Goal: Task Accomplishment & Management: Use online tool/utility

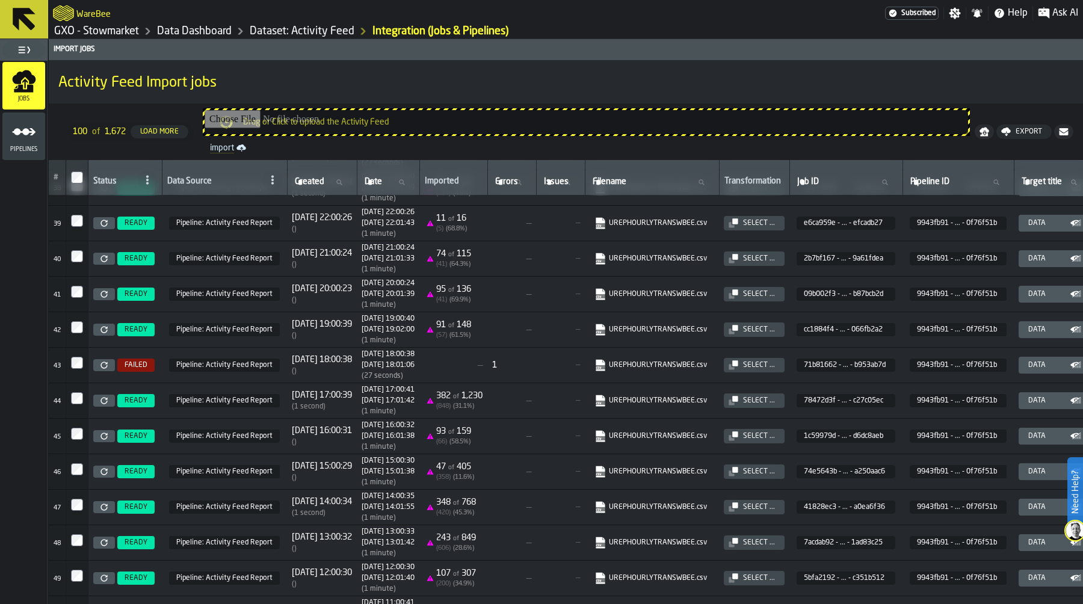
scroll to position [1370, 0]
click at [101, 404] on icon at bounding box center [103, 400] width 7 height 7
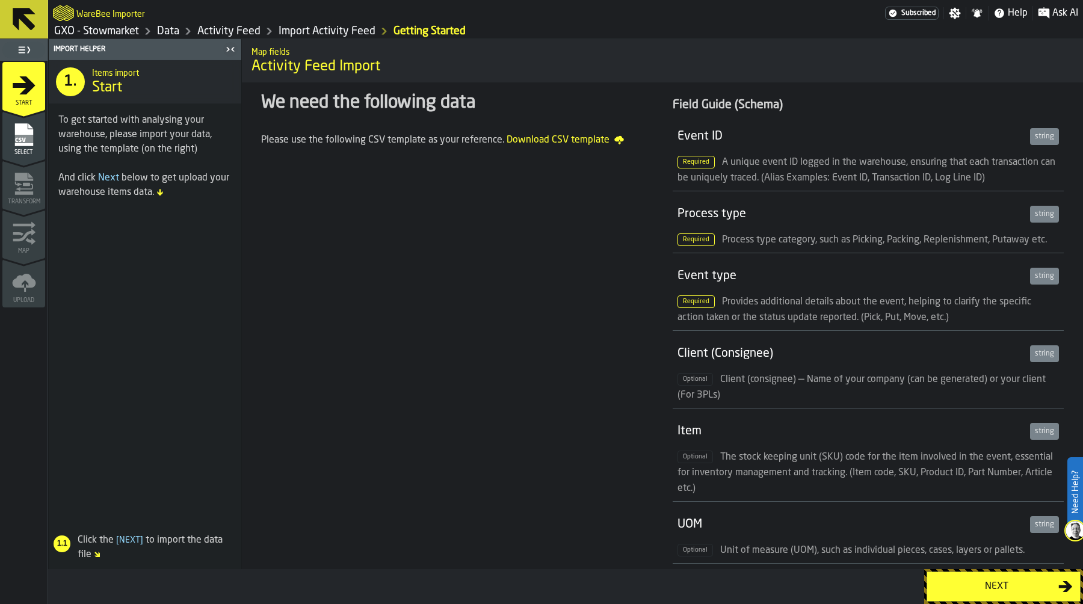
click at [959, 585] on div "Next" at bounding box center [996, 586] width 124 height 14
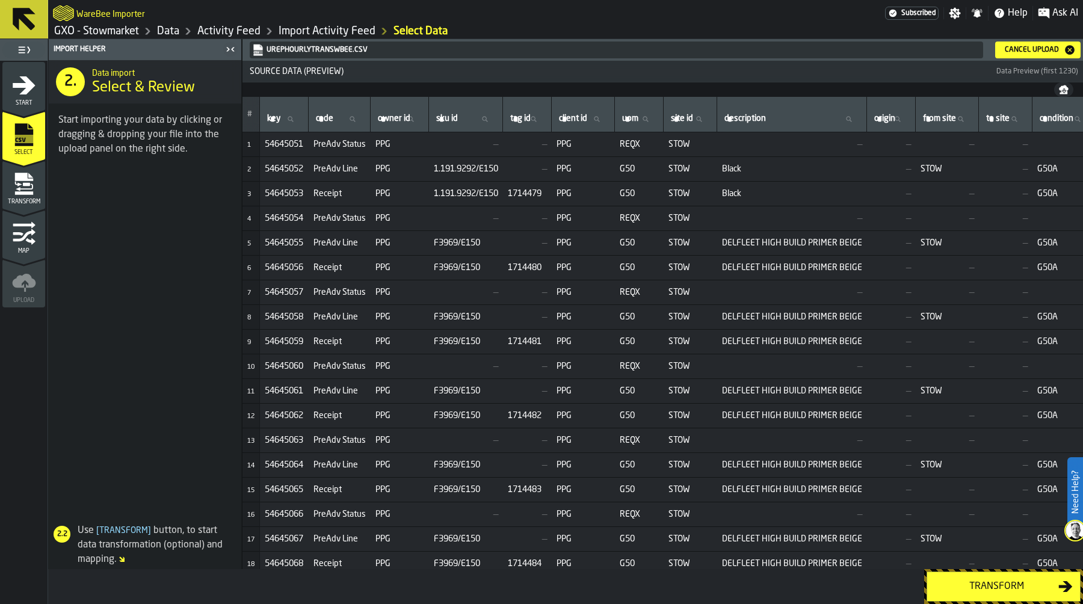
click at [994, 582] on div "Transform" at bounding box center [996, 586] width 124 height 14
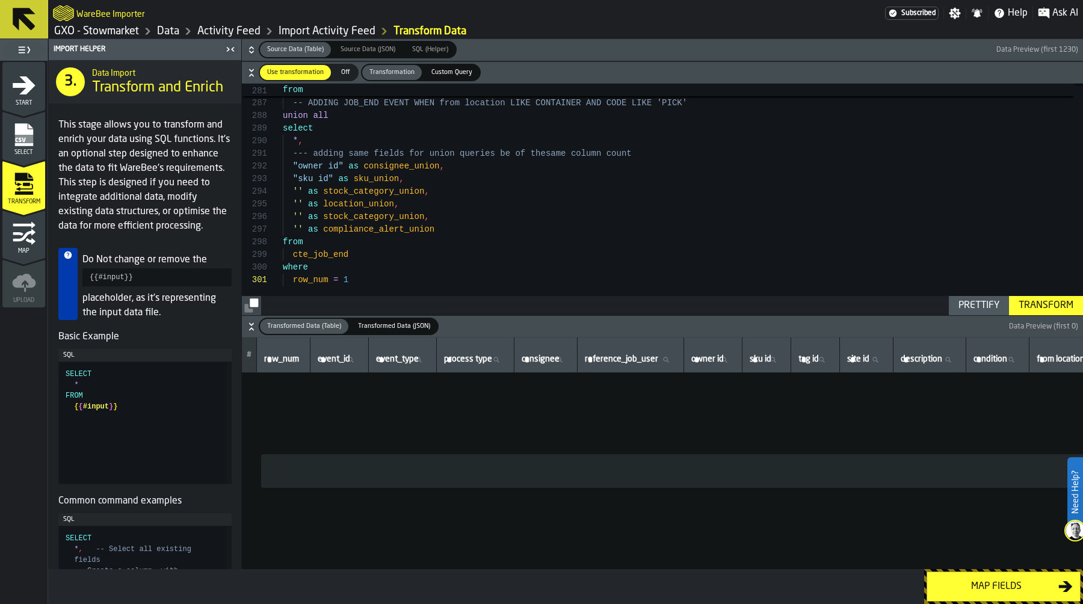
click at [1045, 306] on div "Transform" at bounding box center [1046, 305] width 64 height 14
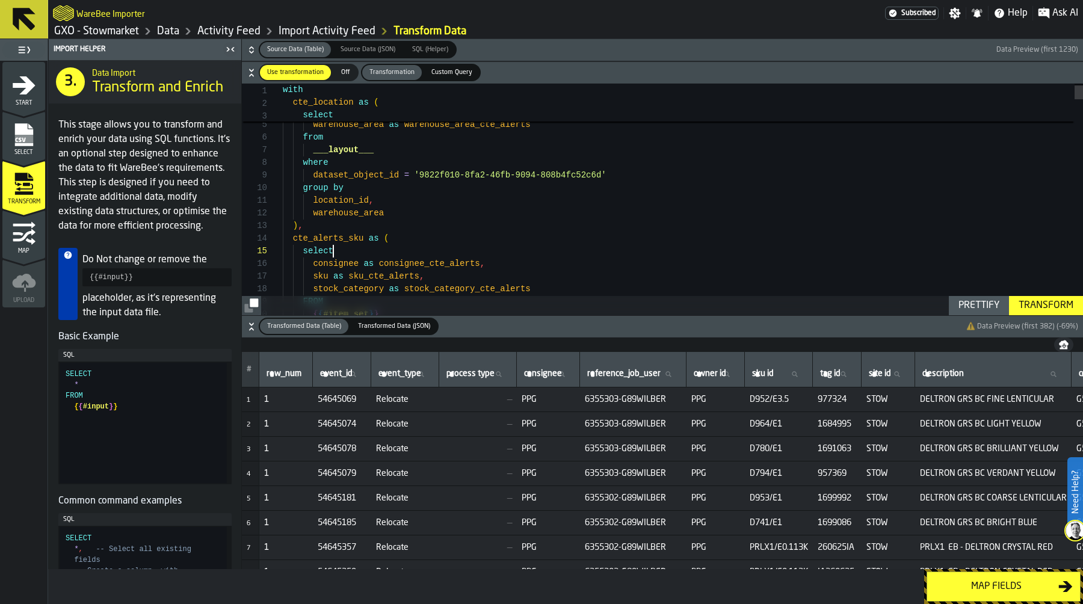
scroll to position [51, 0]
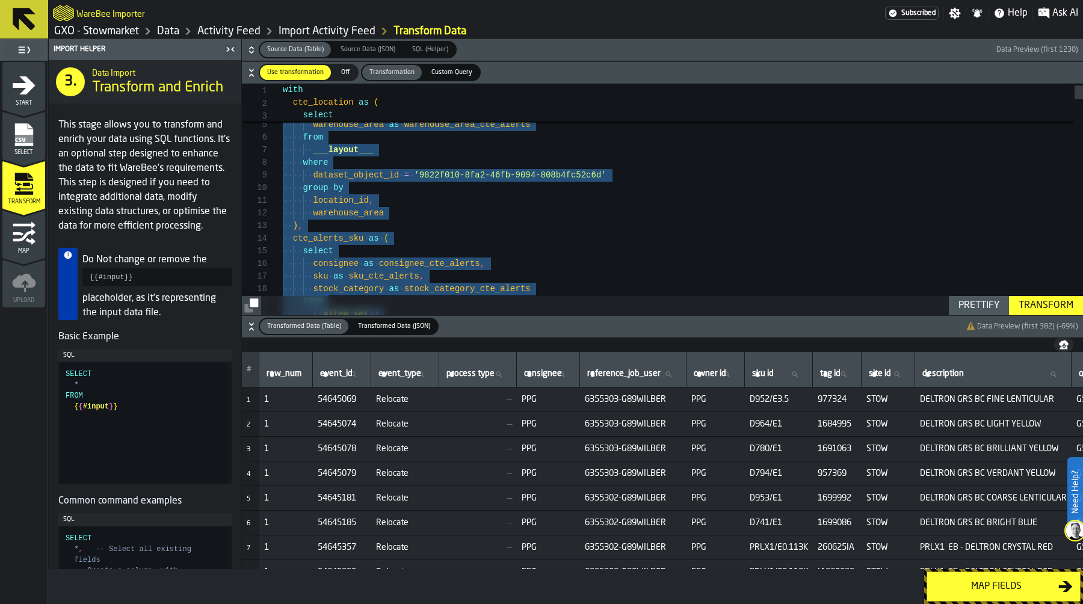
scroll to position [13, 0]
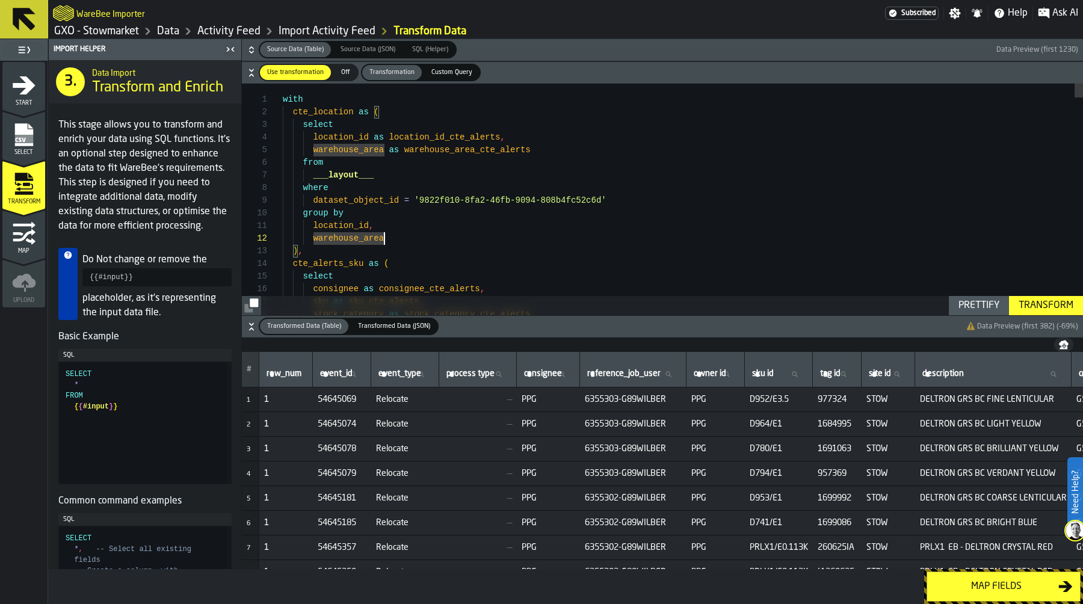
click at [273, 102] on div at bounding box center [276, 99] width 16 height 13
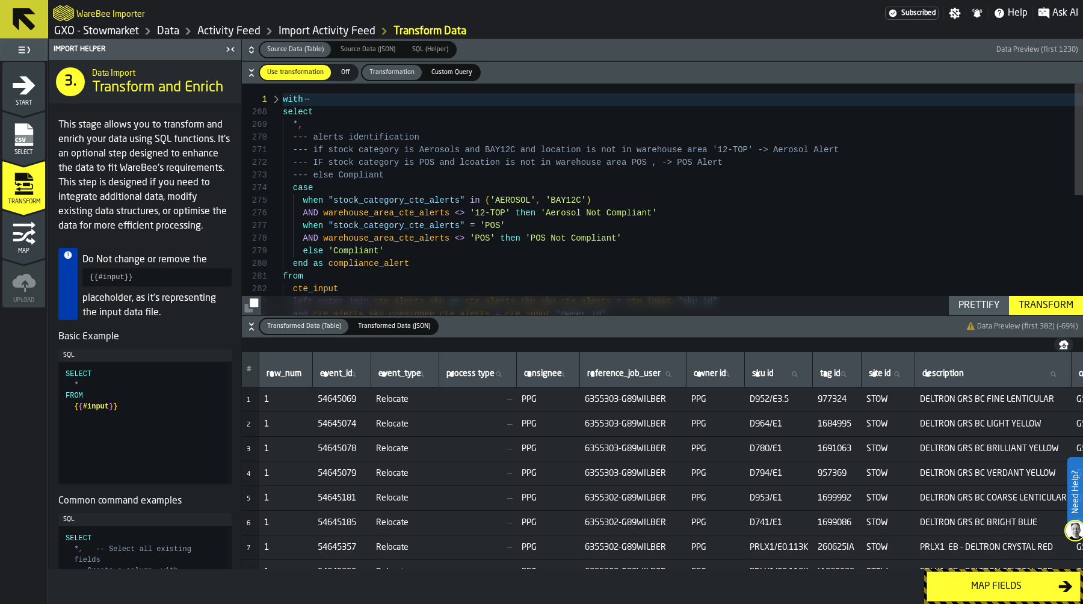
click at [276, 99] on div at bounding box center [276, 99] width 16 height 13
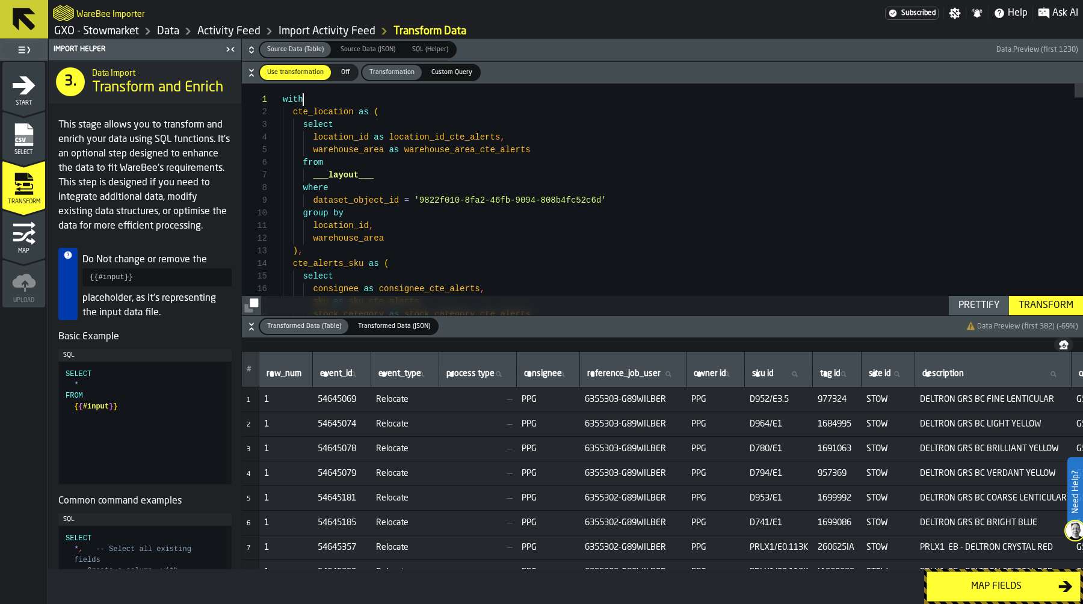
click at [275, 114] on div at bounding box center [276, 112] width 16 height 13
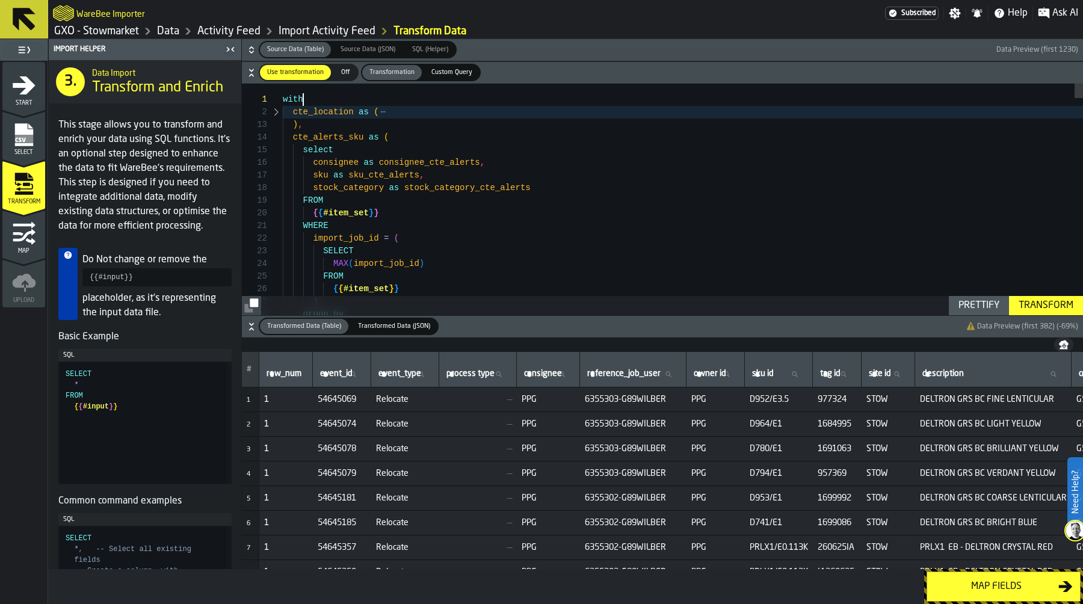
click at [275, 137] on div at bounding box center [276, 137] width 16 height 13
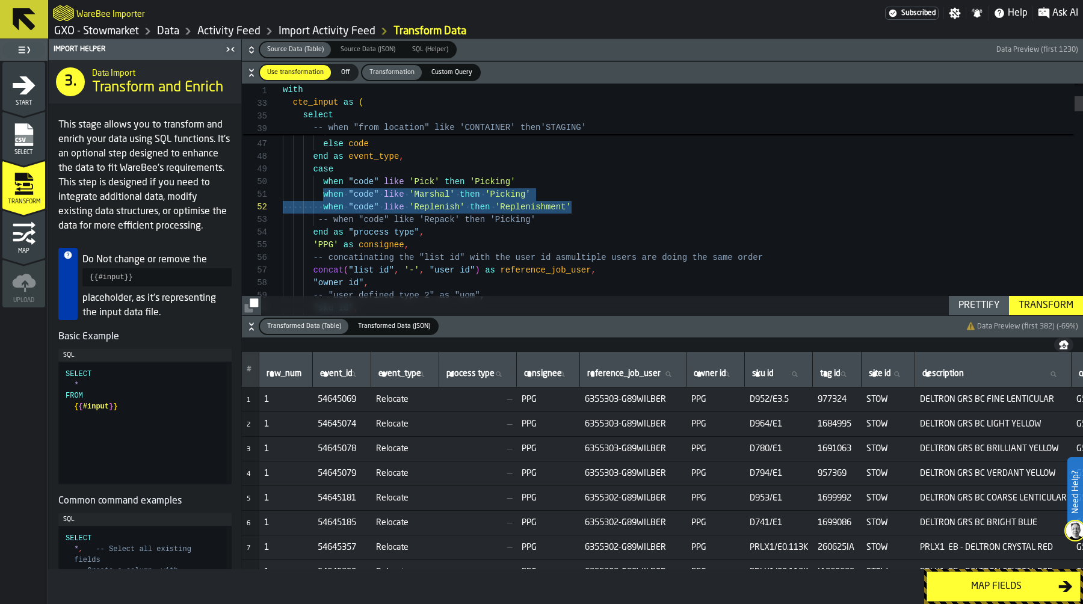
drag, startPoint x: 321, startPoint y: 195, endPoint x: 594, endPoint y: 206, distance: 272.7
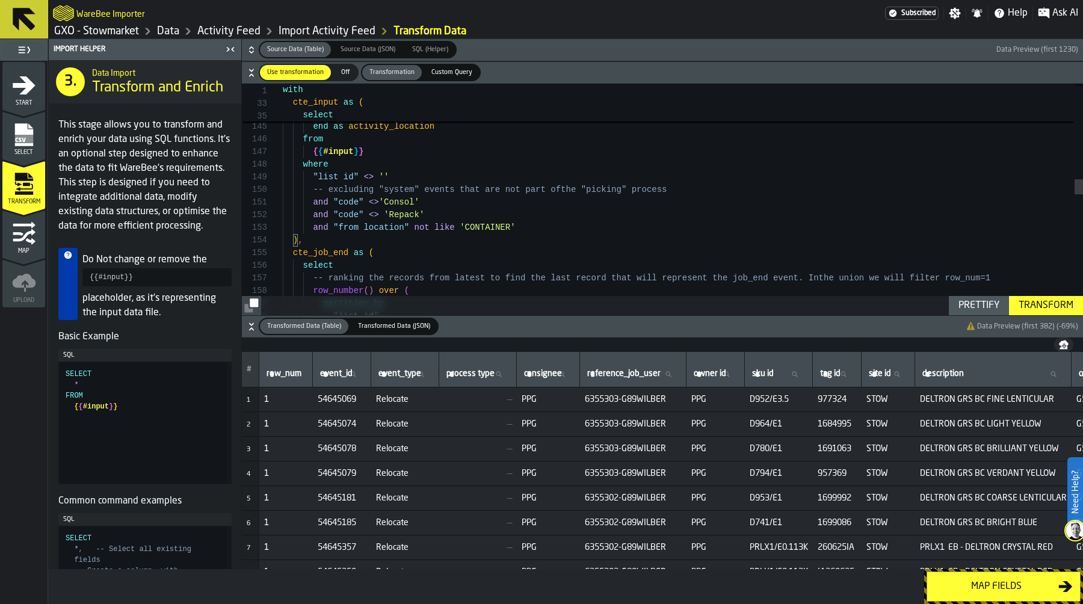
scroll to position [38, 0]
drag, startPoint x: 370, startPoint y: 204, endPoint x: 378, endPoint y: 204, distance: 7.8
click at [378, 204] on div "when "code" like 'Consol' then "to location" when "code" like 'Marshall' then "…" at bounding box center [683, 389] width 800 height 3512
drag, startPoint x: 310, startPoint y: 214, endPoint x: 463, endPoint y: 217, distance: 152.8
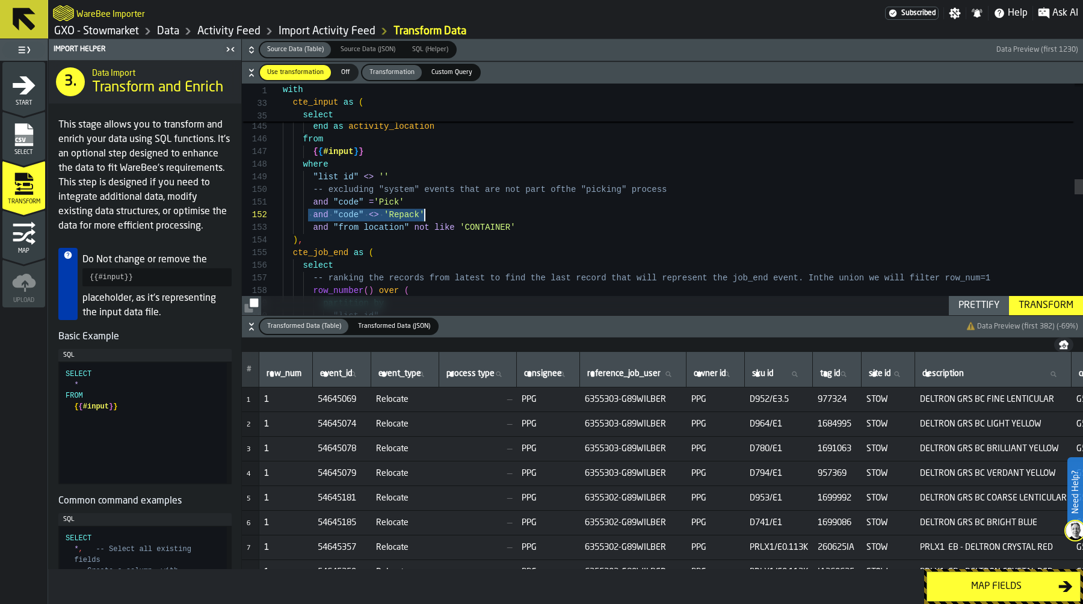
click at [463, 217] on div "when "code" like 'Consol' then "to location" when "code" like 'Marshall' then "…" at bounding box center [683, 389] width 800 height 3512
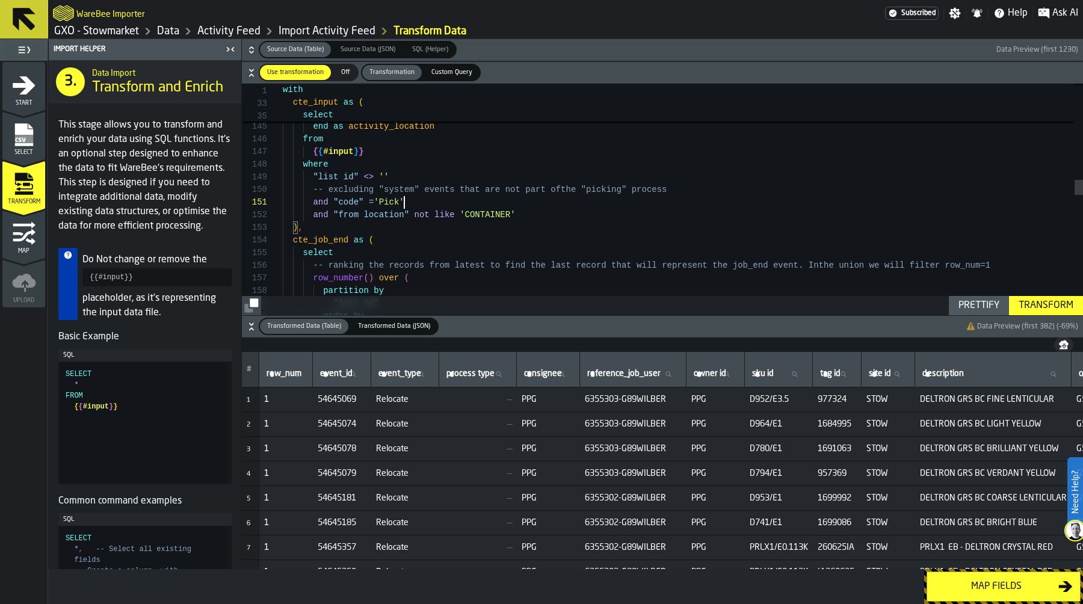
scroll to position [38, 0]
click at [1050, 299] on div "Transform" at bounding box center [1046, 305] width 64 height 14
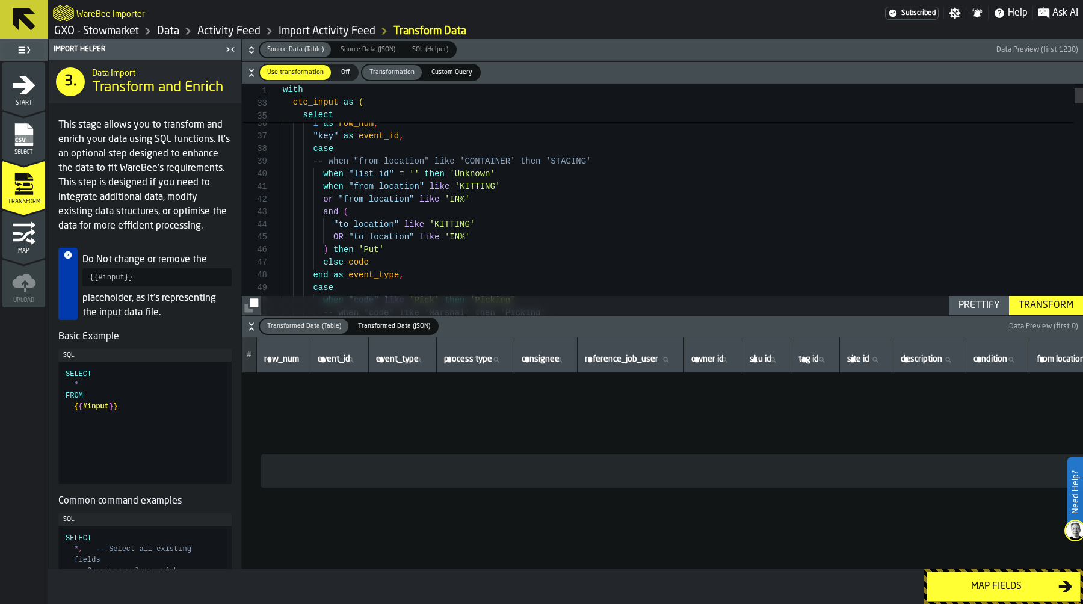
scroll to position [25, 0]
drag, startPoint x: 315, startPoint y: 173, endPoint x: 545, endPoint y: 173, distance: 230.4
click at [1038, 305] on div "Transform" at bounding box center [1046, 305] width 64 height 14
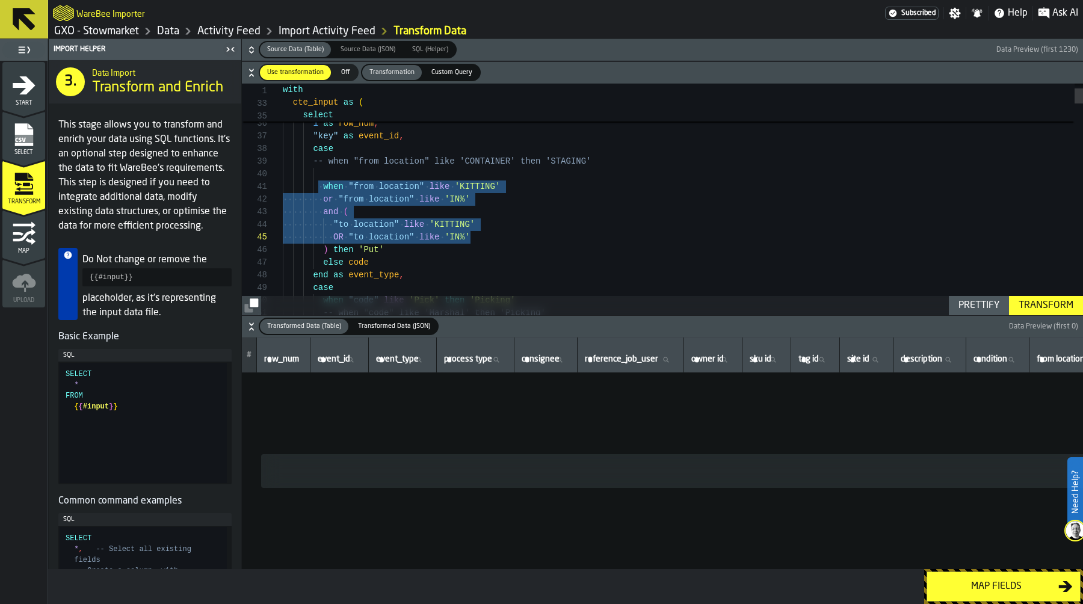
drag, startPoint x: 320, startPoint y: 186, endPoint x: 488, endPoint y: 241, distance: 177.3
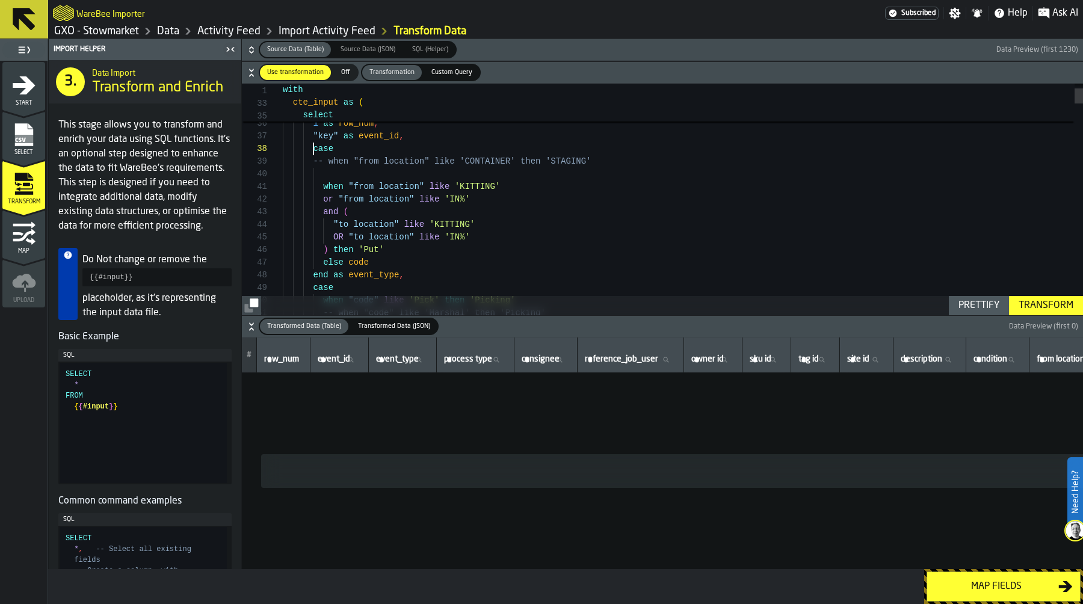
scroll to position [0, 0]
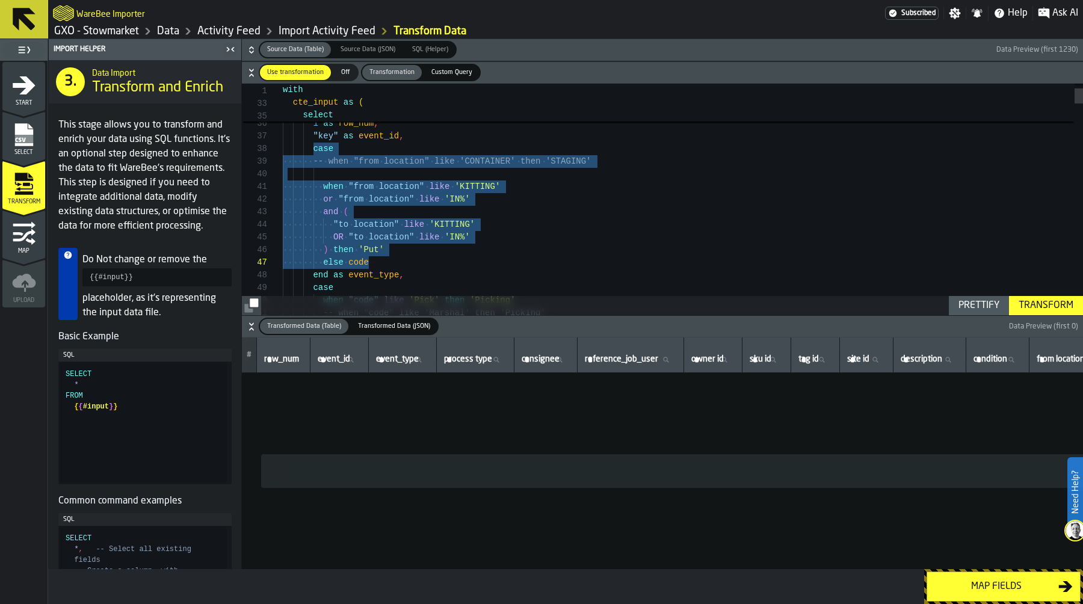
drag, startPoint x: 312, startPoint y: 152, endPoint x: 490, endPoint y: 260, distance: 208.9
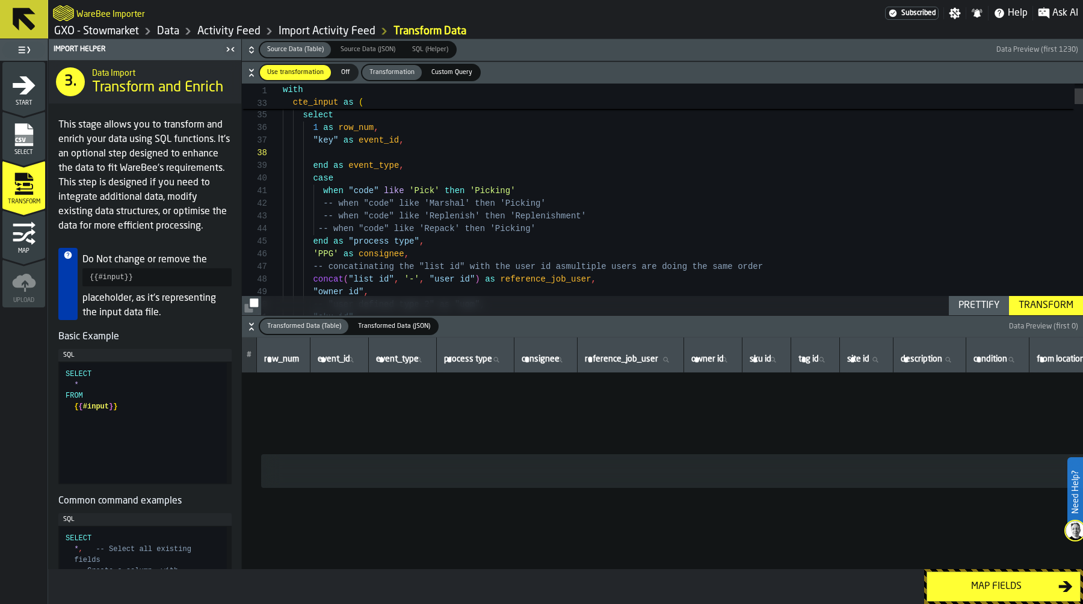
scroll to position [13, 0]
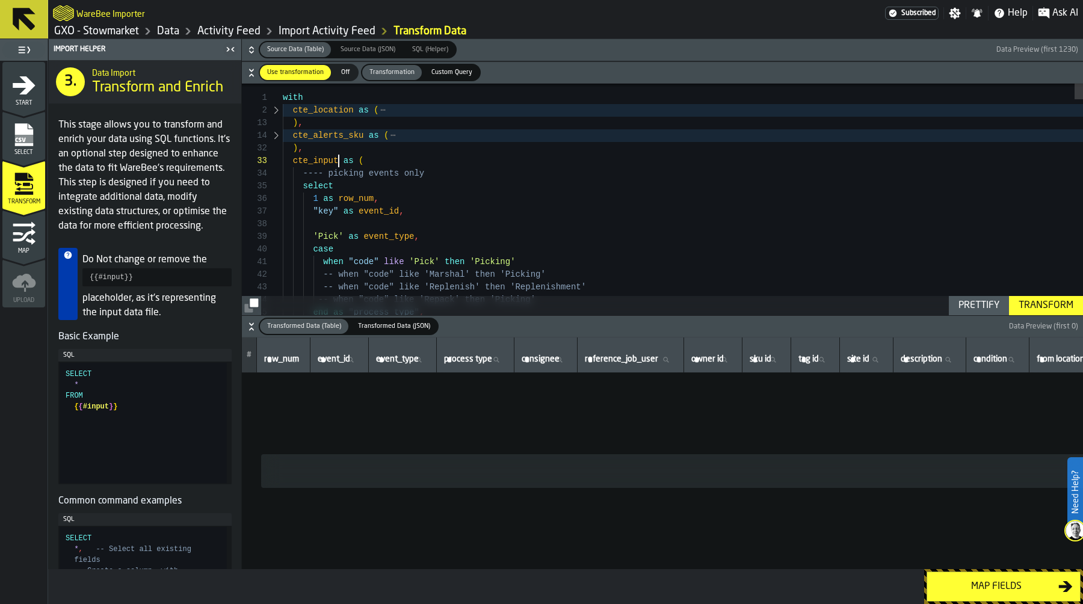
scroll to position [51, 0]
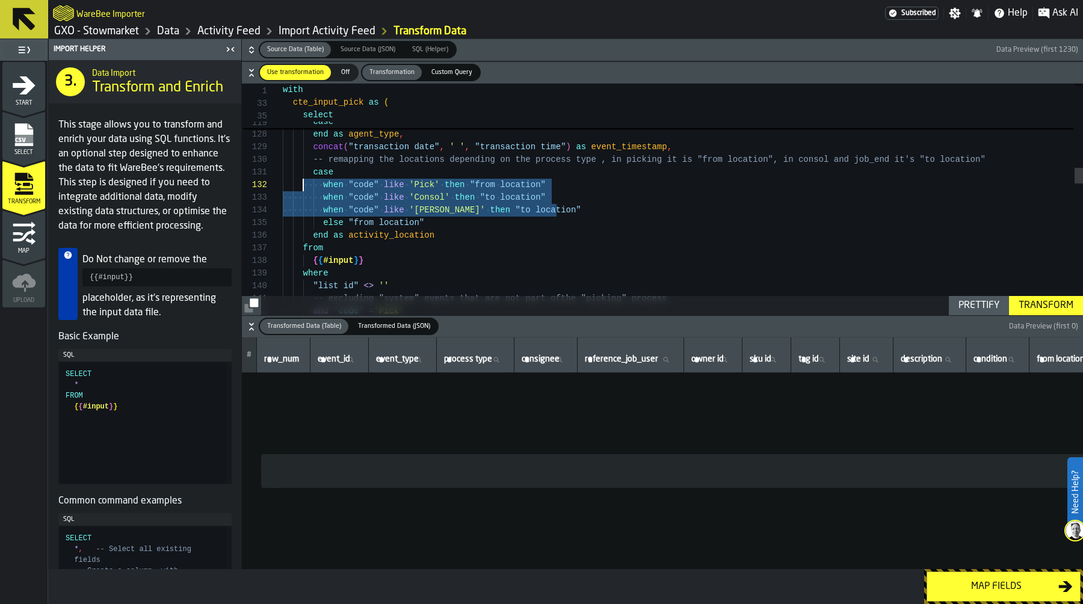
drag, startPoint x: 597, startPoint y: 207, endPoint x: 299, endPoint y: 180, distance: 299.0
click at [299, 180] on div "when substring ( "list id" , 1 , 2 ) in ( 'TP' , 'PP' , 'NO' ) and "final locat…" at bounding box center [683, 548] width 800 height 3386
drag, startPoint x: 310, startPoint y: 170, endPoint x: 343, endPoint y: 217, distance: 57.8
click at [343, 218] on div "when substring ( "list id" , 1 , 2 ) in ( 'TP' , 'PP' , 'NO' ) and "final locat…" at bounding box center [683, 548] width 800 height 3386
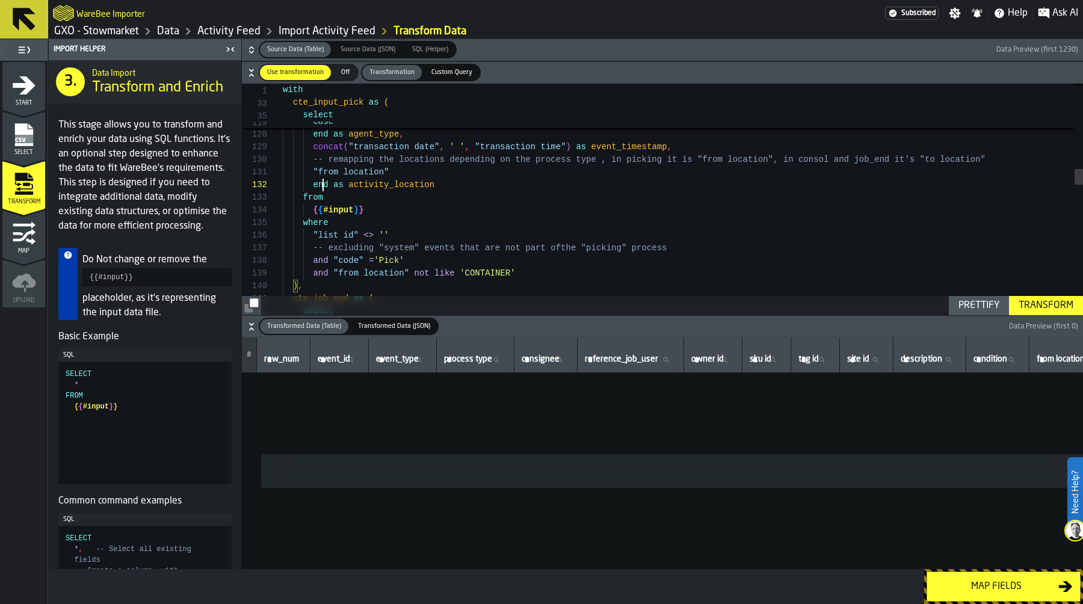
scroll to position [51, 0]
click at [322, 186] on div "when substring ( "list id" , 1 , 2 ) in ( 'TP' , 'PP' , 'NO' ) and "final locat…" at bounding box center [683, 522] width 800 height 3335
click at [969, 309] on div "Prettify" at bounding box center [978, 305] width 51 height 14
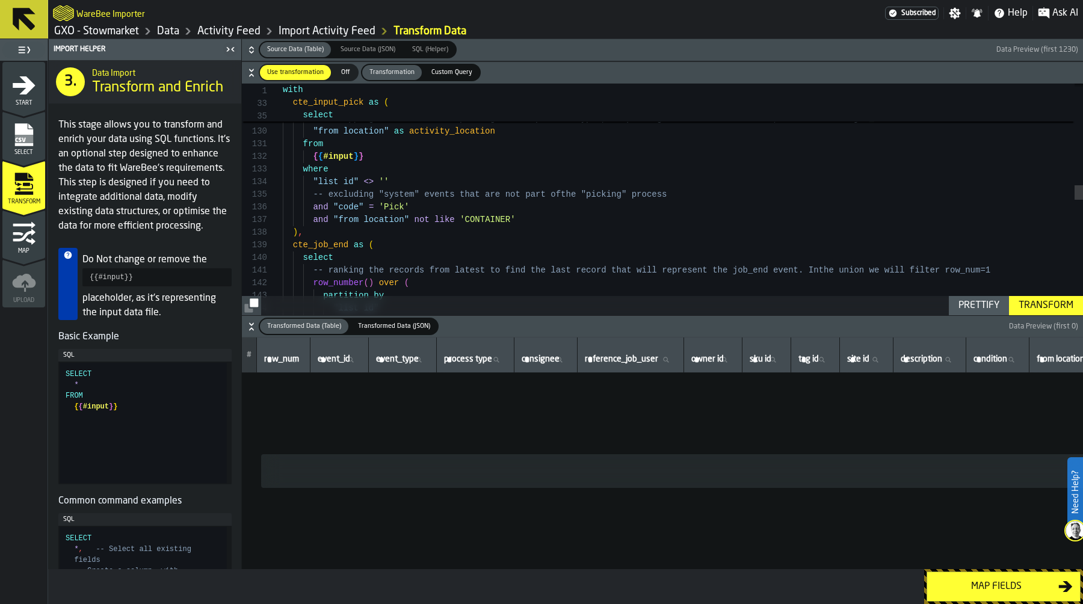
click at [530, 218] on div "else 'Picker' end as agent_type , concat ( "transaction date" , ' ' , "transact…" at bounding box center [683, 311] width 800 height 3651
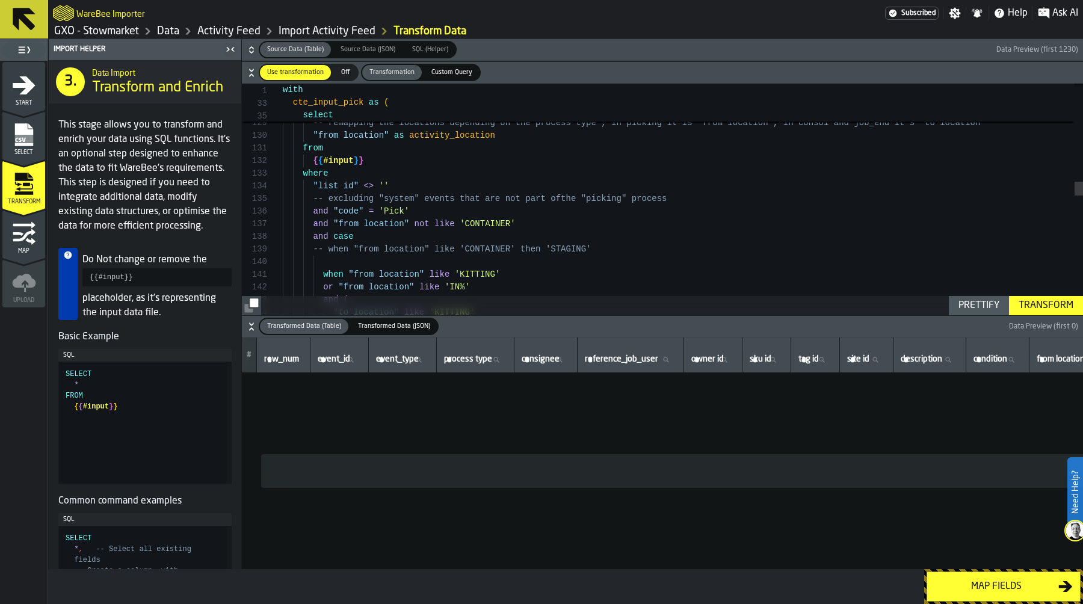
scroll to position [88, 0]
drag, startPoint x: 333, startPoint y: 235, endPoint x: 377, endPoint y: 235, distance: 44.5
click at [377, 235] on div ""list id" <> '' -- excluding "system" events that are not part of the "picking"…" at bounding box center [683, 378] width 800 height 3777
click at [329, 275] on div ""list id" <> '' -- excluding "system" events that are not part of the "picking"…" at bounding box center [683, 378] width 800 height 3777
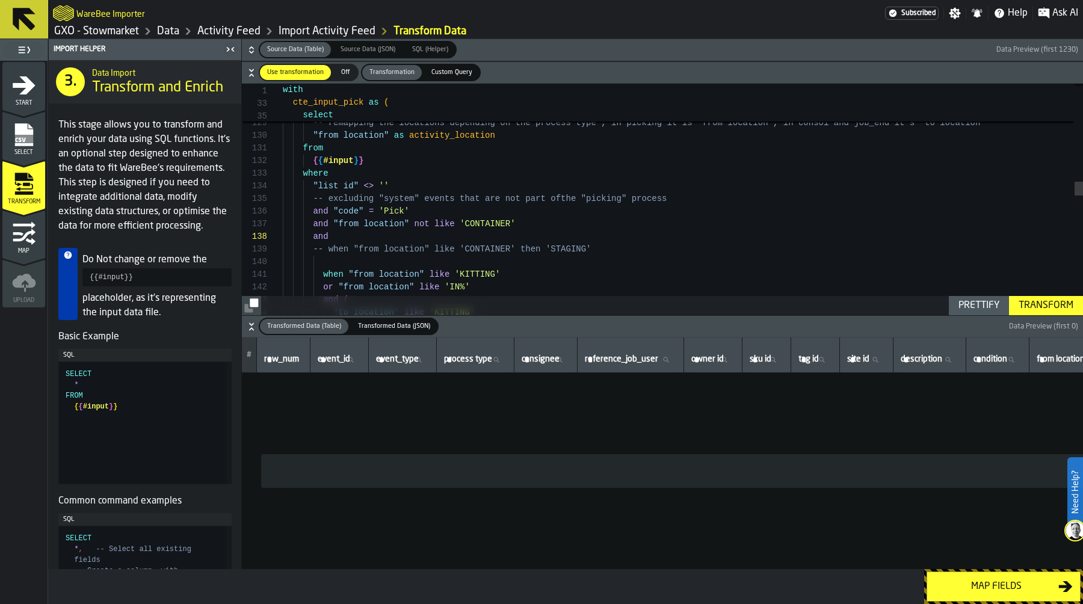
click at [329, 275] on div ""list id" <> '' -- excluding "system" events that are not part of the "picking"…" at bounding box center [683, 378] width 800 height 3777
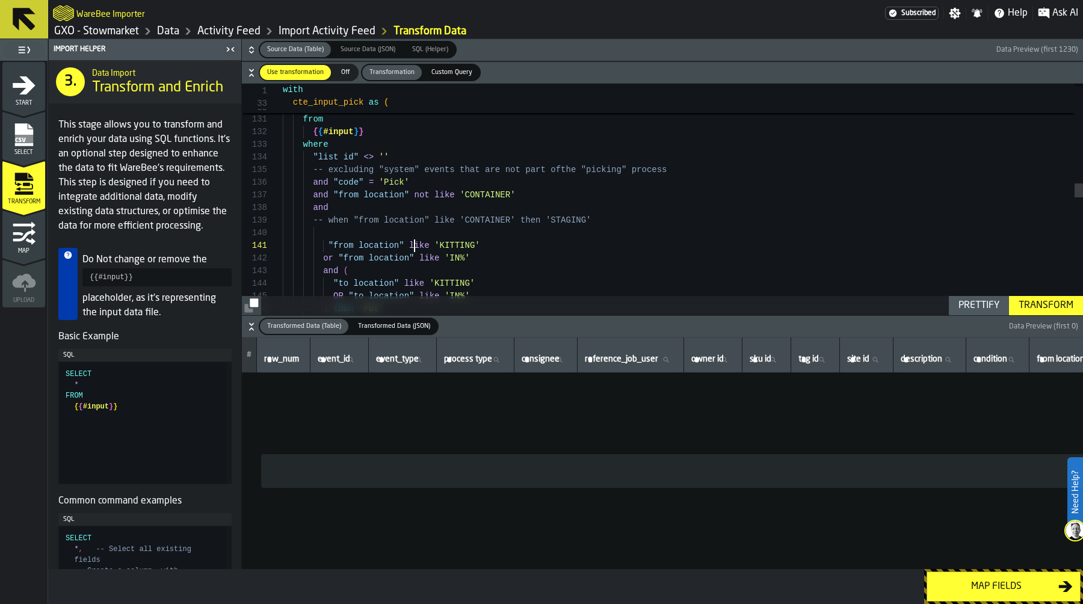
click at [416, 245] on div ""list id" <> '' -- excluding "system" events that are not part of the "picking"…" at bounding box center [683, 349] width 800 height 3777
click at [325, 258] on div ""list id" <> '' -- excluding "system" events that are not part of the "picking"…" at bounding box center [683, 349] width 800 height 3777
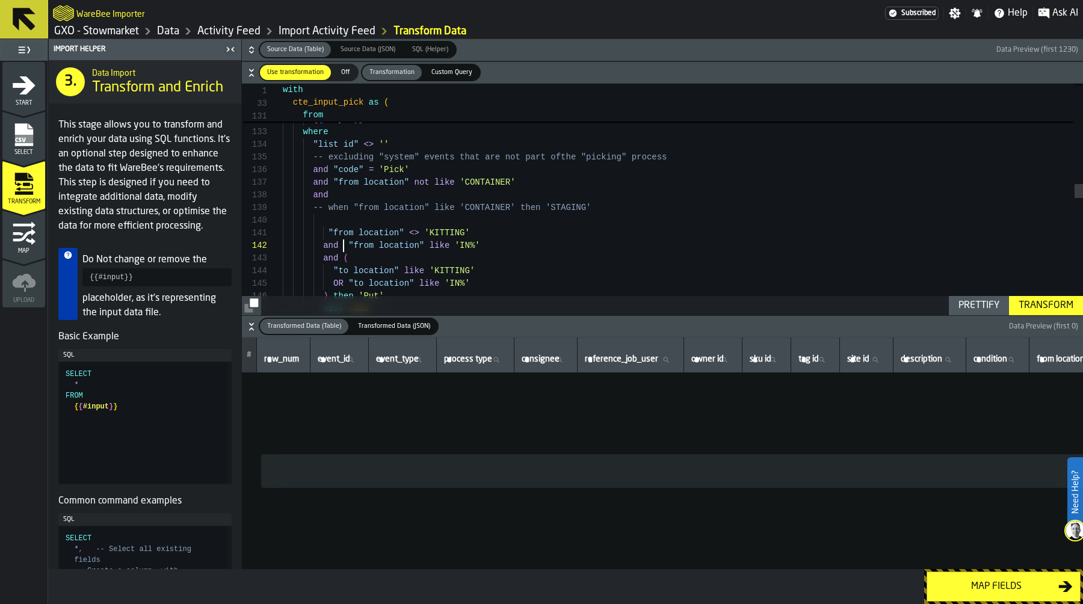
click at [982, 301] on div "Prettify" at bounding box center [978, 305] width 51 height 14
click at [423, 233] on div ""list id" <> '' -- excluding "system" events that are not part of the "picking"…" at bounding box center [683, 325] width 800 height 3752
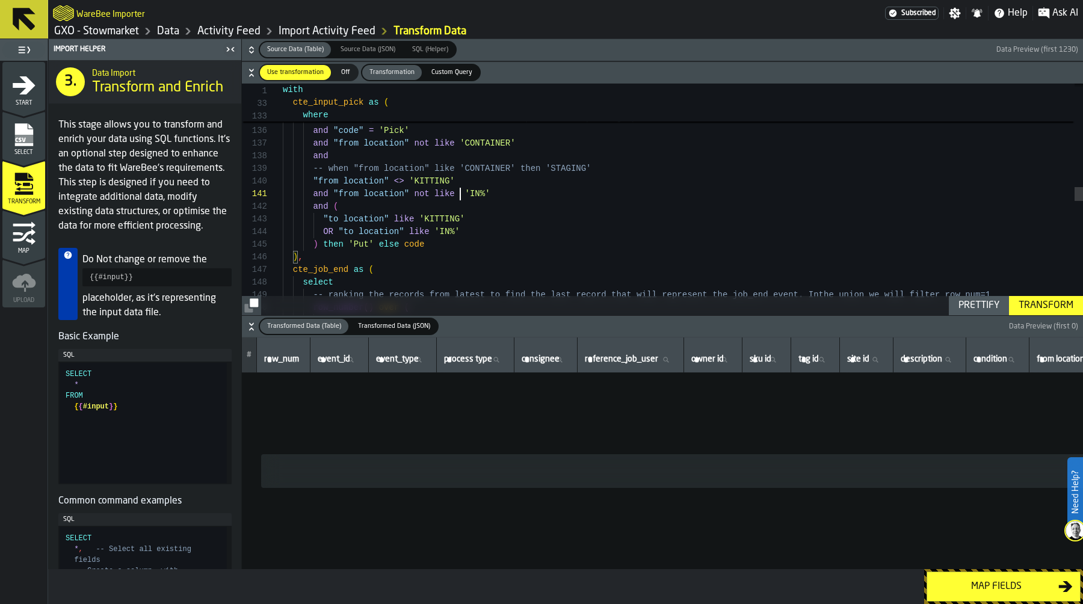
scroll to position [25, 0]
click at [407, 220] on div ""list id" <> '' -- excluding "system" events that are not part of the "picking"…" at bounding box center [683, 286] width 800 height 3752
click at [416, 233] on div ""list id" <> '' -- excluding "system" events that are not part of the "picking"…" at bounding box center [683, 286] width 800 height 3752
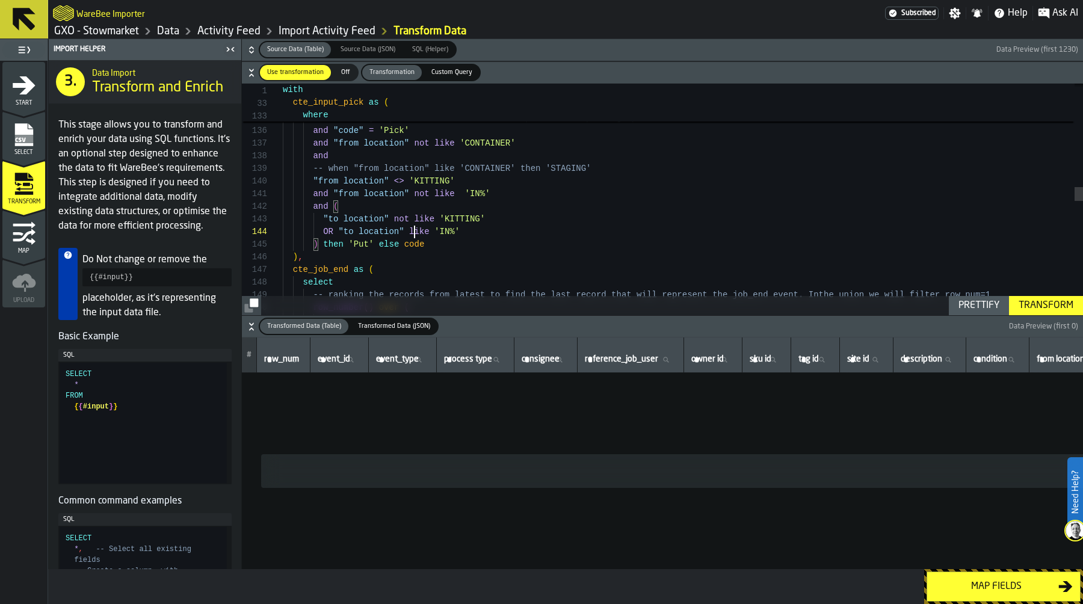
click at [416, 233] on div ""list id" <> '' -- excluding "system" events that are not part of the "picking"…" at bounding box center [683, 286] width 800 height 3752
drag, startPoint x: 343, startPoint y: 203, endPoint x: 289, endPoint y: 205, distance: 53.6
click at [289, 205] on div ""list id" <> '' -- excluding "system" events that are not part of the "picking"…" at bounding box center [683, 286] width 800 height 3752
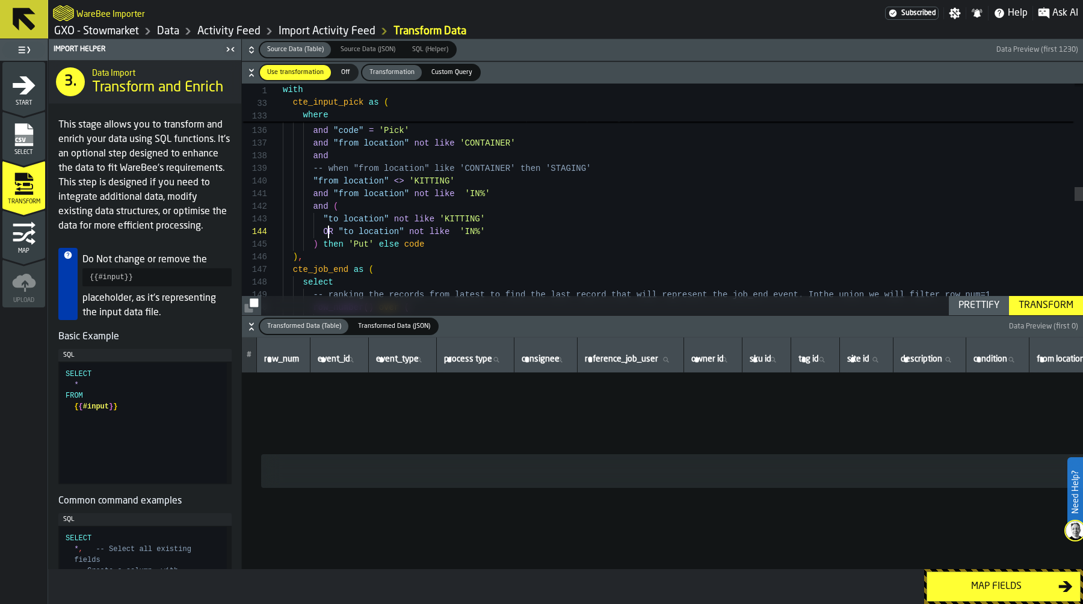
click at [327, 231] on div ""list id" <> '' -- excluding "system" events that are not part of the "picking"…" at bounding box center [683, 286] width 800 height 3752
click at [337, 205] on div ""list id" <> '' -- excluding "system" events that are not part of the "picking"…" at bounding box center [683, 286] width 800 height 3752
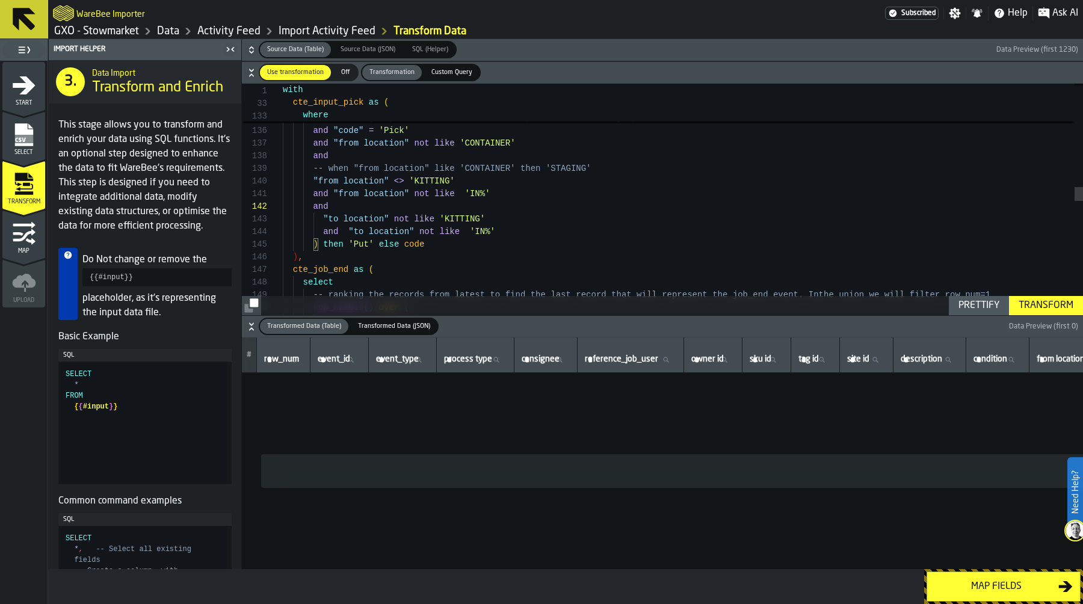
click at [320, 244] on div ""list id" <> '' -- excluding "system" events that are not part of the "picking"…" at bounding box center [683, 286] width 800 height 3752
click at [971, 309] on div "Prettify" at bounding box center [978, 305] width 51 height 14
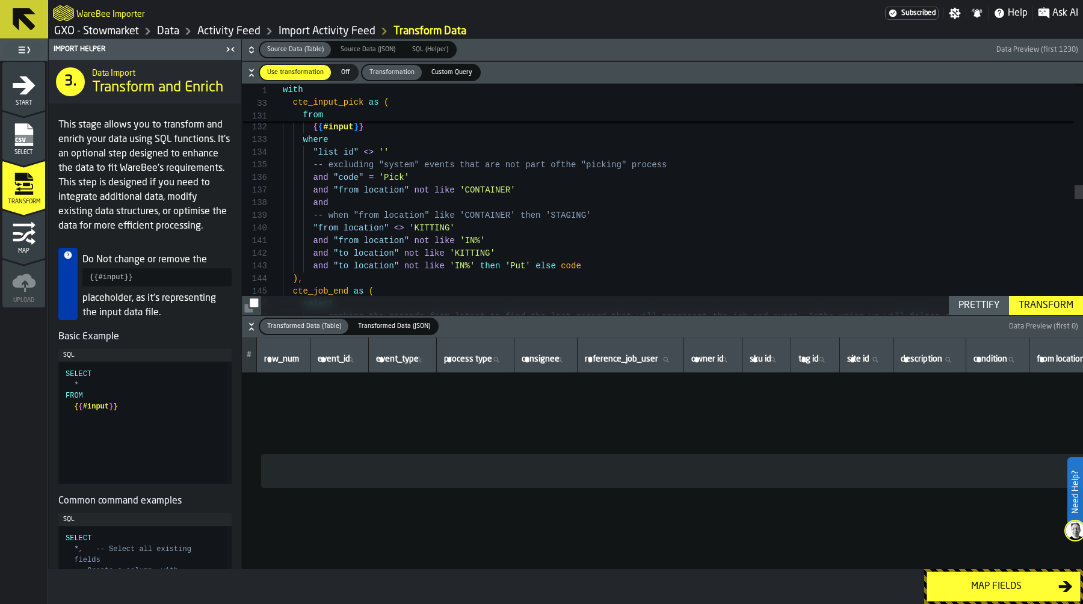
scroll to position [101, 0]
drag, startPoint x: 601, startPoint y: 217, endPoint x: 235, endPoint y: 214, distance: 365.7
click at [283, 214] on div ""list id" <> '' -- excluding "system" events that are not part of the "picking"…" at bounding box center [683, 320] width 800 height 3727
click at [969, 304] on div "Prettify" at bounding box center [978, 305] width 51 height 14
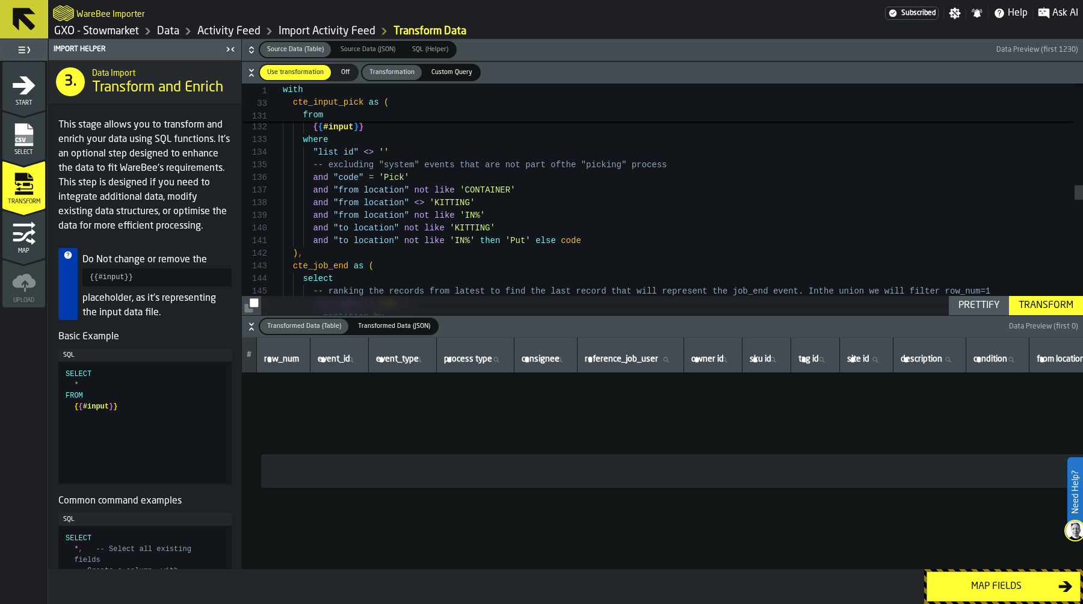
scroll to position [0, 0]
drag, startPoint x: 535, startPoint y: 242, endPoint x: 583, endPoint y: 242, distance: 48.1
click at [583, 242] on div ""list id" <> '' -- excluding "system" events that are not part of the "picking"…" at bounding box center [683, 308] width 800 height 3702
click at [977, 303] on div "Prettify" at bounding box center [978, 305] width 51 height 14
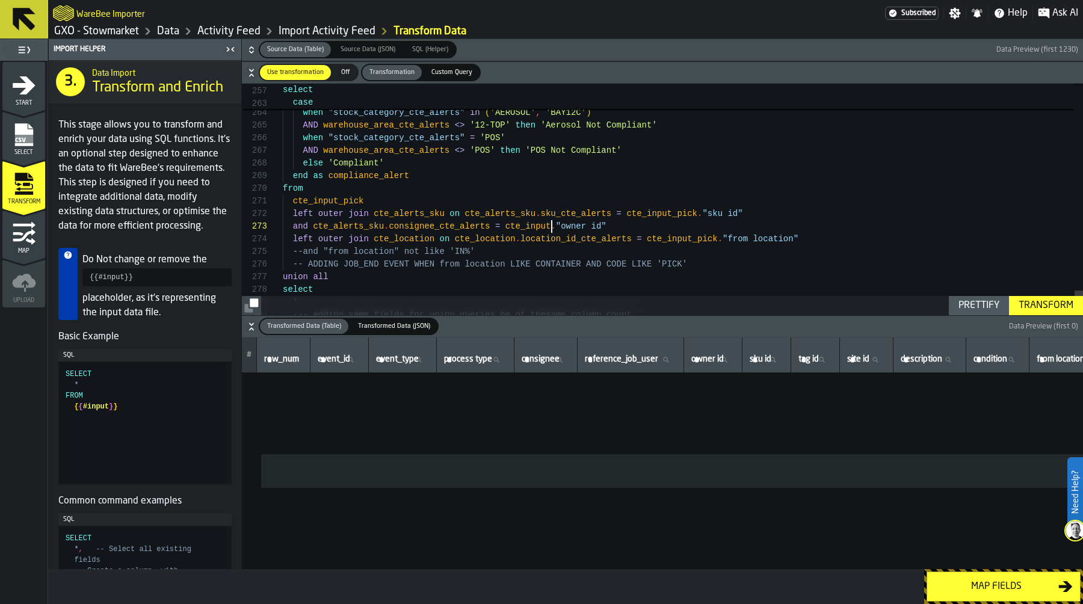
scroll to position [25, 0]
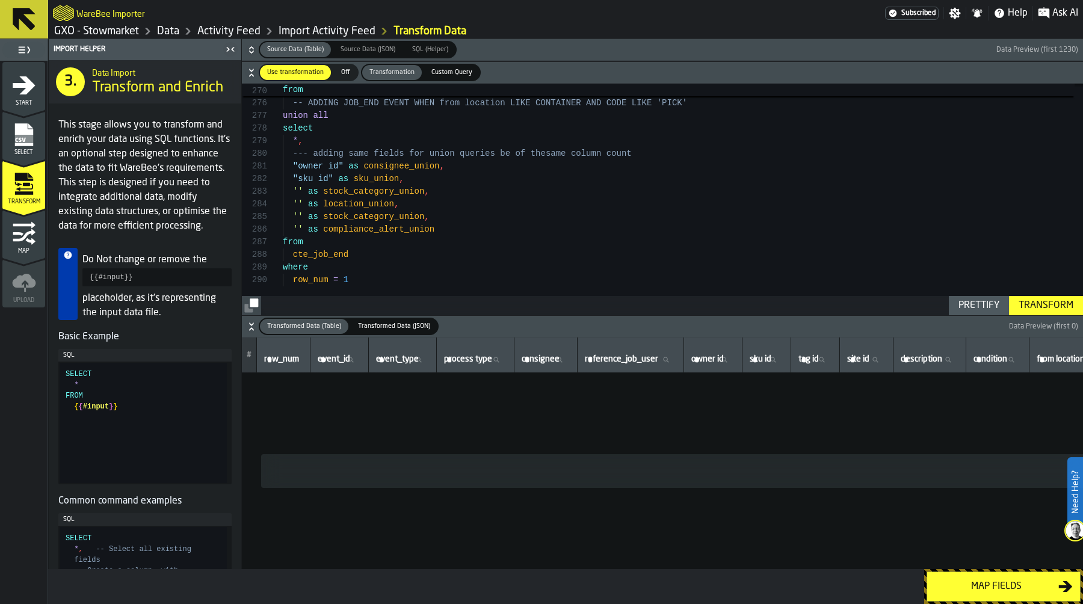
click at [1047, 305] on div "Transform" at bounding box center [1046, 305] width 64 height 14
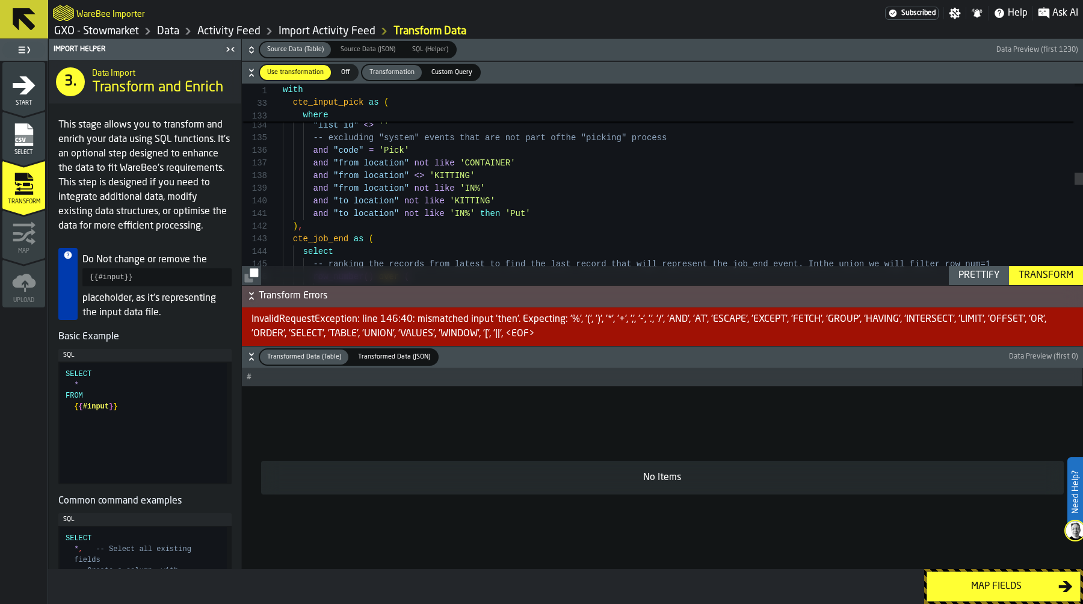
scroll to position [0, 0]
drag, startPoint x: 543, startPoint y: 213, endPoint x: 478, endPoint y: 213, distance: 65.6
click at [478, 213] on div "partition by row_number ( ) over ( -- ranking the records from latest to find t…" at bounding box center [683, 280] width 800 height 3702
click at [977, 270] on div "Prettify" at bounding box center [978, 275] width 51 height 14
click at [1052, 270] on div "Transform" at bounding box center [1046, 275] width 64 height 14
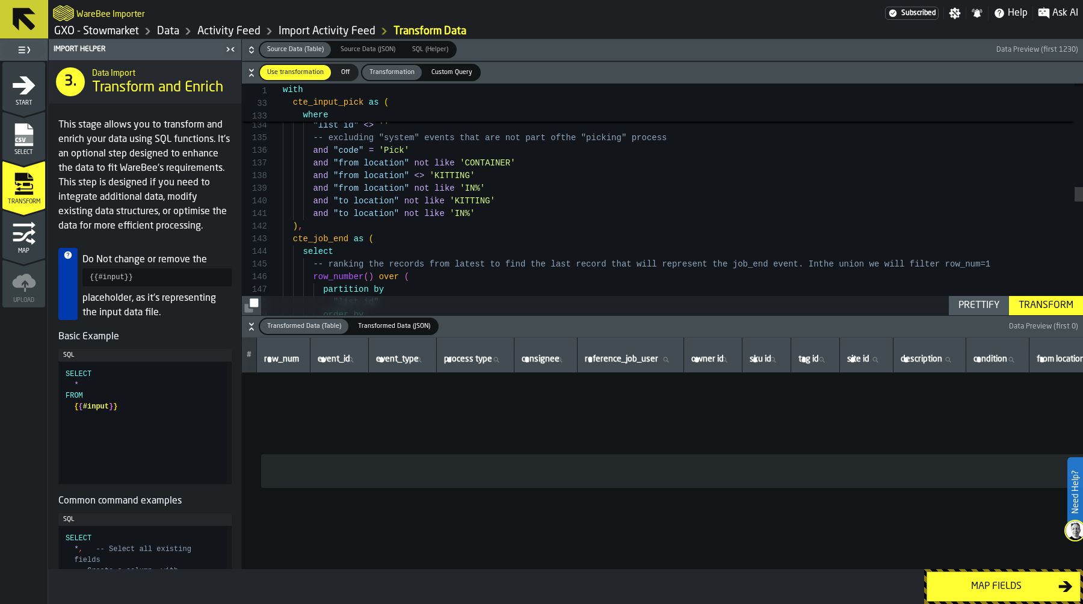
scroll to position [114, 0]
click at [590, 206] on div "partition by row_number ( ) over ( -- ranking the records from latest to find t…" at bounding box center [683, 280] width 800 height 3702
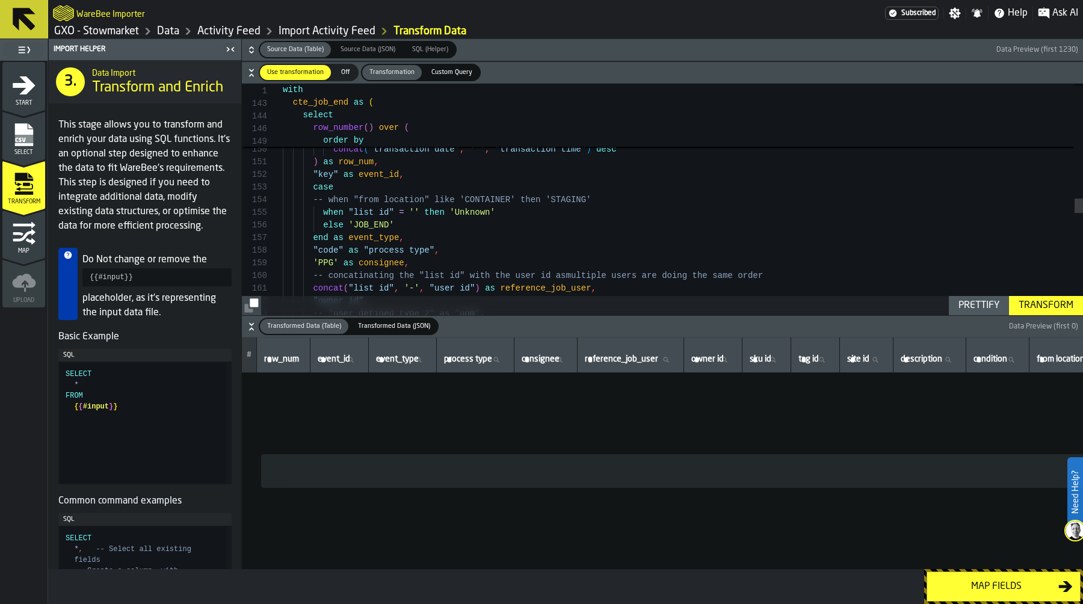
scroll to position [51, 0]
drag, startPoint x: 317, startPoint y: 214, endPoint x: 546, endPoint y: 212, distance: 229.2
click at [546, 212] on div "-- ranking the records from latest to find the las t record that will represent…" at bounding box center [683, 102] width 800 height 3702
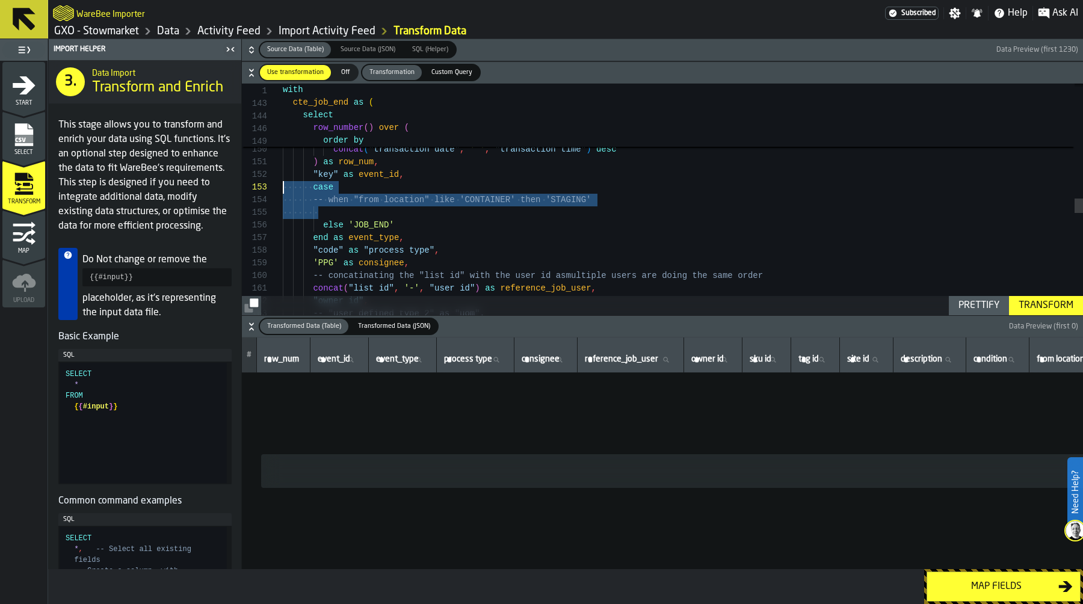
drag, startPoint x: 389, startPoint y: 214, endPoint x: 278, endPoint y: 190, distance: 112.5
click at [283, 190] on div "-- ranking the records from latest to find the las t record that will represent…" at bounding box center [683, 102] width 800 height 3702
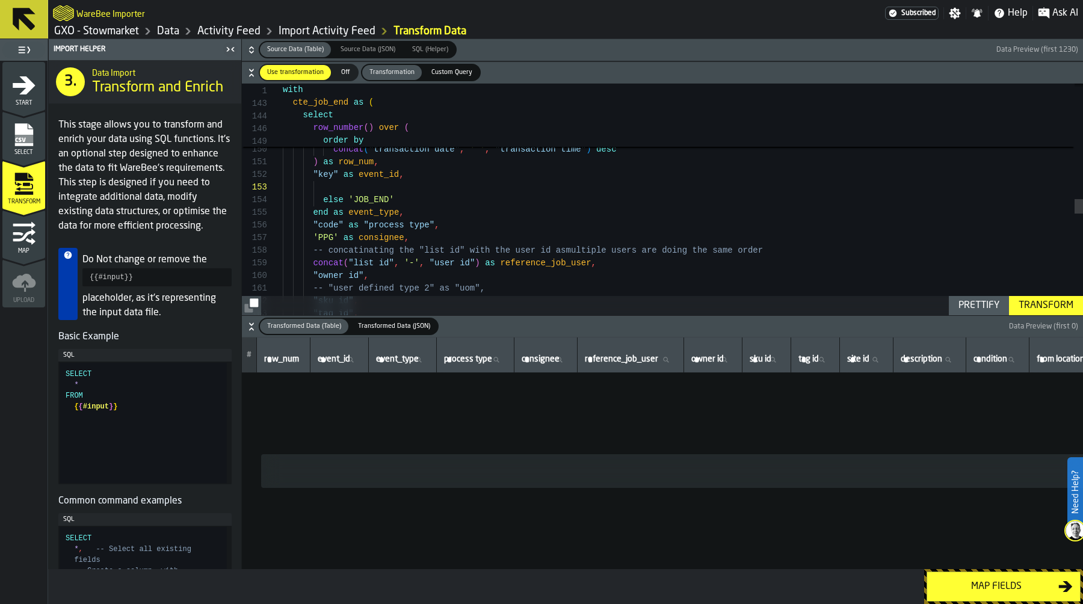
scroll to position [38, 0]
click at [331, 200] on div "-- ranking the records from latest to find the las t record that will represent…" at bounding box center [683, 89] width 800 height 3676
click at [323, 212] on div "-- ranking the records from latest to find the las t record that will represent…" at bounding box center [683, 89] width 800 height 3676
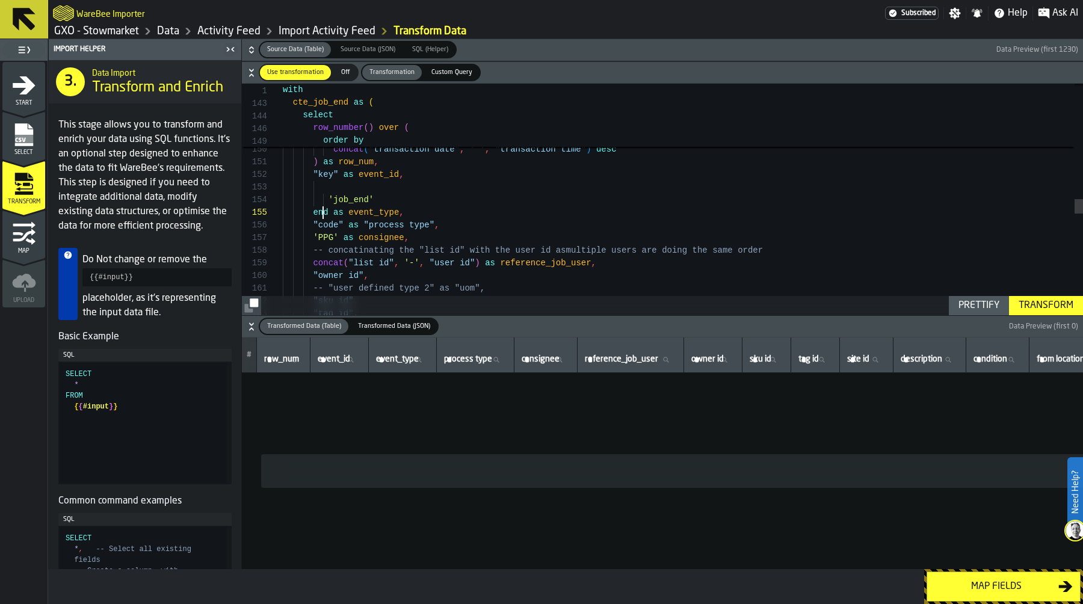
click at [323, 212] on div "-- ranking the records from latest to find the las t record that will represent…" at bounding box center [683, 89] width 800 height 3676
click at [985, 304] on div "Prettify" at bounding box center [978, 305] width 51 height 14
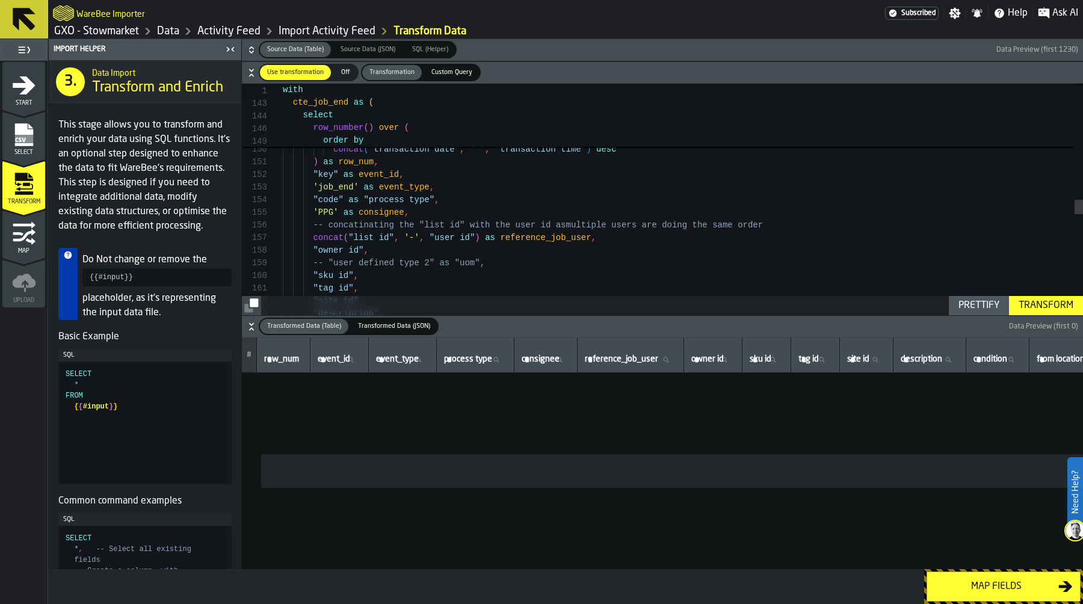
scroll to position [38, 0]
click at [322, 202] on div "-- ranking the records from latest to find the las t record that will represent…" at bounding box center [683, 76] width 800 height 3651
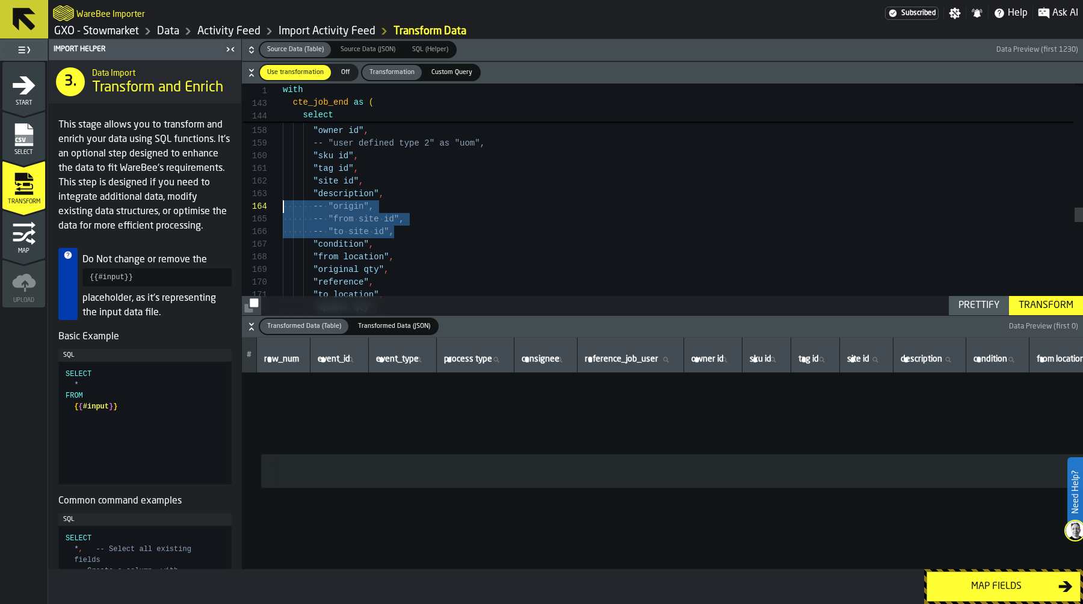
drag, startPoint x: 419, startPoint y: 236, endPoint x: 235, endPoint y: 206, distance: 186.5
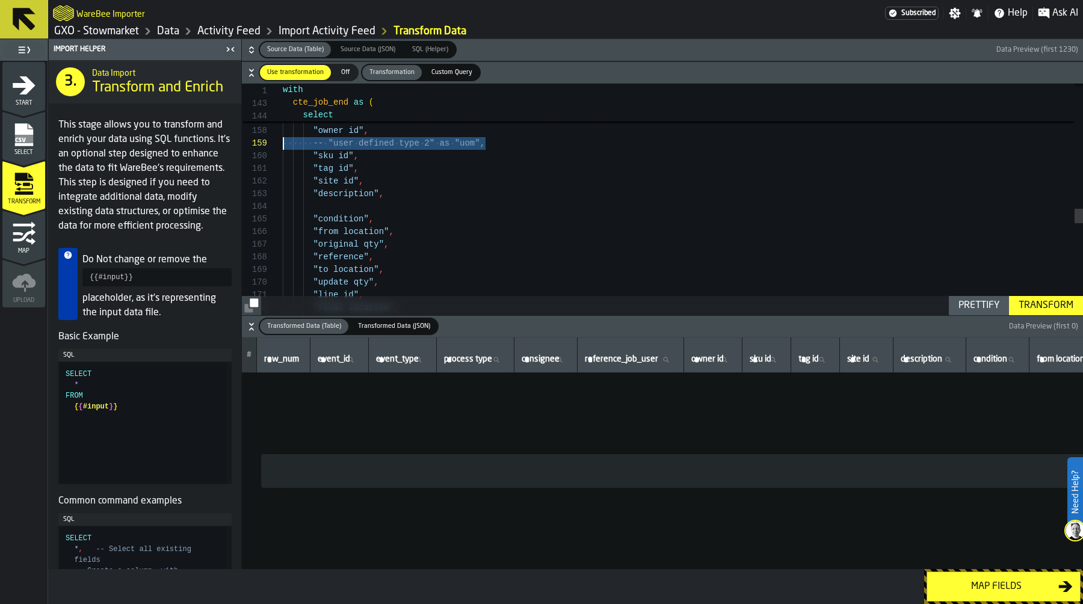
drag, startPoint x: 500, startPoint y: 144, endPoint x: 196, endPoint y: 140, distance: 303.8
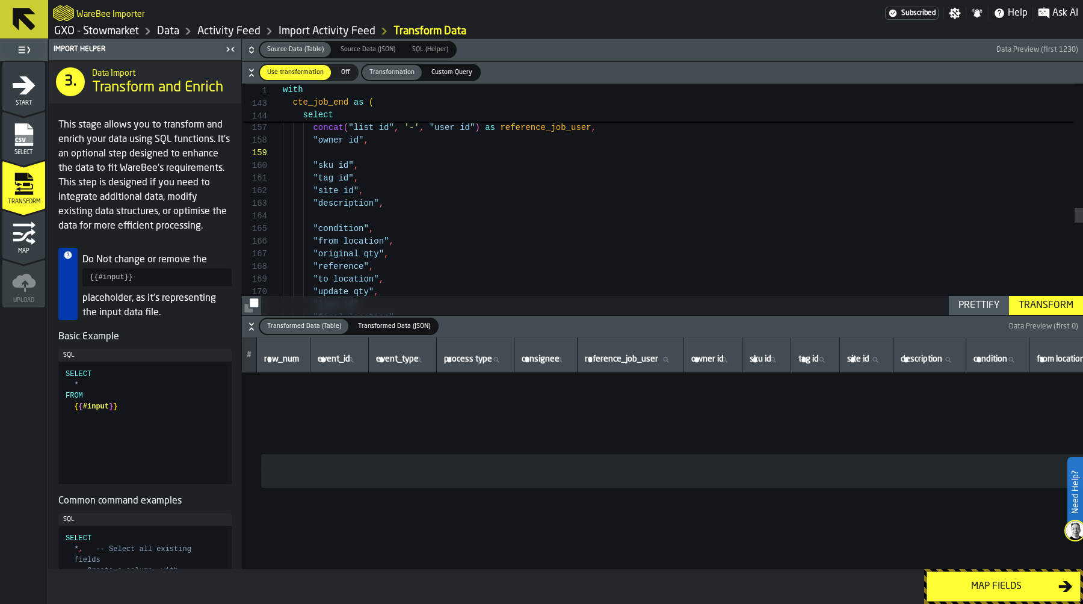
click at [988, 300] on div "Prettify" at bounding box center [978, 305] width 51 height 14
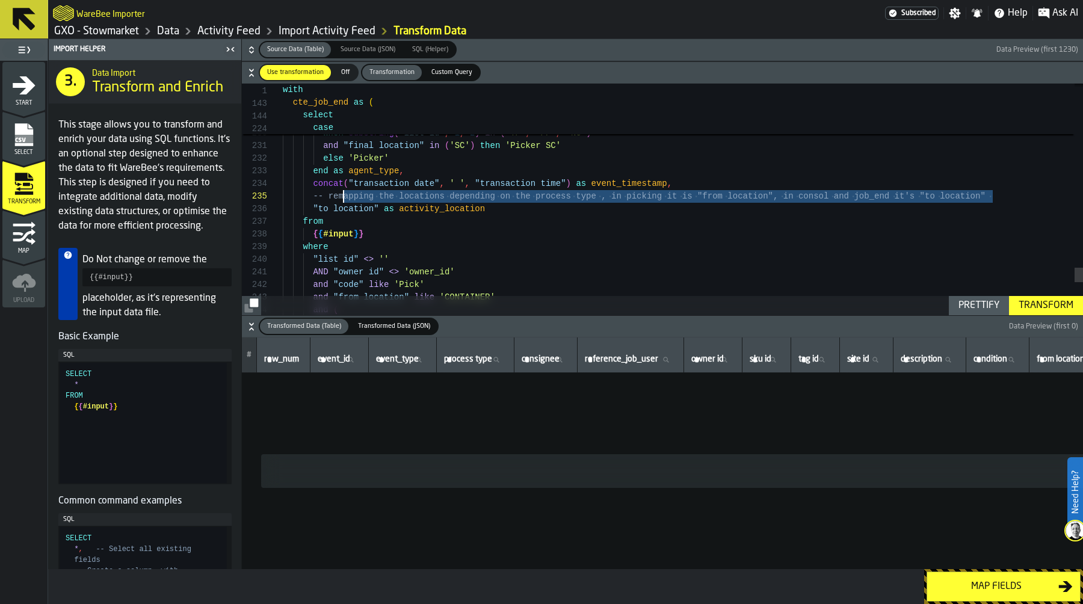
scroll to position [51, 0]
drag, startPoint x: 1002, startPoint y: 198, endPoint x: 215, endPoint y: 200, distance: 786.8
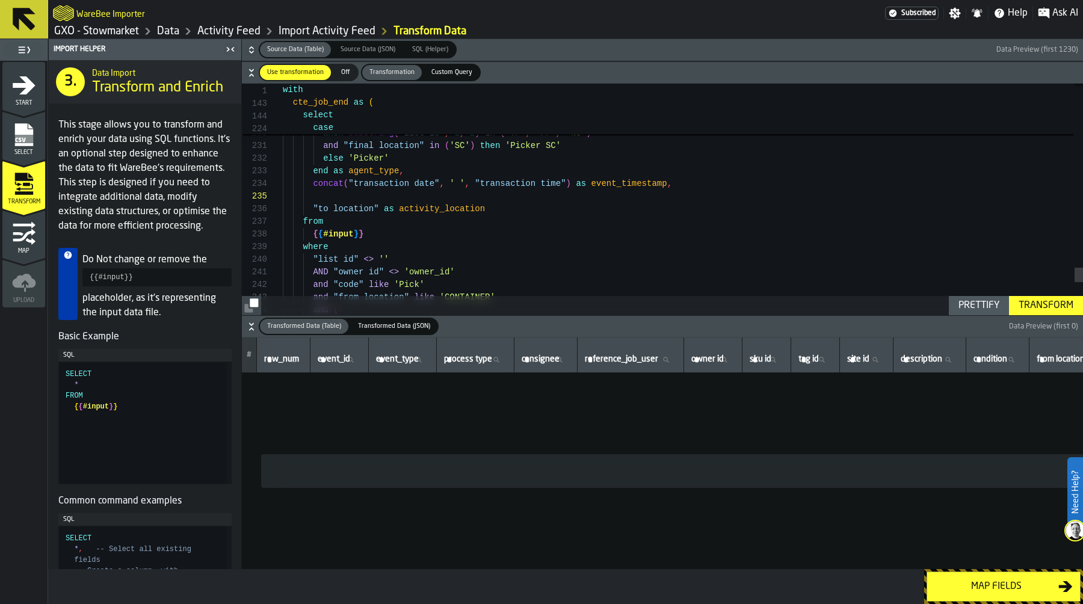
scroll to position [38, 0]
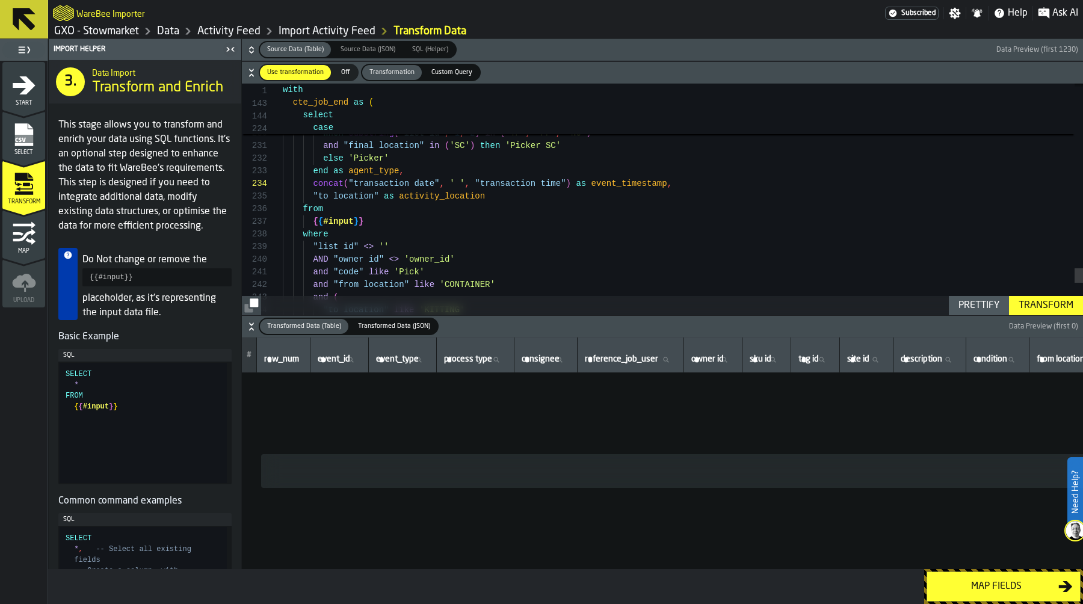
click at [986, 302] on div "Prettify" at bounding box center [978, 305] width 51 height 14
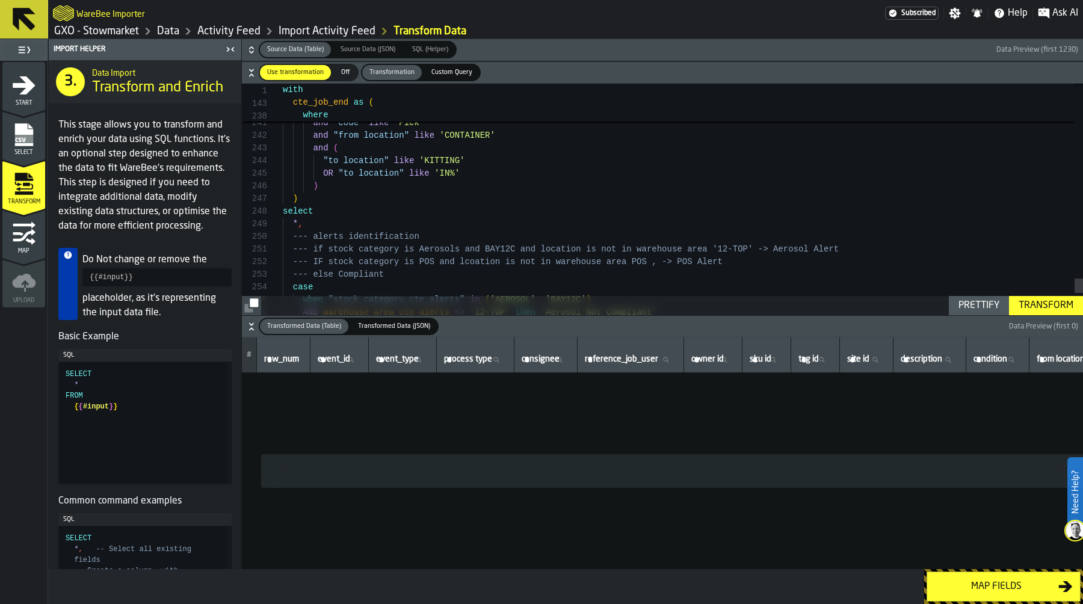
click at [1056, 303] on div "Transform" at bounding box center [1046, 305] width 64 height 14
type textarea "**********"
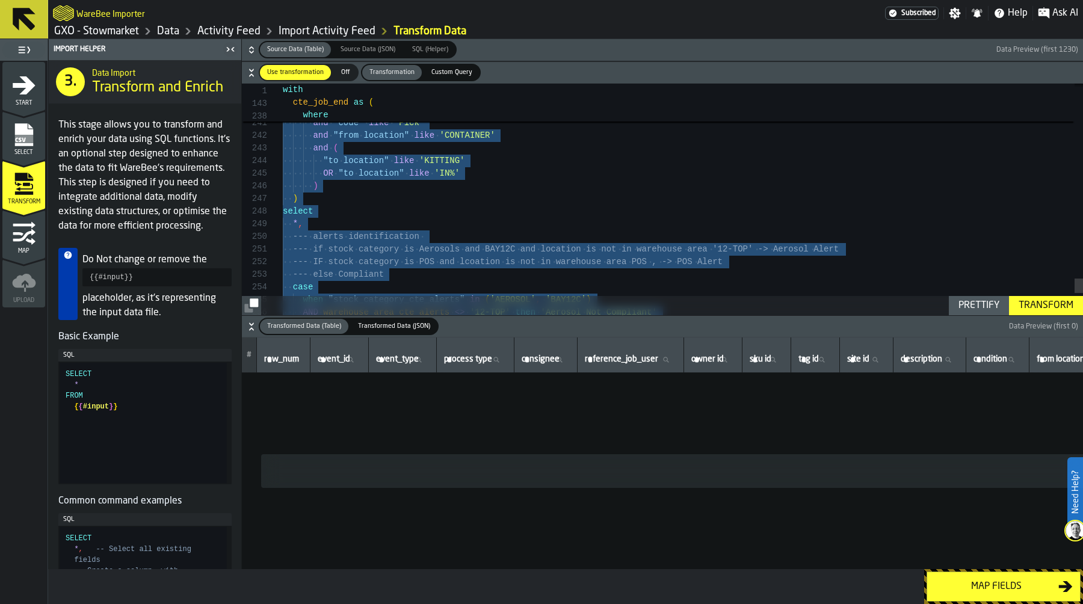
click at [170, 29] on link "Data" at bounding box center [168, 31] width 22 height 13
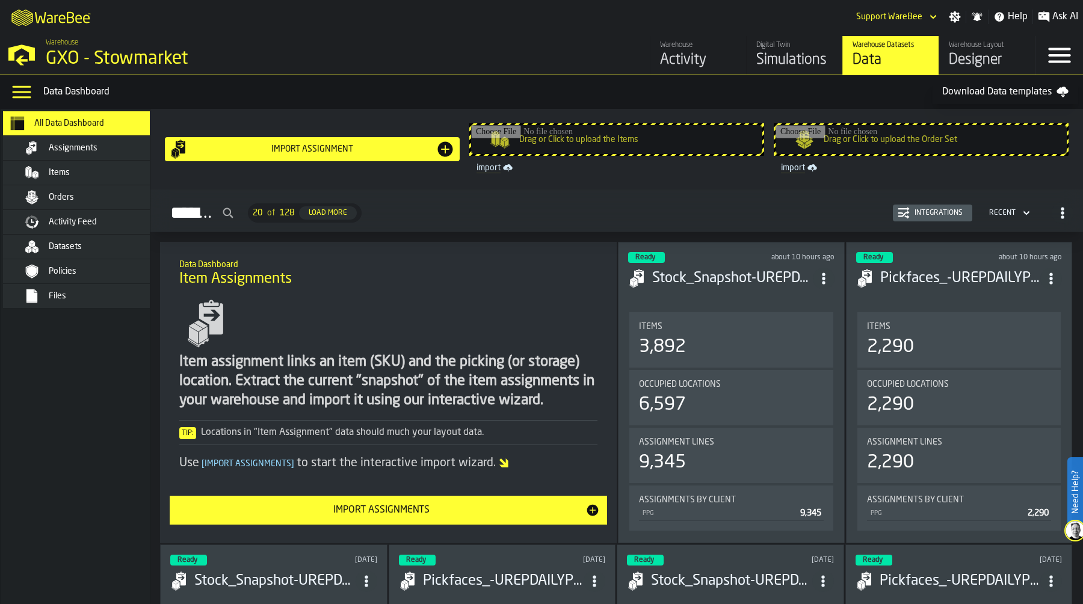
click at [104, 222] on div "Activity Feed" at bounding box center [108, 222] width 118 height 10
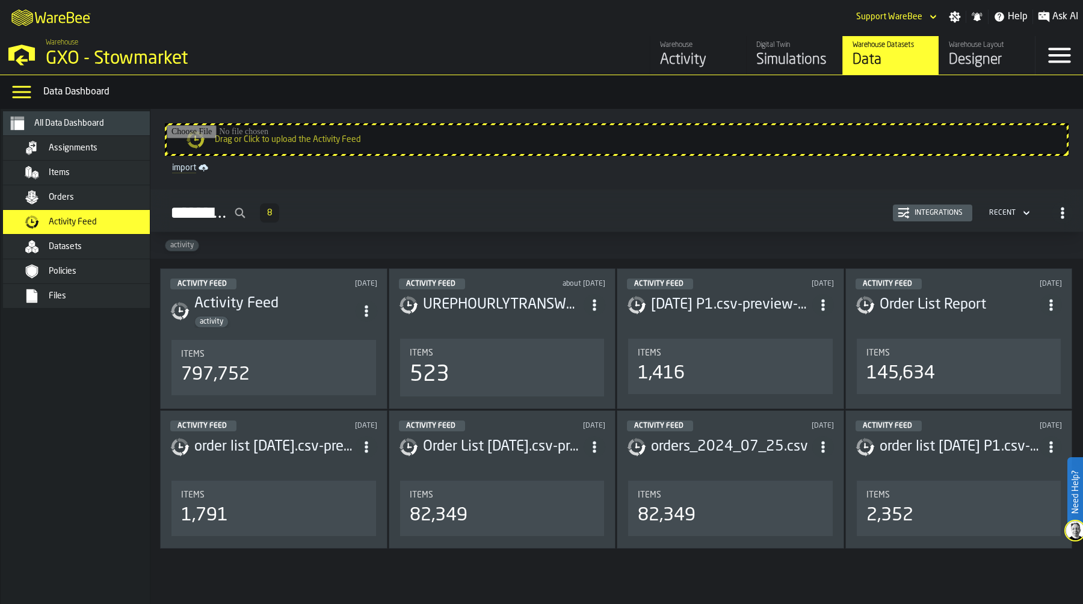
click at [947, 213] on div "Integrations" at bounding box center [938, 213] width 58 height 8
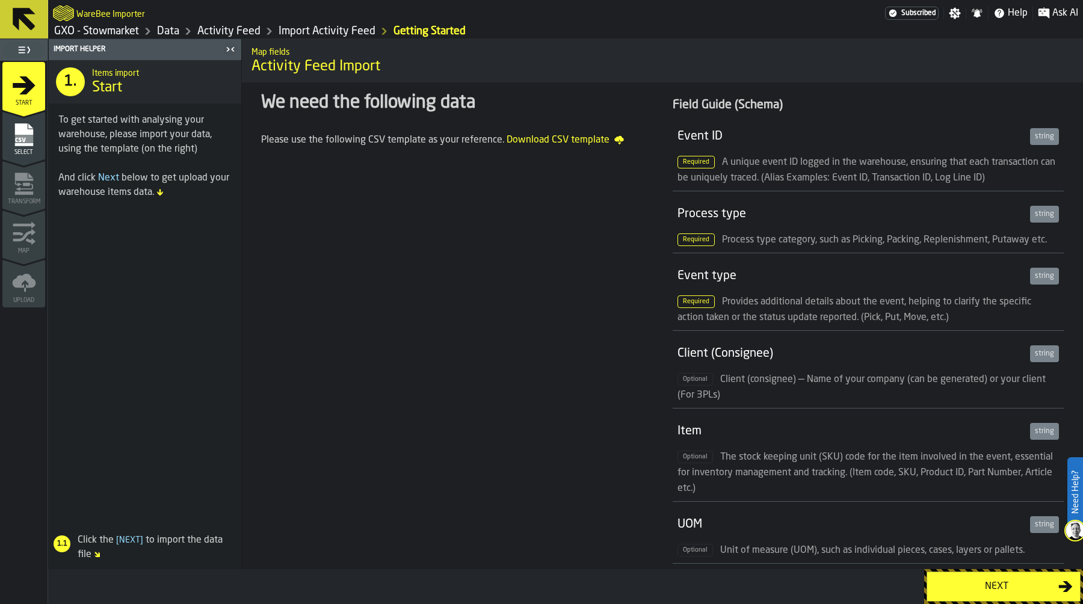
click at [998, 585] on div "Next" at bounding box center [996, 586] width 124 height 14
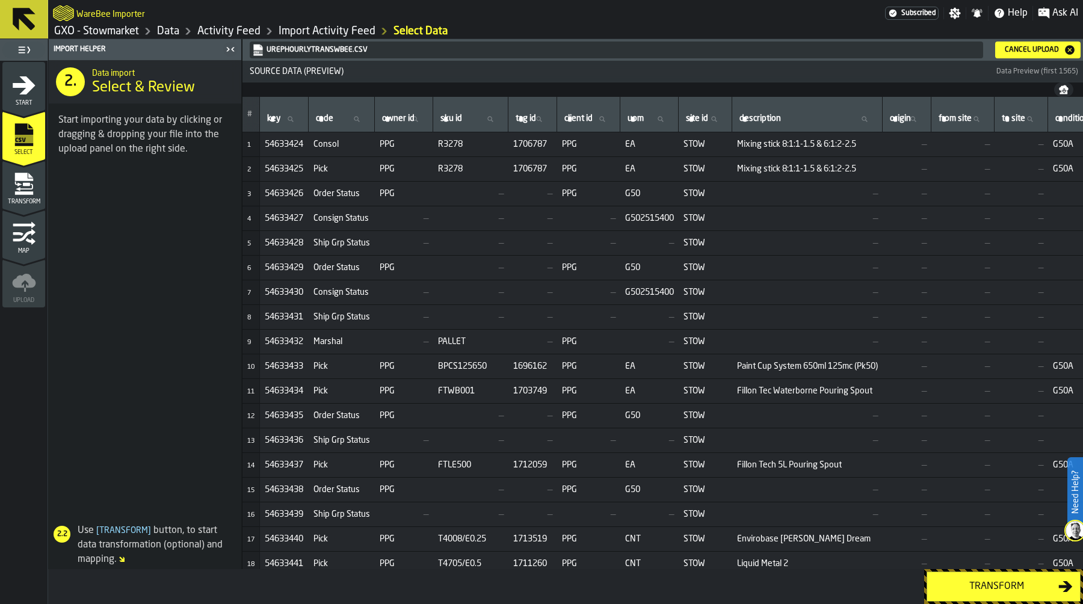
click at [985, 582] on div "Transform" at bounding box center [996, 586] width 124 height 14
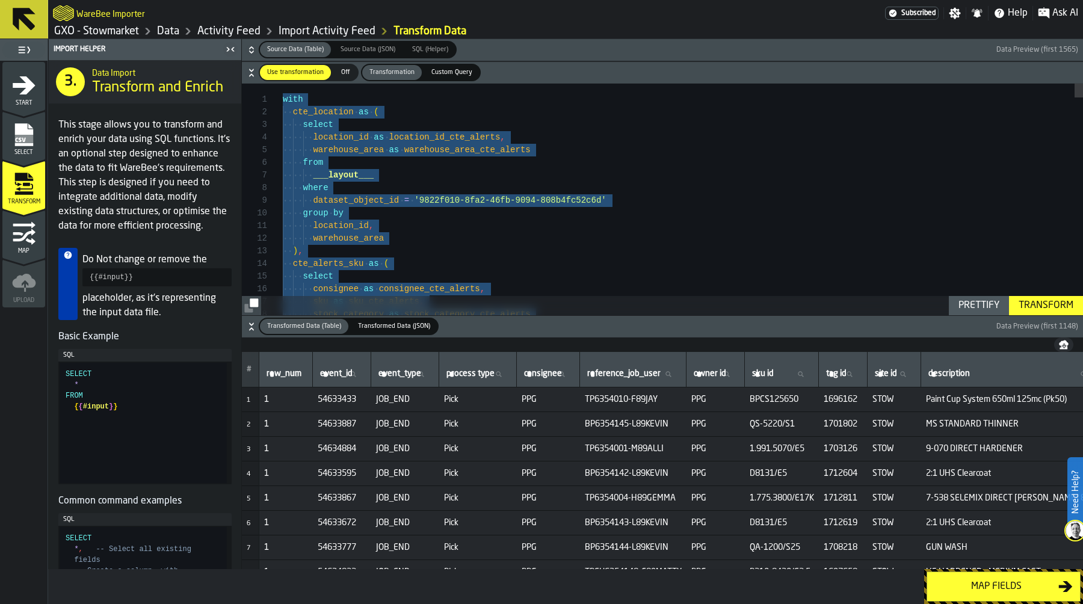
type textarea "**********"
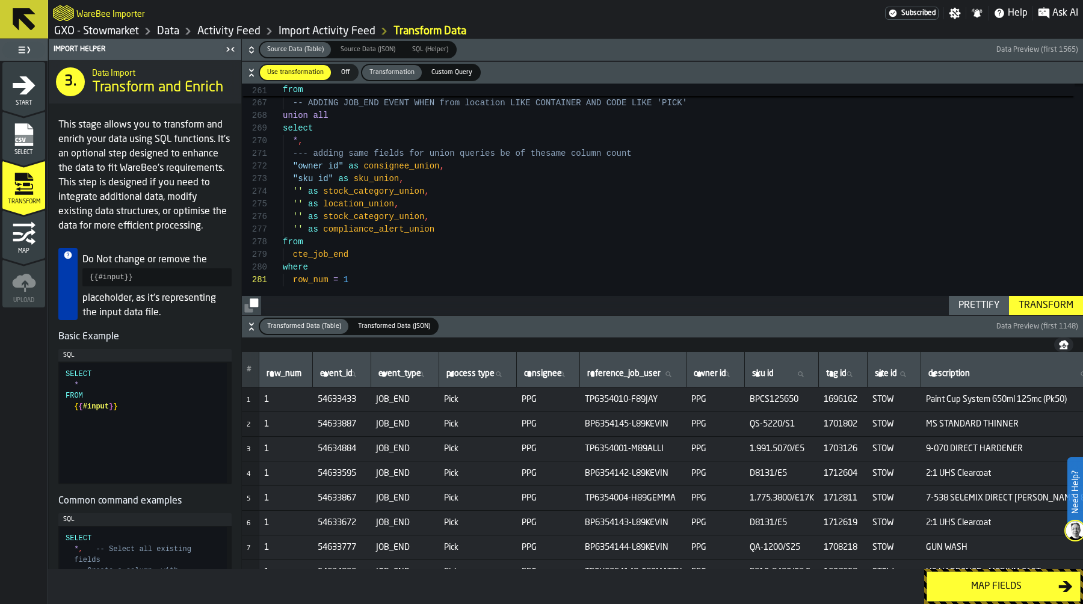
click at [1048, 304] on div "Transform" at bounding box center [1046, 305] width 64 height 14
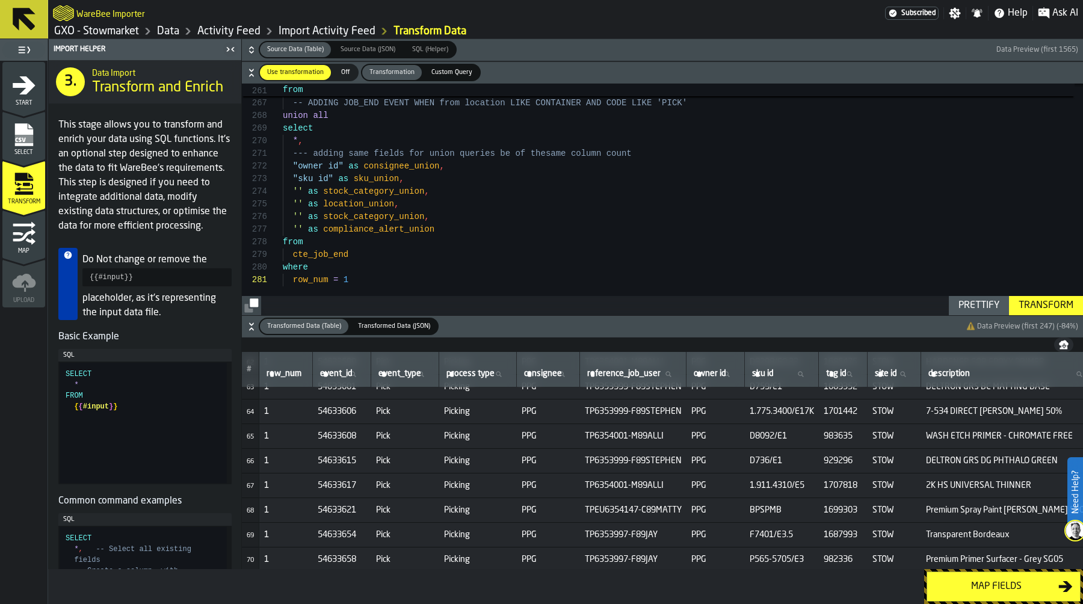
scroll to position [1617, 0]
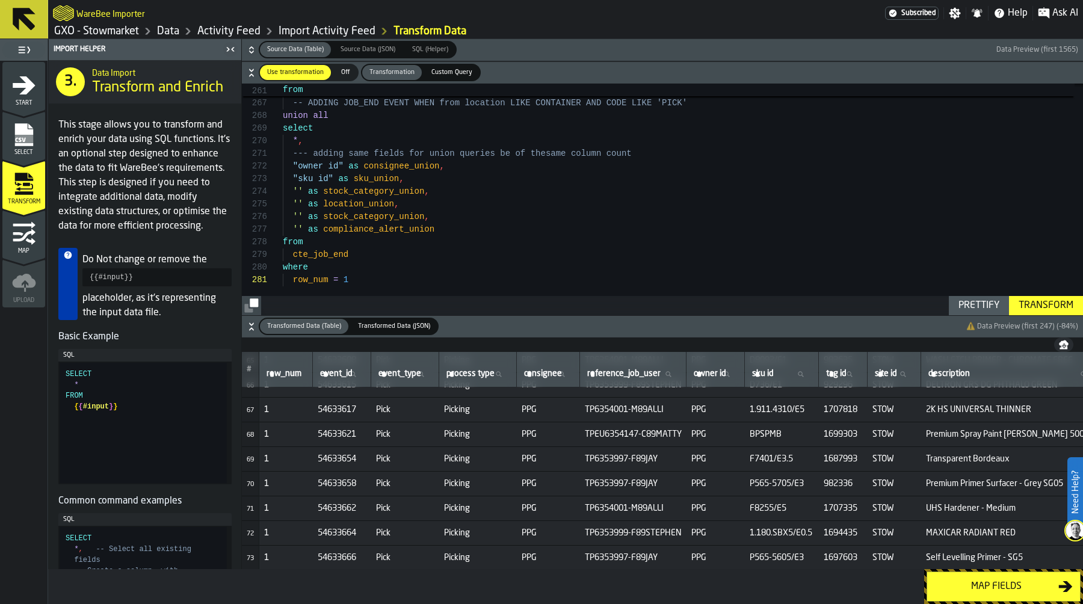
click at [389, 369] on span "event_type" at bounding box center [399, 374] width 43 height 10
click at [389, 369] on input "event_type event_type" at bounding box center [405, 374] width 58 height 16
type input "***"
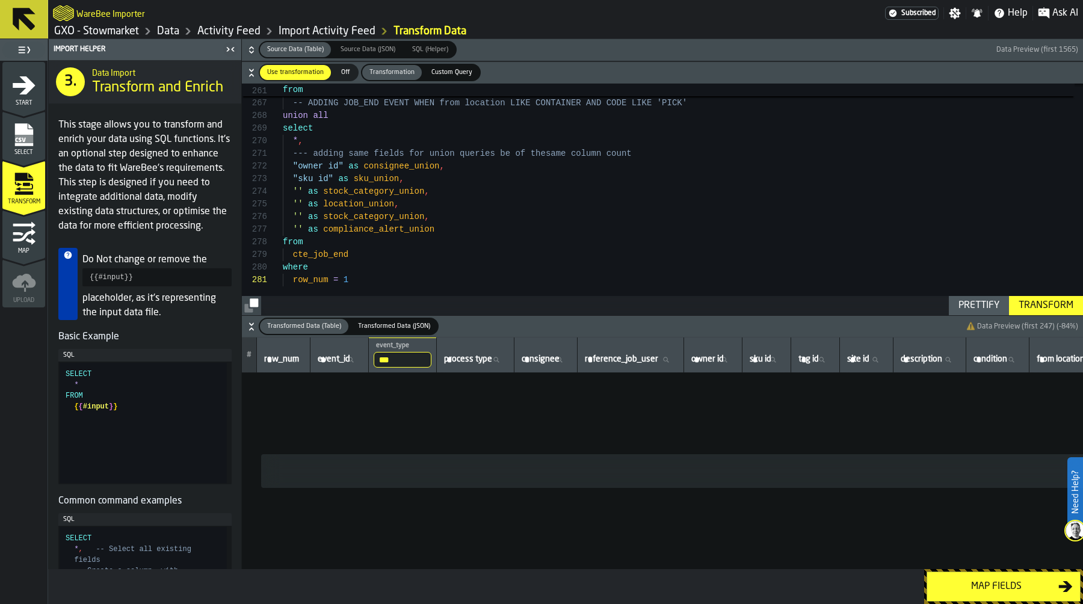
scroll to position [0, 0]
click at [405, 355] on input "***" at bounding box center [403, 360] width 58 height 16
click at [429, 361] on input "***" at bounding box center [403, 360] width 58 height 16
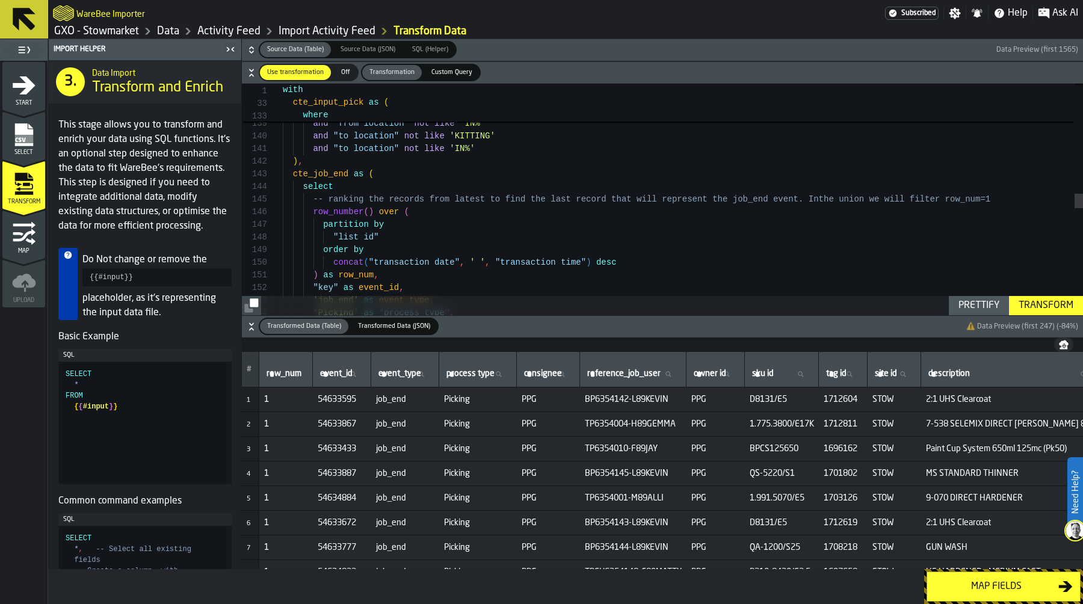
scroll to position [25, 0]
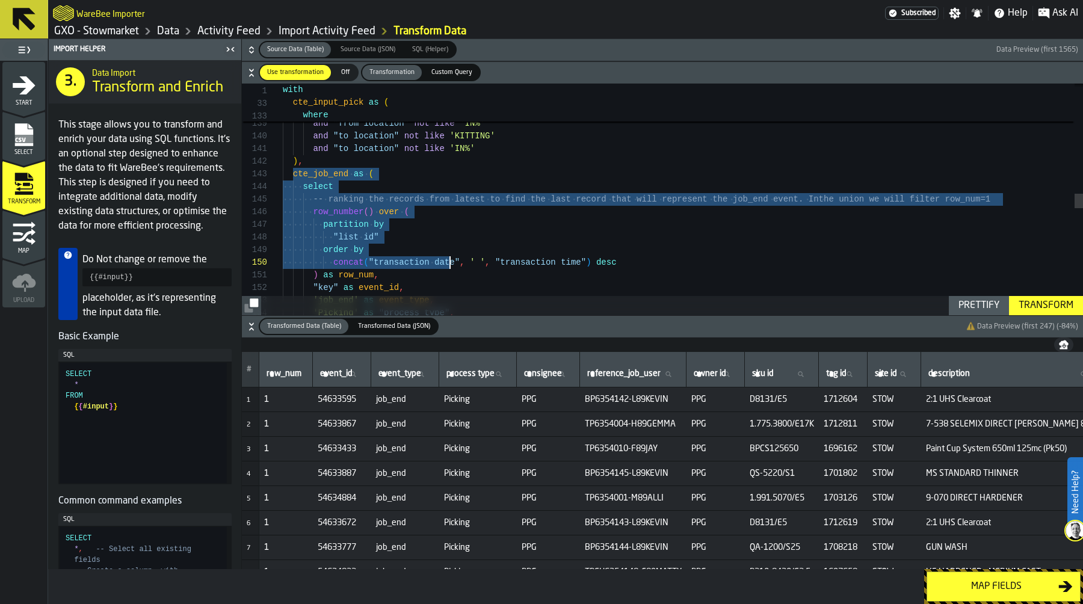
drag, startPoint x: 293, startPoint y: 173, endPoint x: 455, endPoint y: 292, distance: 201.8
click at [455, 292] on div "'Picking' as "process type" , 'job_end' as event_type , "key" as event_id , ) a…" at bounding box center [683, 178] width 800 height 3626
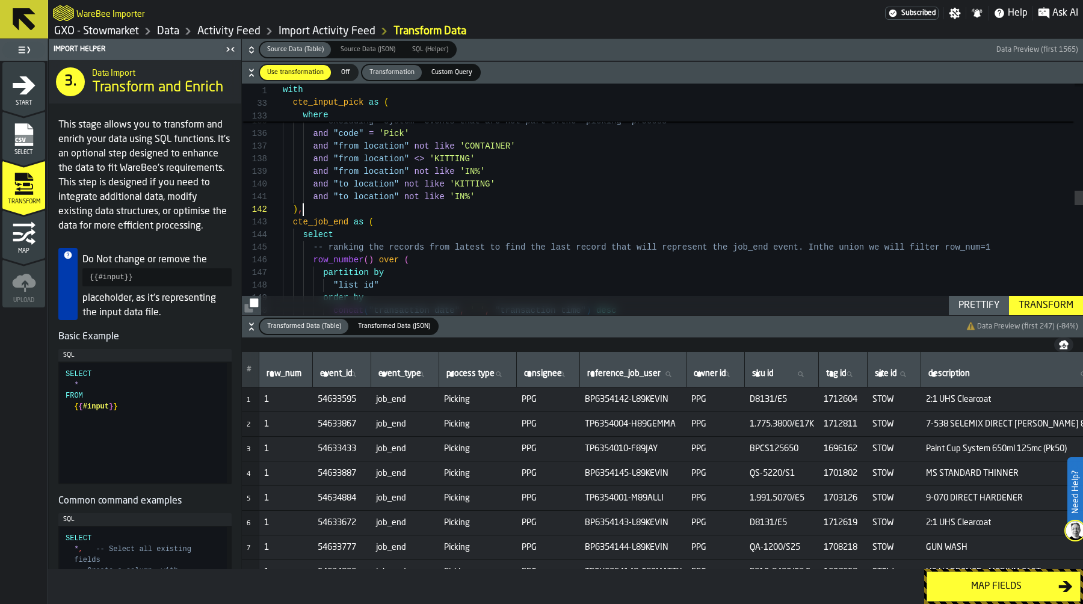
click at [316, 211] on div "concat ( "transaction date" , ' ' , "transaction time" ) desc order by "list id…" at bounding box center [683, 226] width 800 height 3626
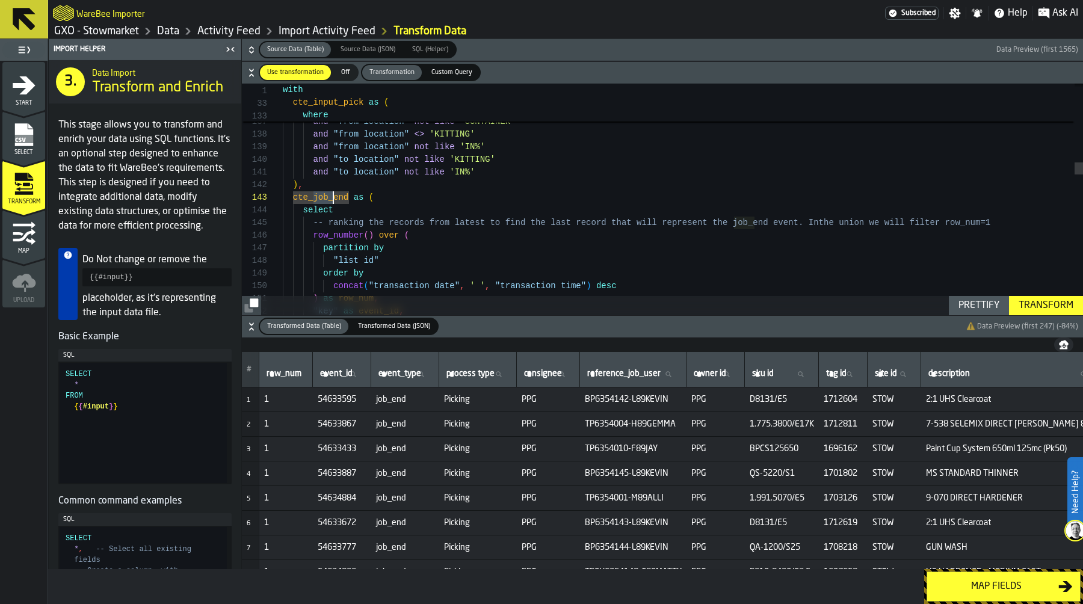
drag, startPoint x: 313, startPoint y: 197, endPoint x: 331, endPoint y: 197, distance: 17.5
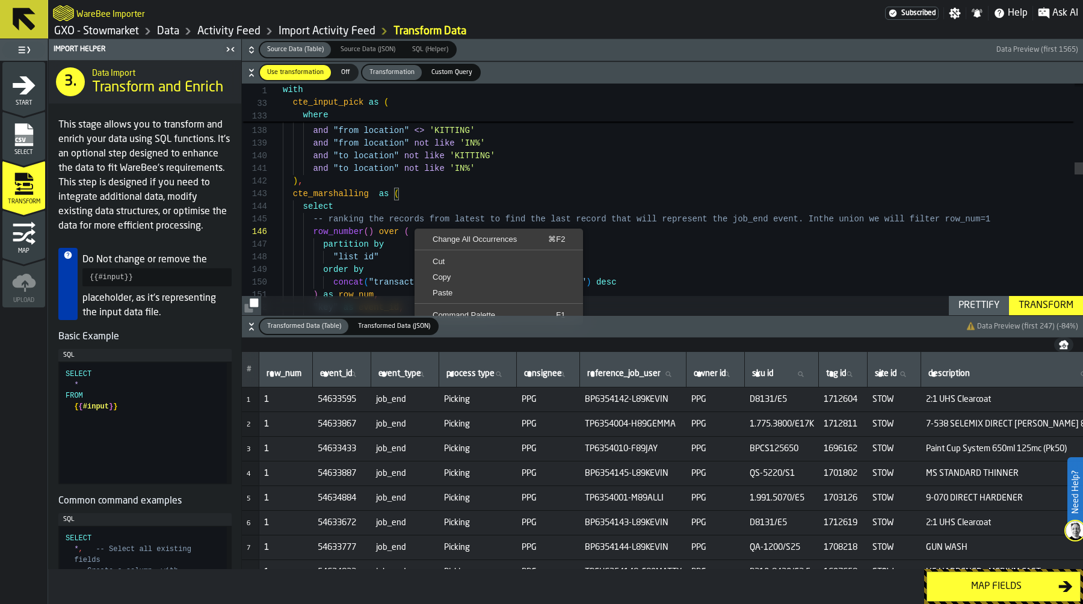
scroll to position [0, 0]
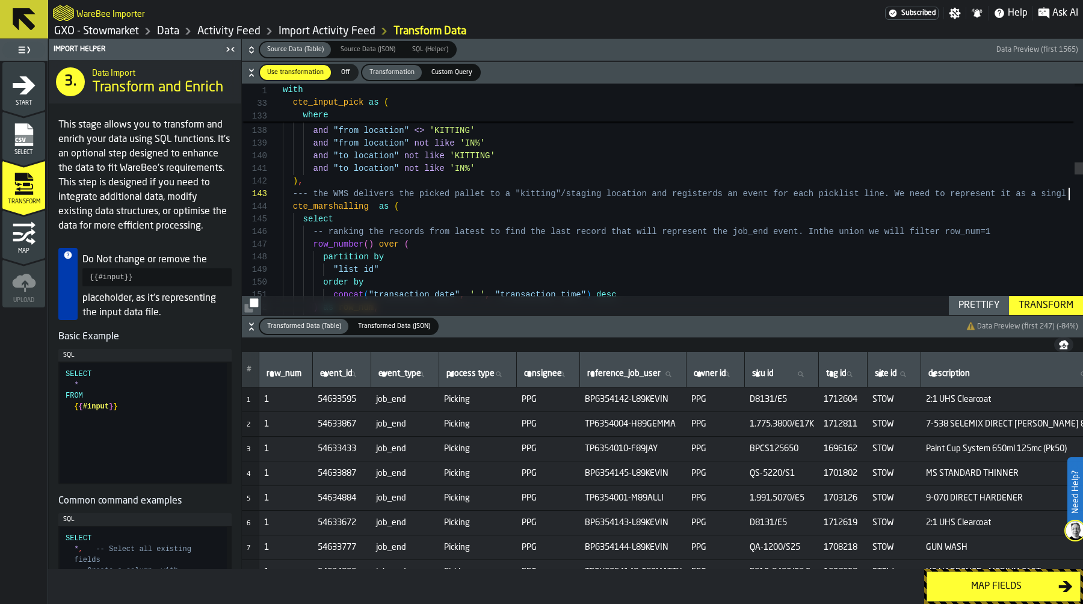
scroll to position [38, 0]
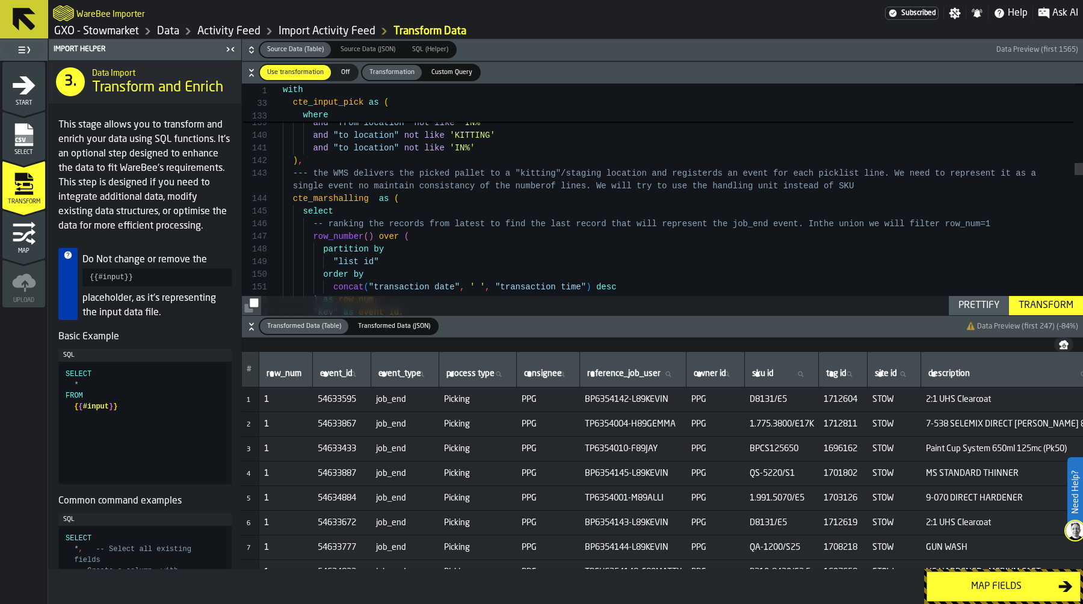
scroll to position [25, 0]
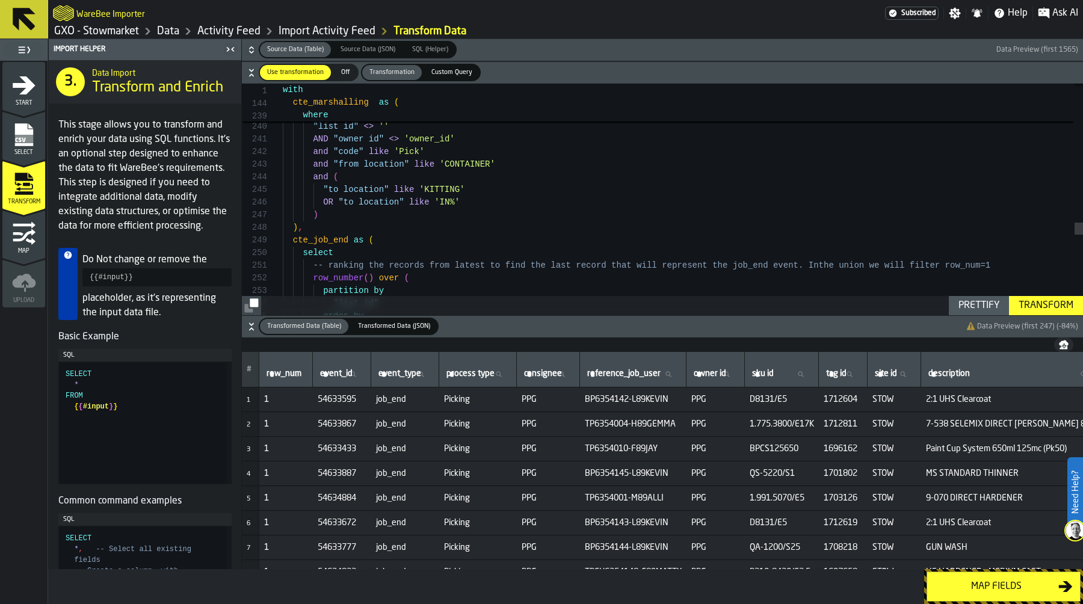
click at [251, 45] on icon "button-" at bounding box center [251, 50] width 12 height 12
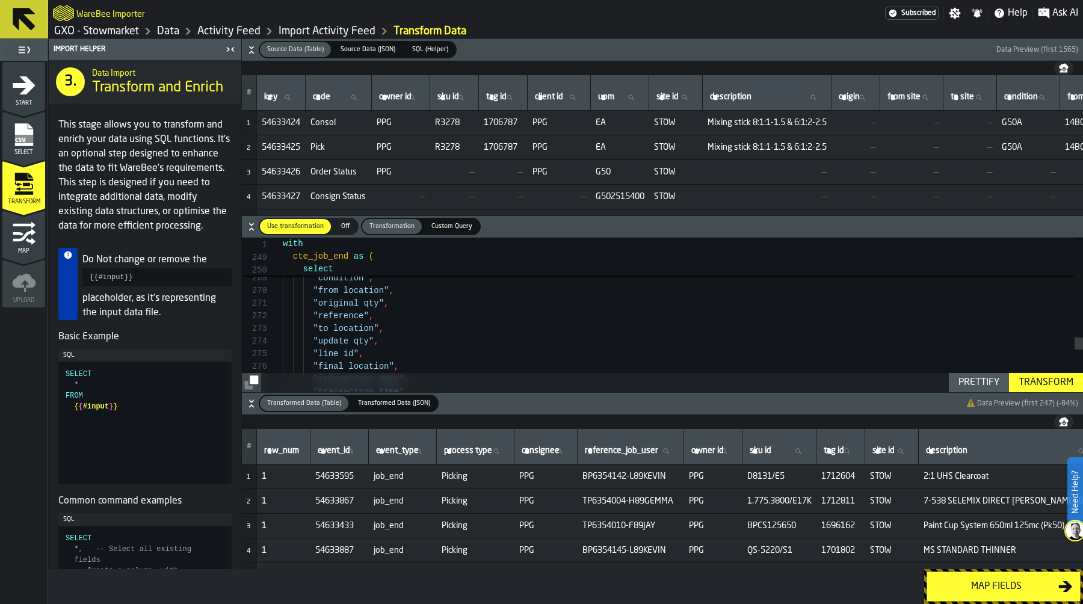
click at [250, 45] on icon "button-" at bounding box center [251, 50] width 12 height 12
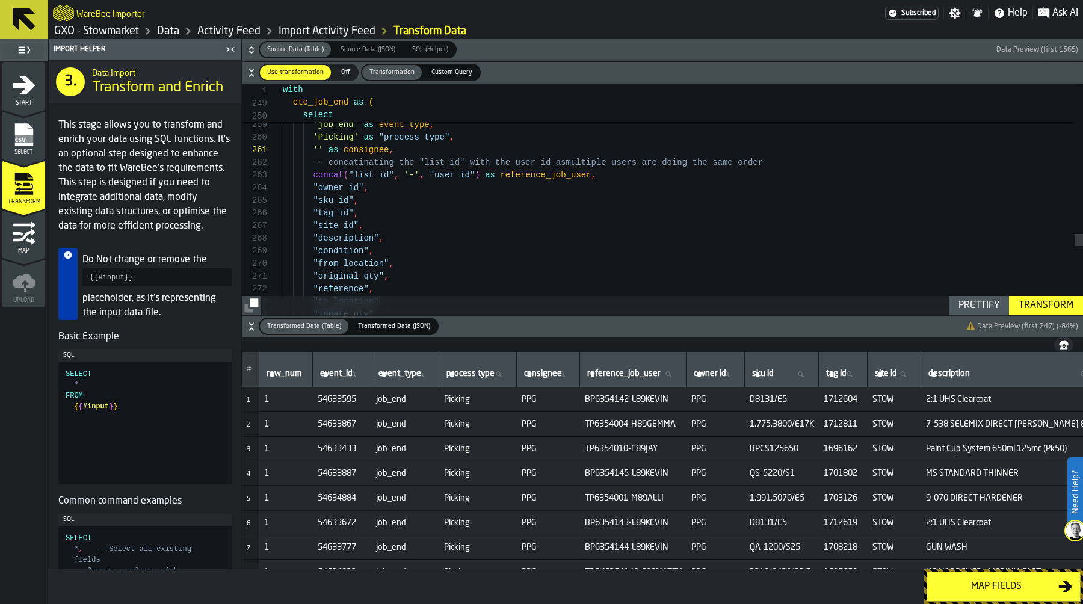
scroll to position [63, 0]
type textarea "**********"
click at [251, 49] on icon "button-" at bounding box center [251, 50] width 12 height 12
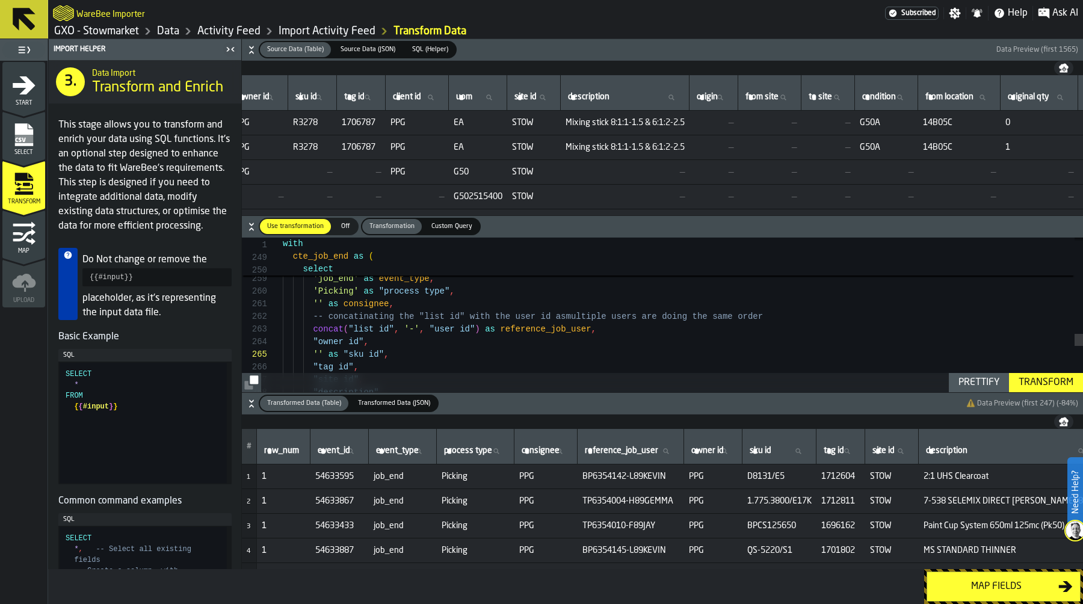
scroll to position [0, 0]
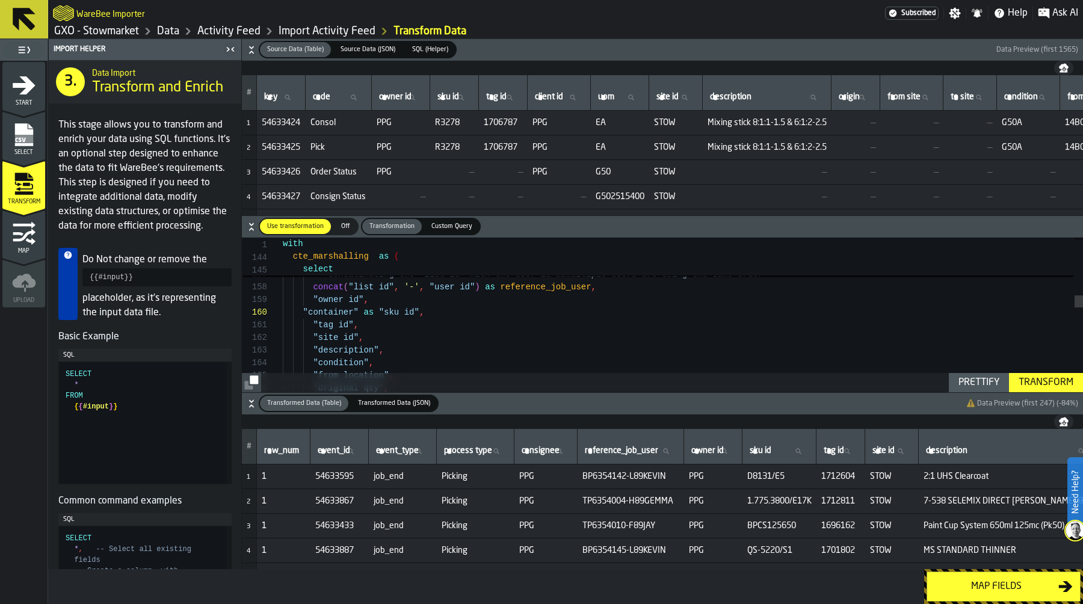
click at [963, 379] on div "Prettify" at bounding box center [978, 382] width 51 height 14
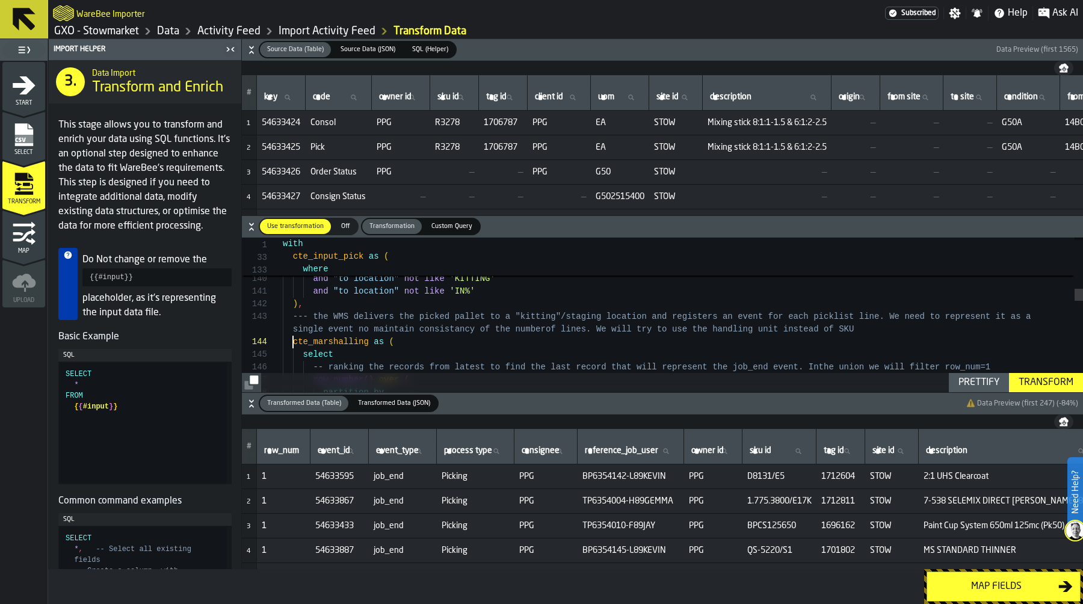
scroll to position [51, 0]
drag, startPoint x: 291, startPoint y: 342, endPoint x: 369, endPoint y: 344, distance: 77.6
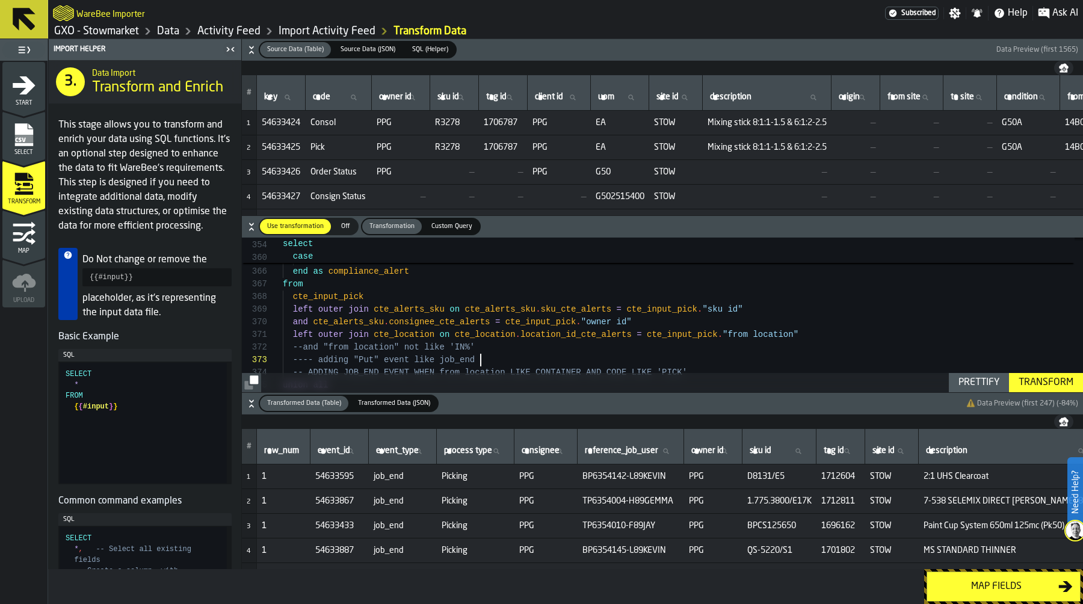
scroll to position [38, 0]
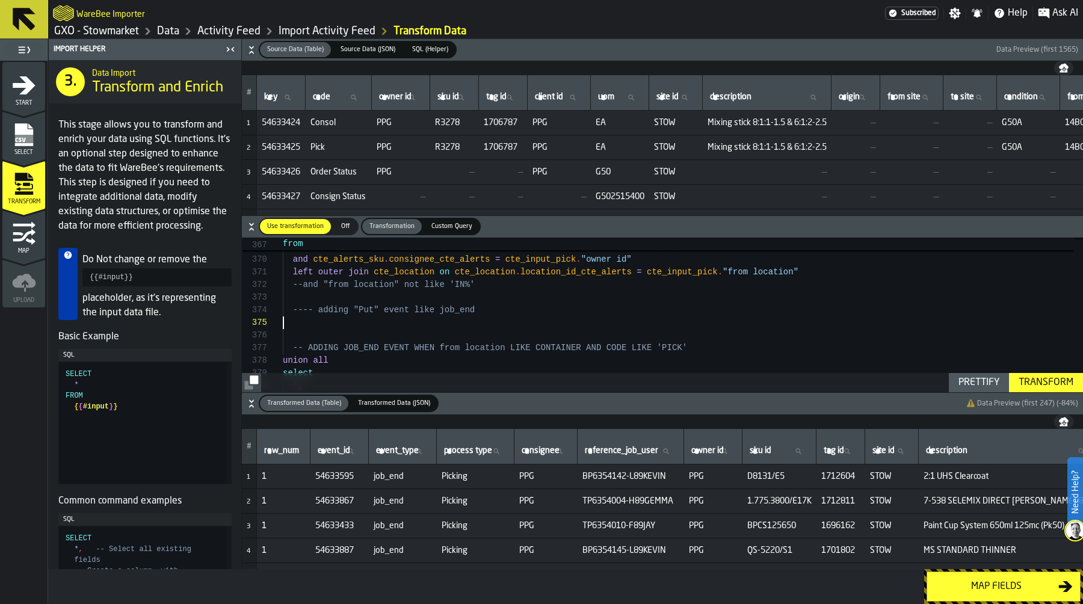
scroll to position [51, 0]
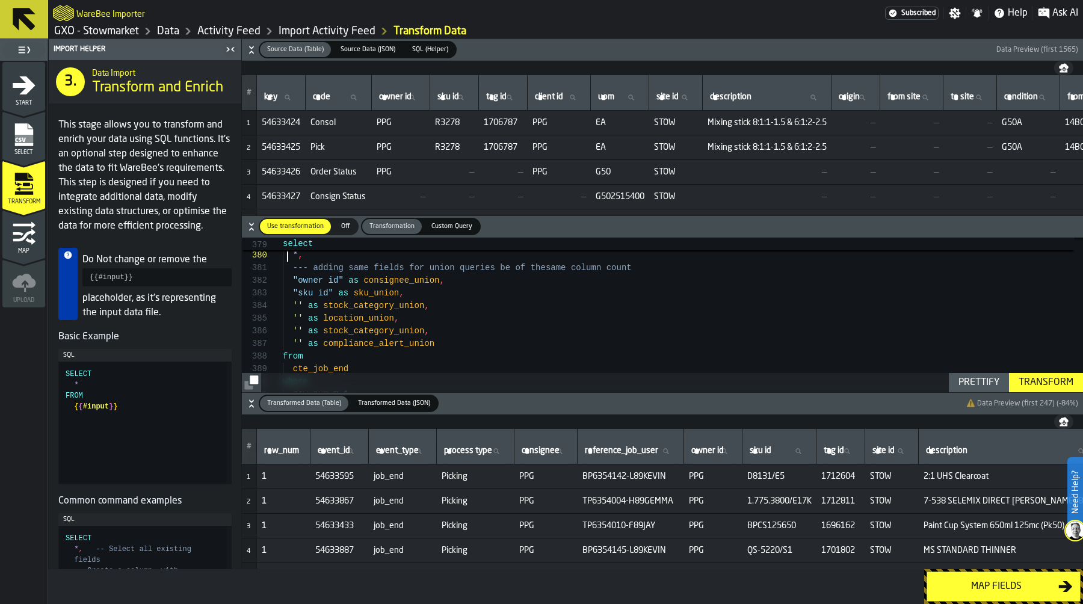
scroll to position [0, 0]
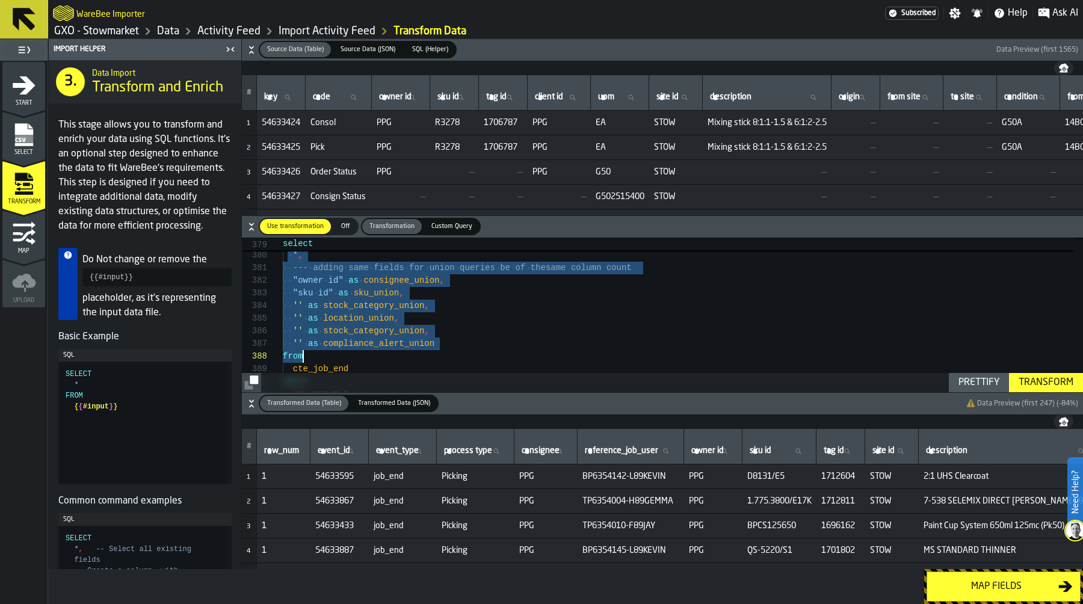
drag, startPoint x: 288, startPoint y: 254, endPoint x: 461, endPoint y: 352, distance: 199.3
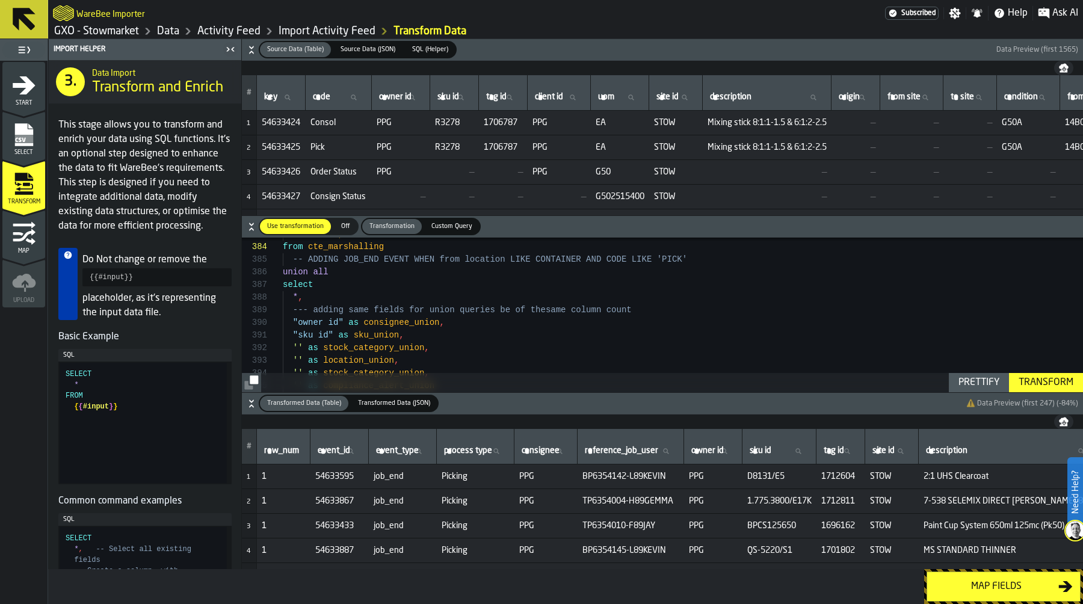
click at [975, 383] on div "Prettify" at bounding box center [978, 382] width 51 height 14
click at [1055, 377] on div "Transform" at bounding box center [1046, 382] width 64 height 14
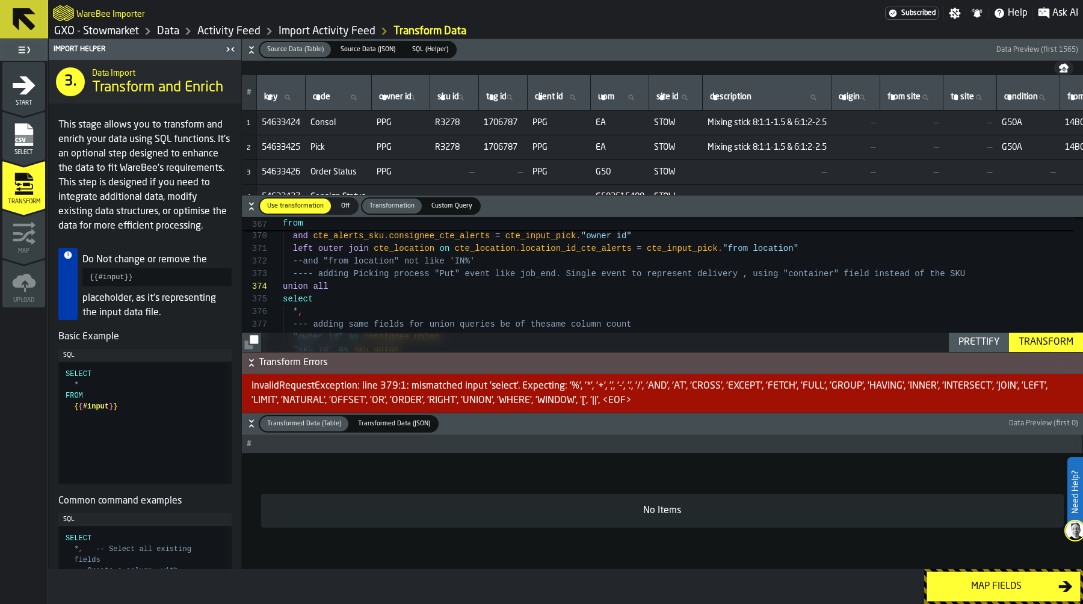
click at [1063, 338] on div "Transform" at bounding box center [1046, 342] width 64 height 14
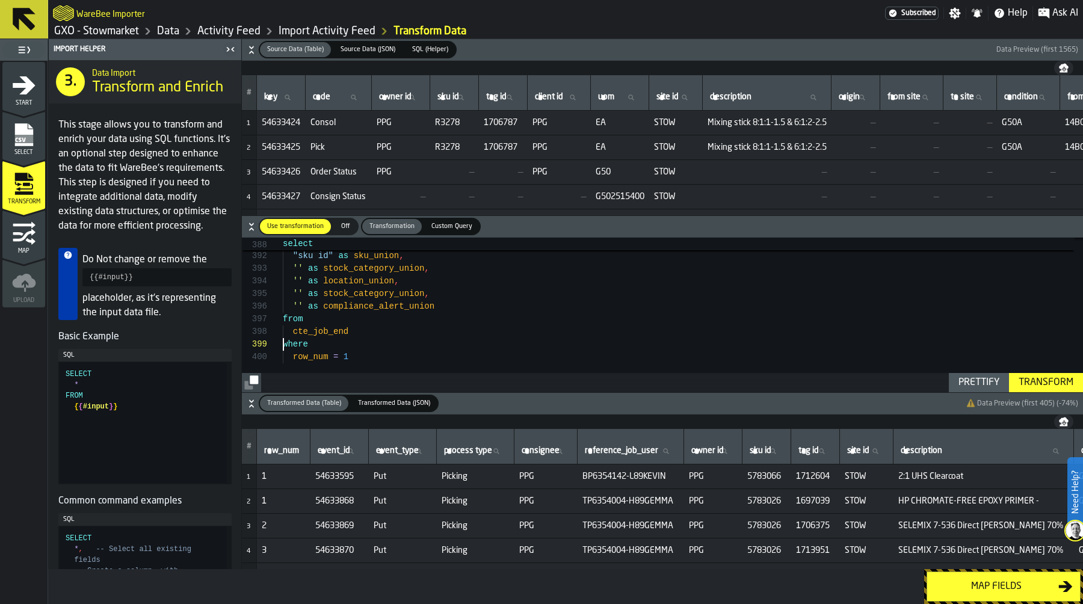
scroll to position [114, 0]
drag, startPoint x: 283, startPoint y: 345, endPoint x: 391, endPoint y: 357, distance: 109.0
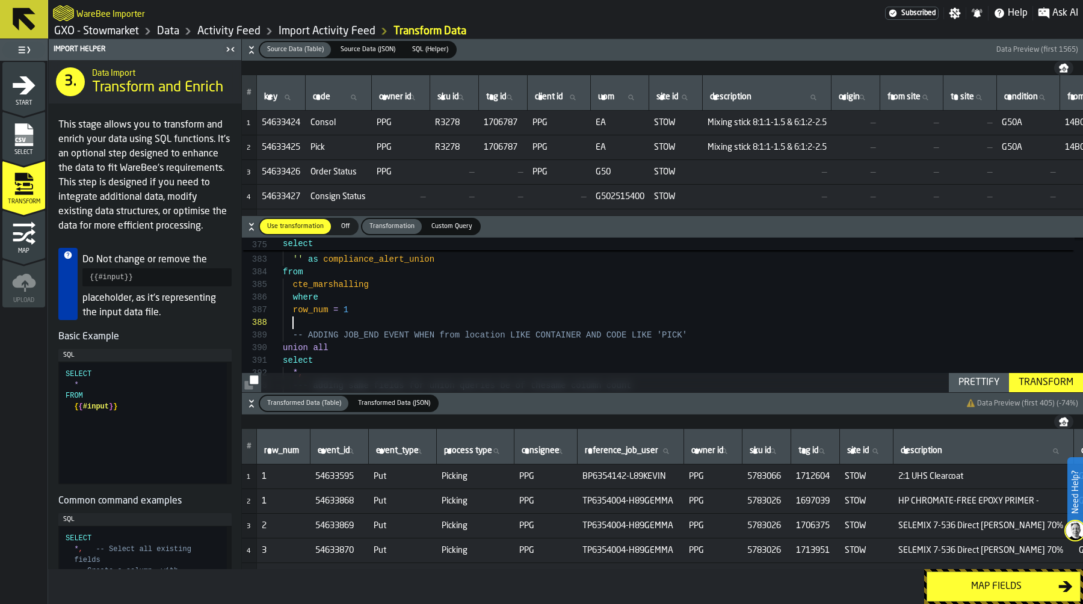
scroll to position [101, 0]
click at [1043, 383] on div "Transform" at bounding box center [1046, 382] width 64 height 14
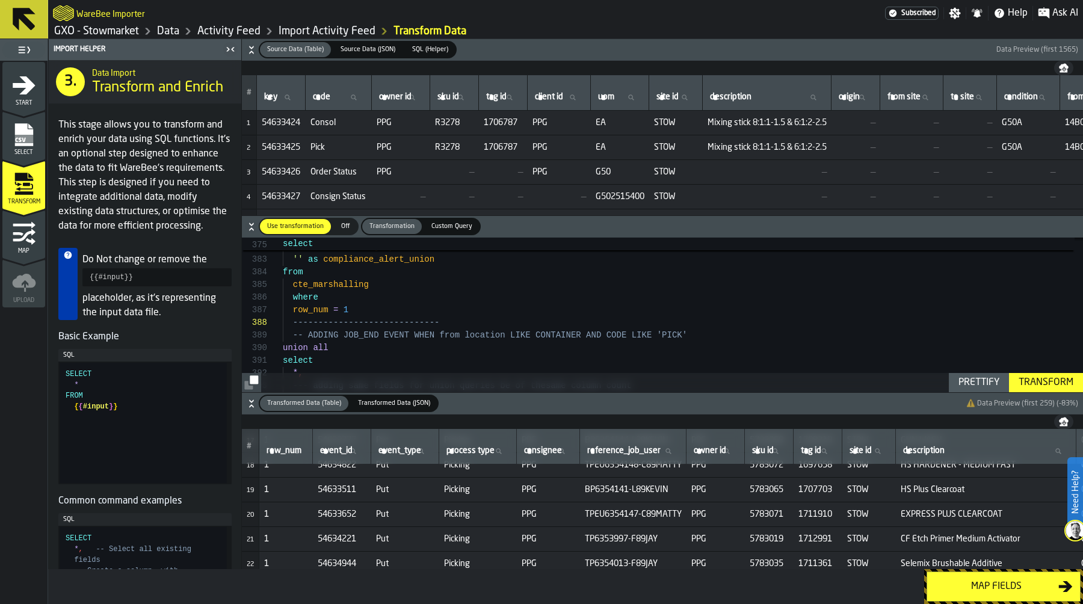
scroll to position [88, 0]
type textarea "**********"
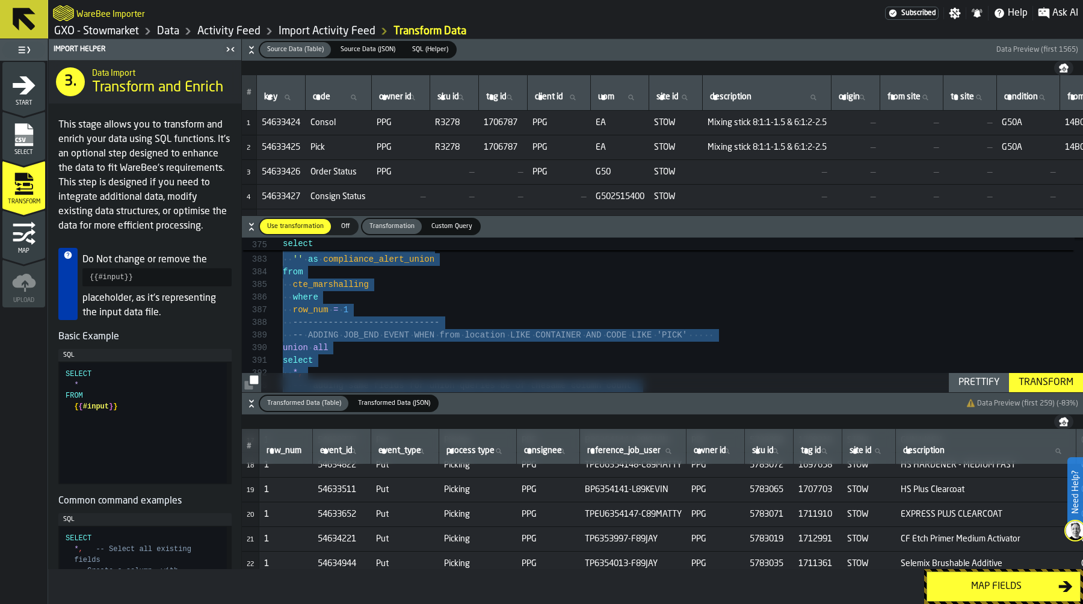
click at [984, 585] on div "Map fields" at bounding box center [996, 586] width 124 height 14
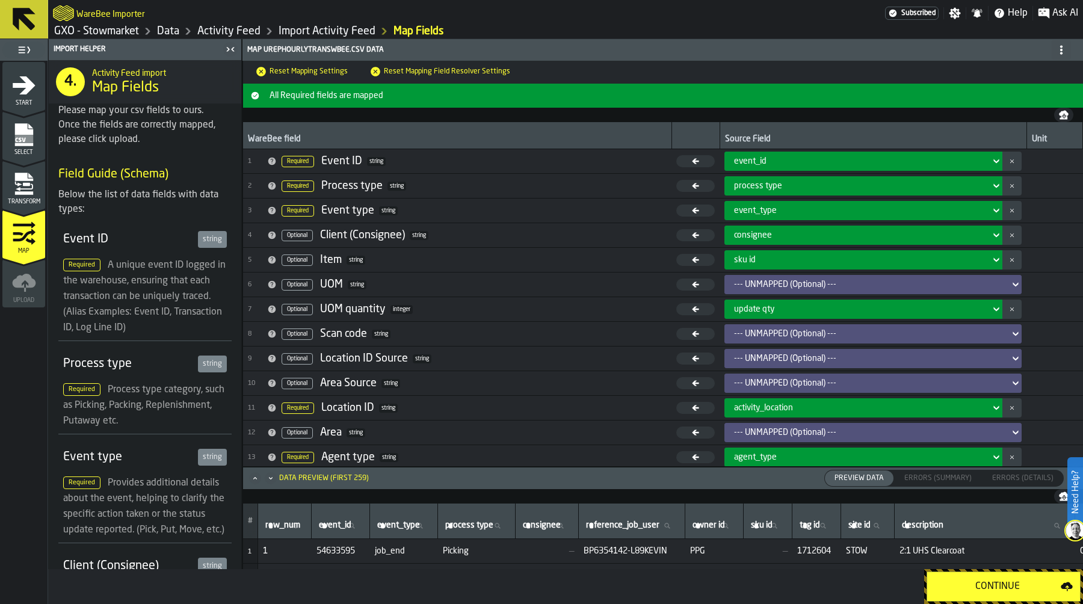
click at [984, 585] on div "Continue" at bounding box center [997, 586] width 126 height 14
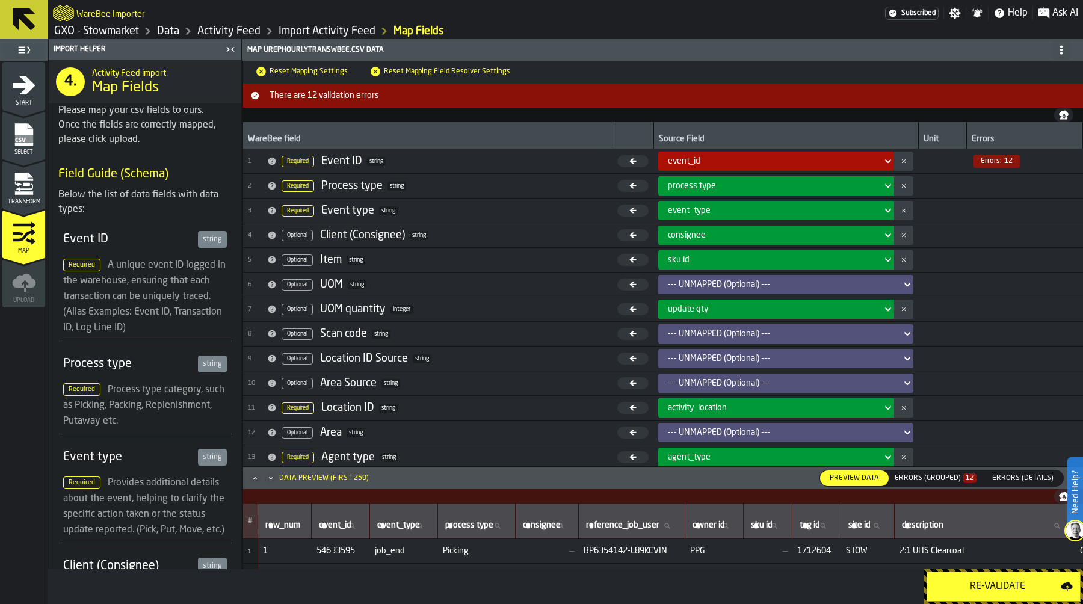
click at [939, 481] on div "Errors (Grouped) 12" at bounding box center [935, 478] width 82 height 8
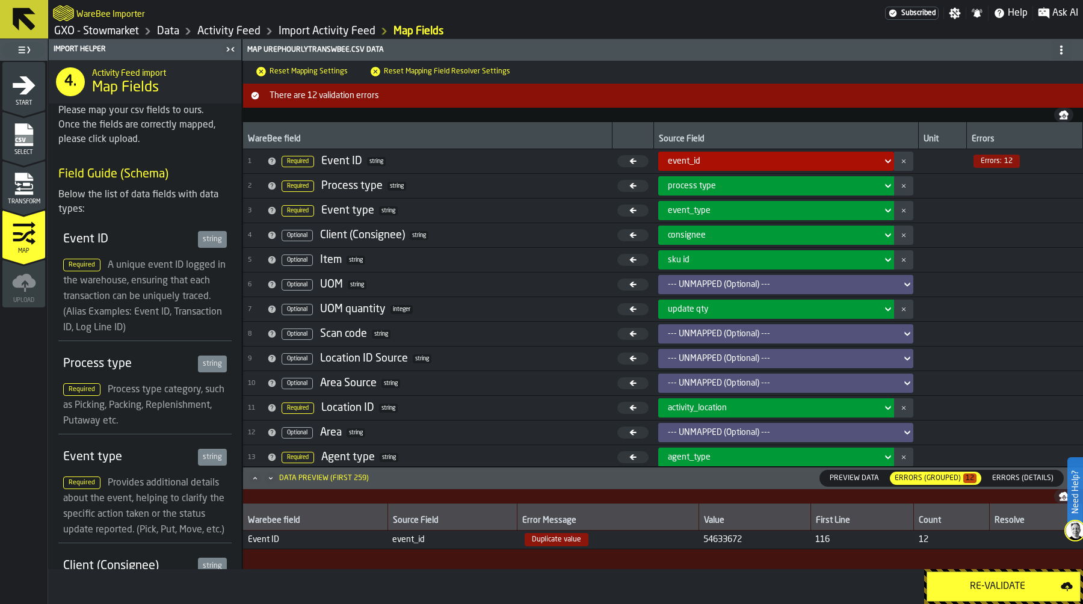
click at [35, 188] on icon "menu Transform" at bounding box center [24, 184] width 24 height 24
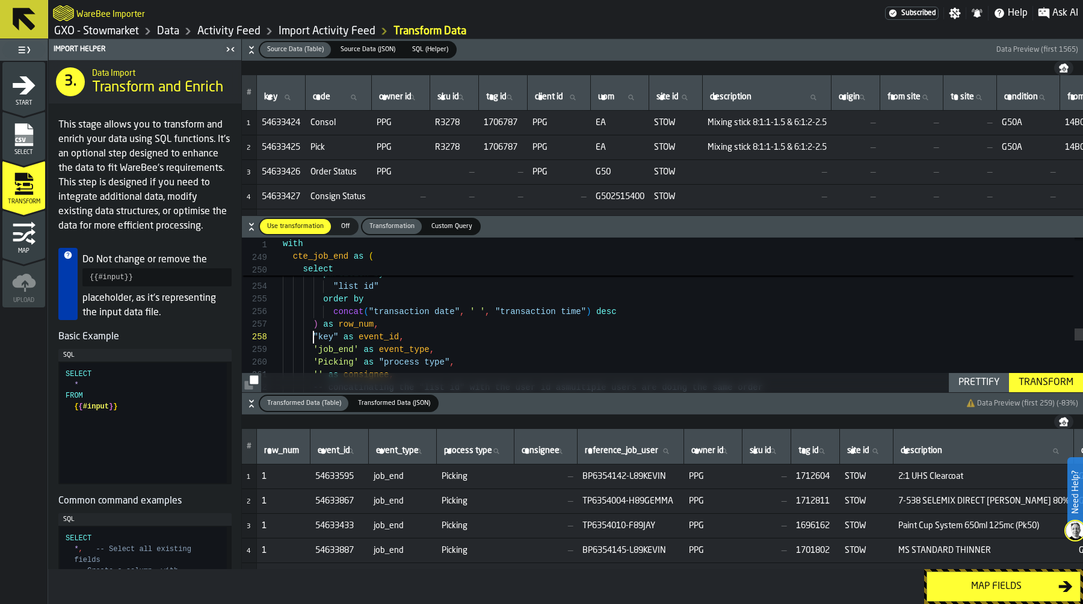
scroll to position [101, 0]
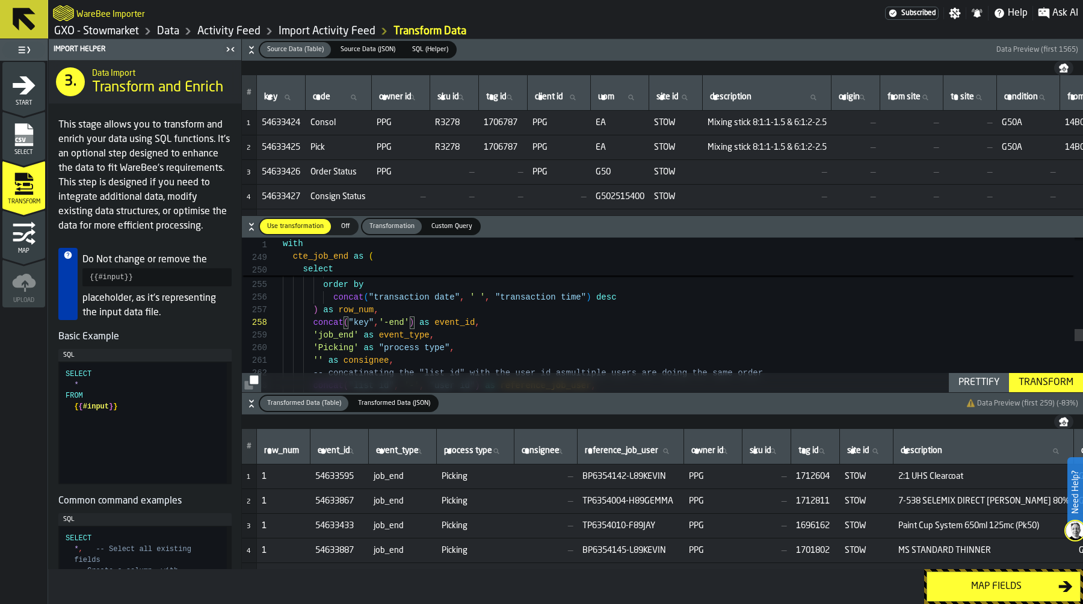
type textarea "**********"
click at [1044, 375] on div "Transform" at bounding box center [1046, 382] width 64 height 14
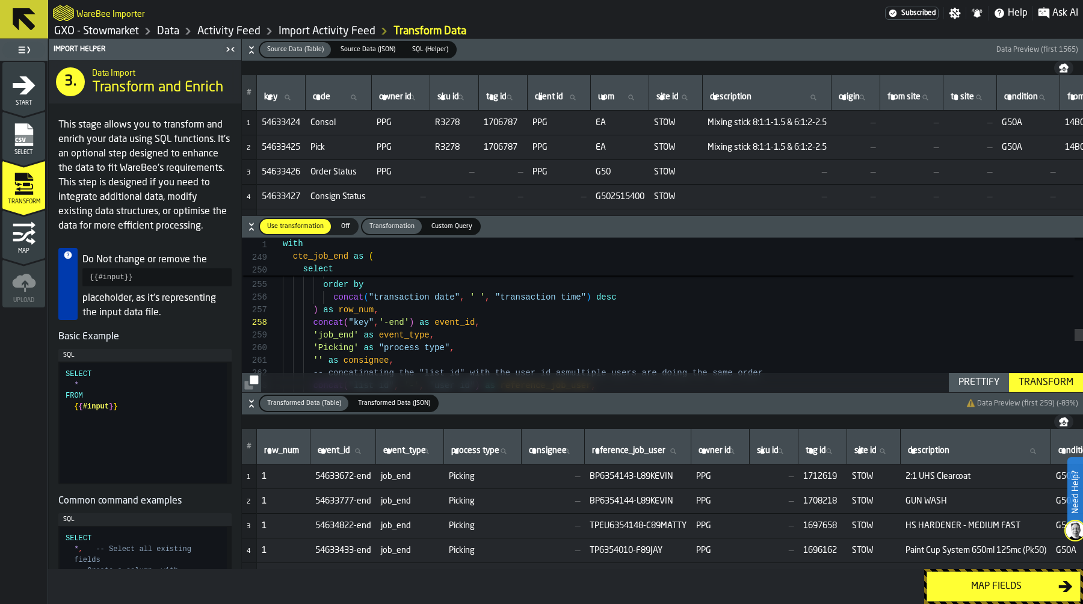
click at [1005, 586] on div "Map fields" at bounding box center [996, 586] width 124 height 14
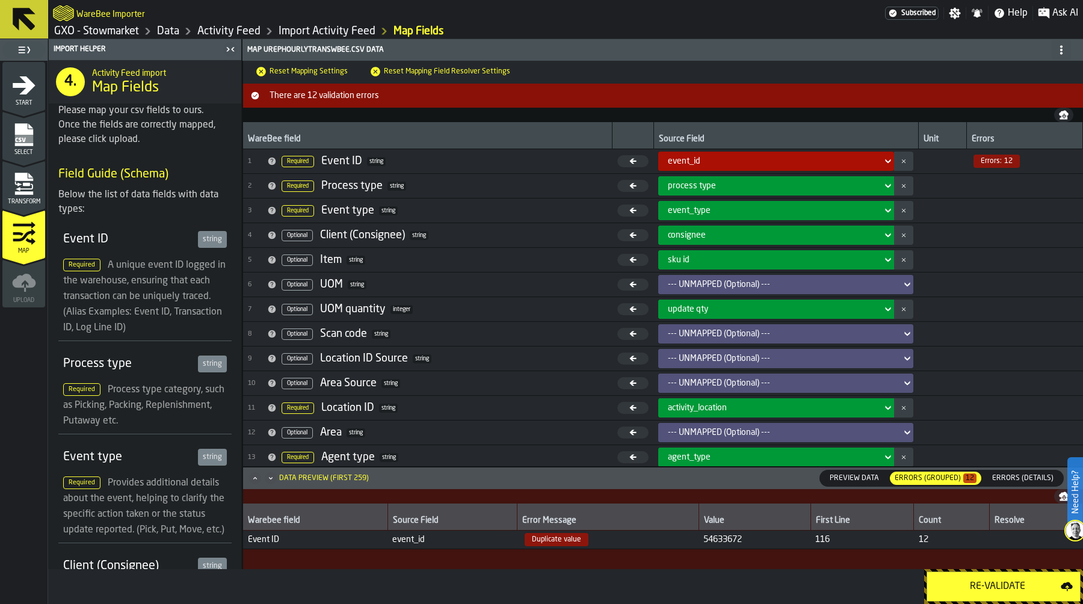
click at [1005, 586] on div "Re-Validate" at bounding box center [997, 586] width 126 height 14
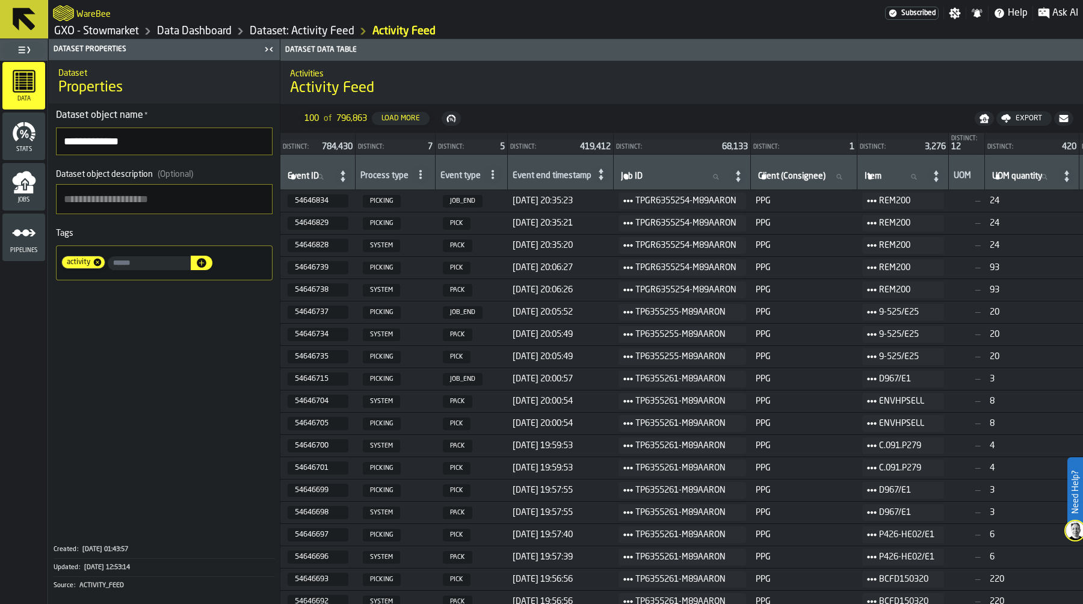
click at [203, 34] on link "Data Dashboard" at bounding box center [194, 31] width 75 height 13
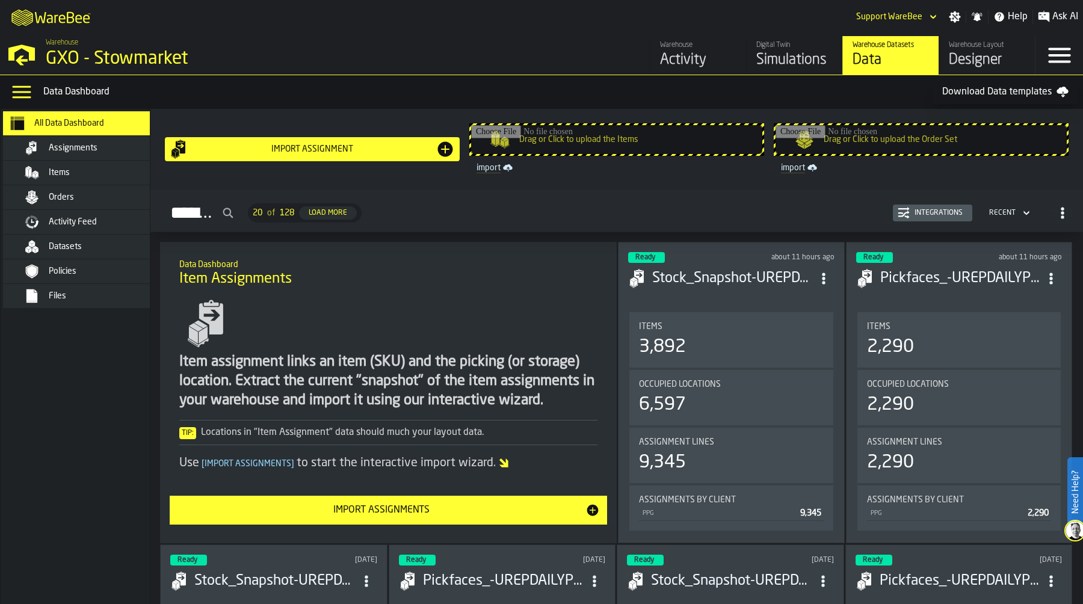
click at [99, 220] on div "Activity Feed" at bounding box center [108, 222] width 118 height 10
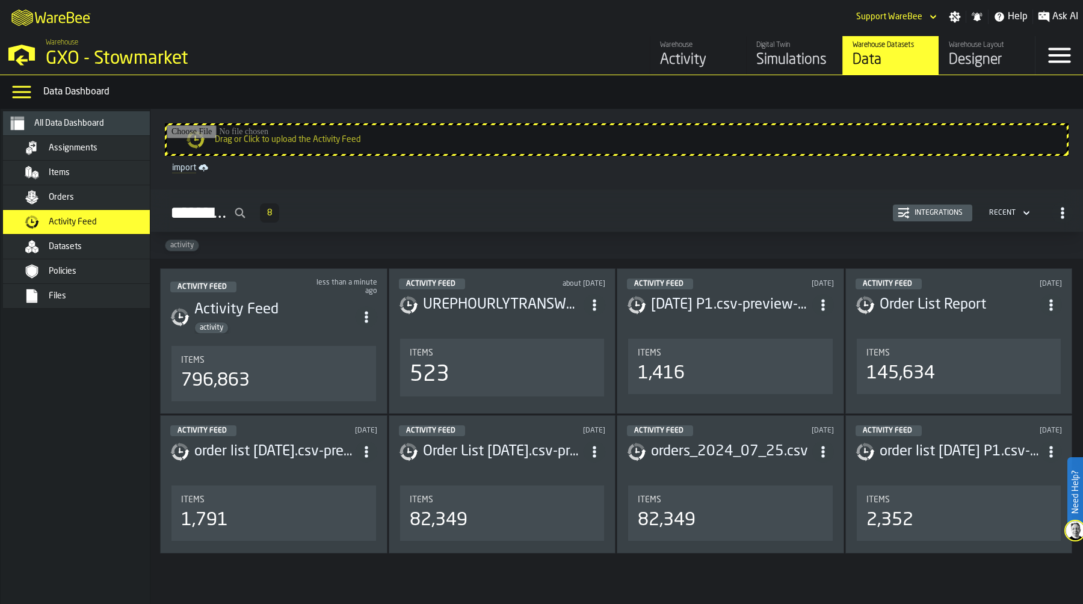
click at [909, 213] on div "Integrations" at bounding box center [938, 213] width 58 height 8
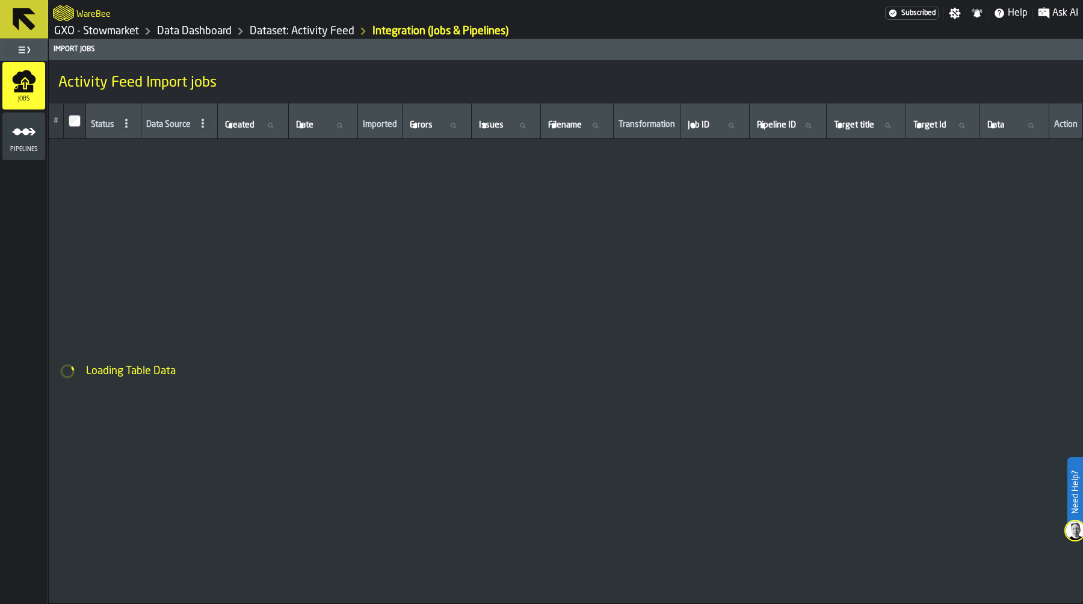
click at [22, 141] on icon "menu Pipelines" at bounding box center [24, 132] width 24 height 24
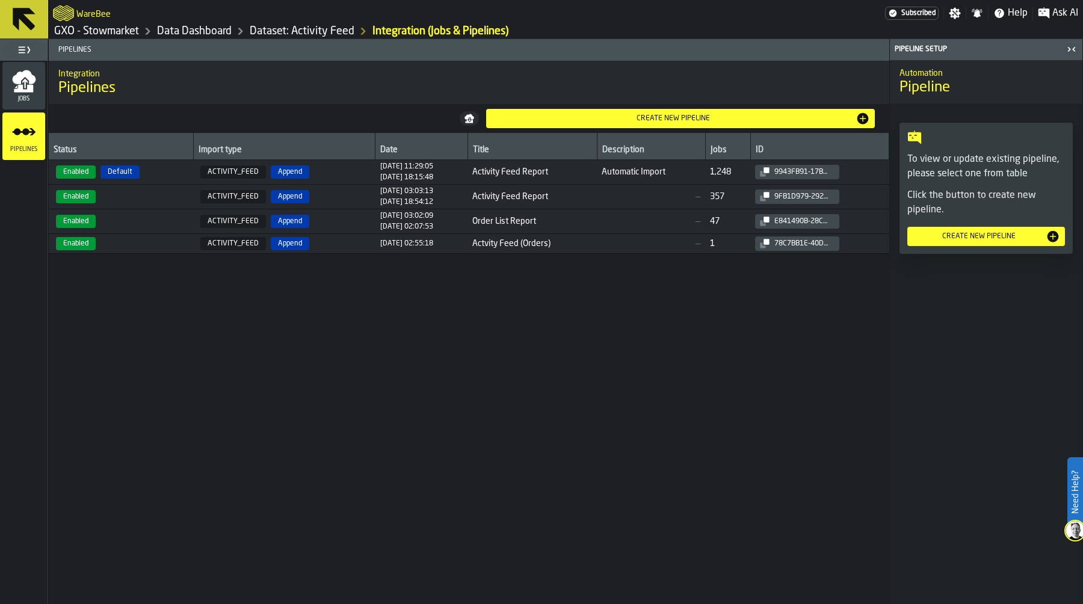
click at [168, 170] on span "Enabled Default" at bounding box center [121, 171] width 135 height 13
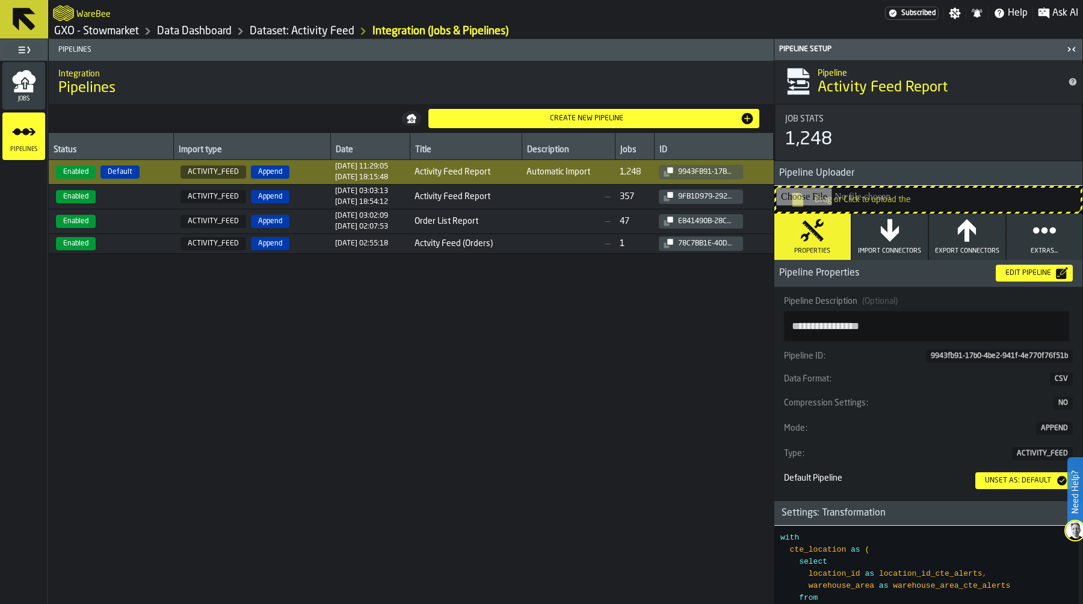
click at [1032, 271] on div "Edit Pipeline" at bounding box center [1027, 273] width 55 height 8
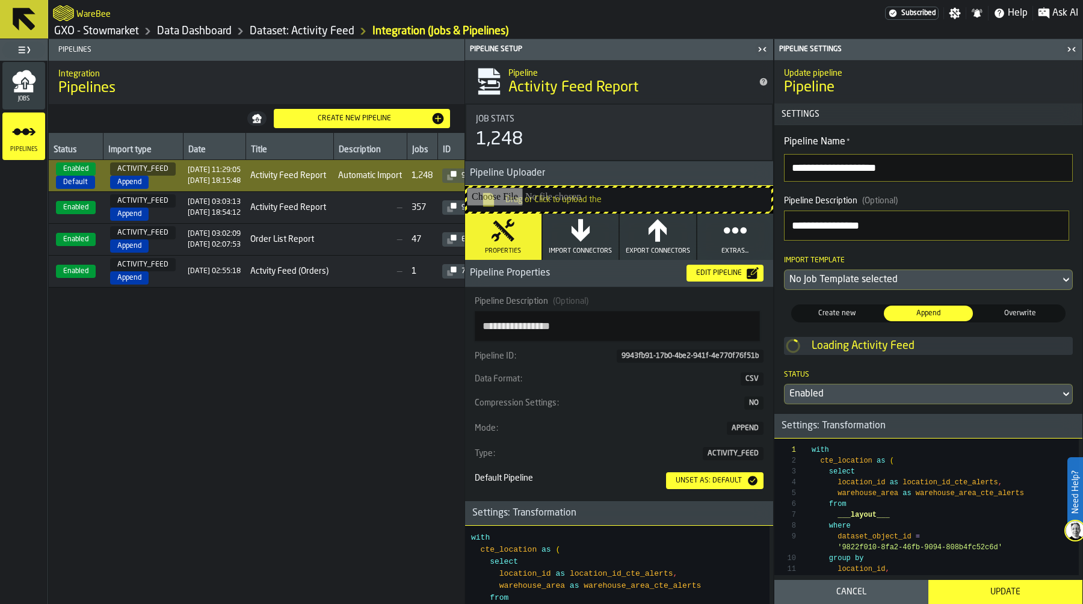
click at [944, 278] on div "No Job Template selected" at bounding box center [922, 279] width 266 height 14
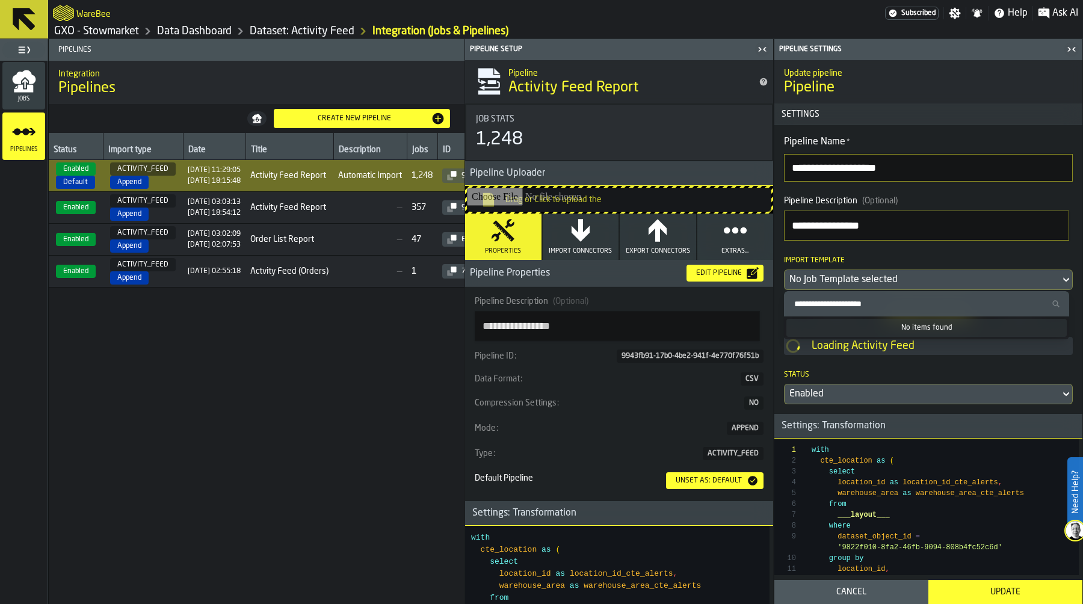
click at [879, 304] on input "Search Import Template" at bounding box center [926, 304] width 275 height 16
paste input "**********"
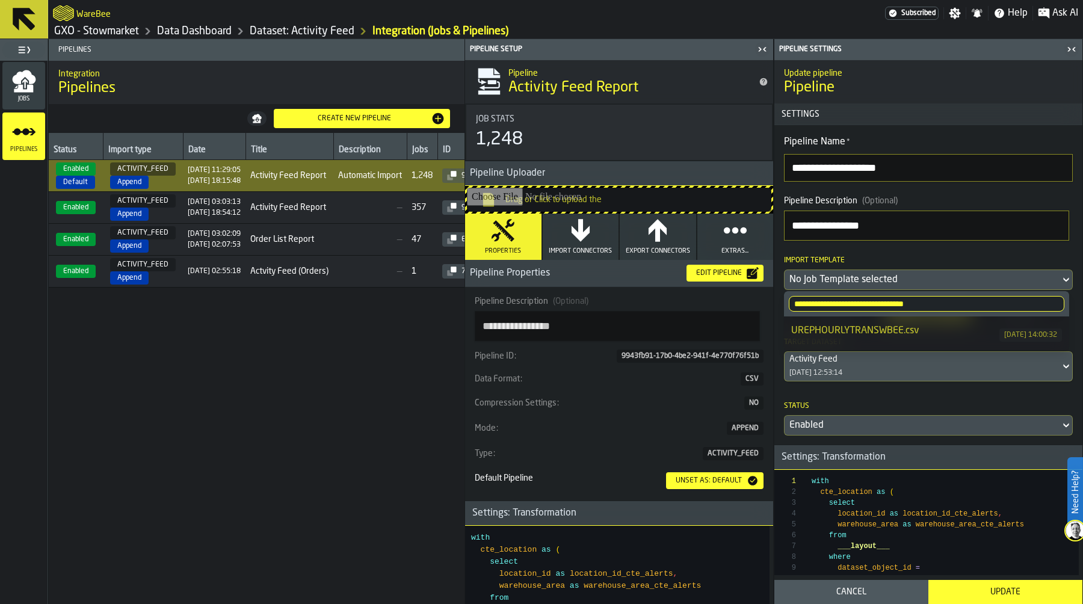
type input "**********"
click at [922, 328] on div "UREPHOURLYTRANSWBEE.csv" at bounding box center [895, 331] width 208 height 14
type textarea "**********"
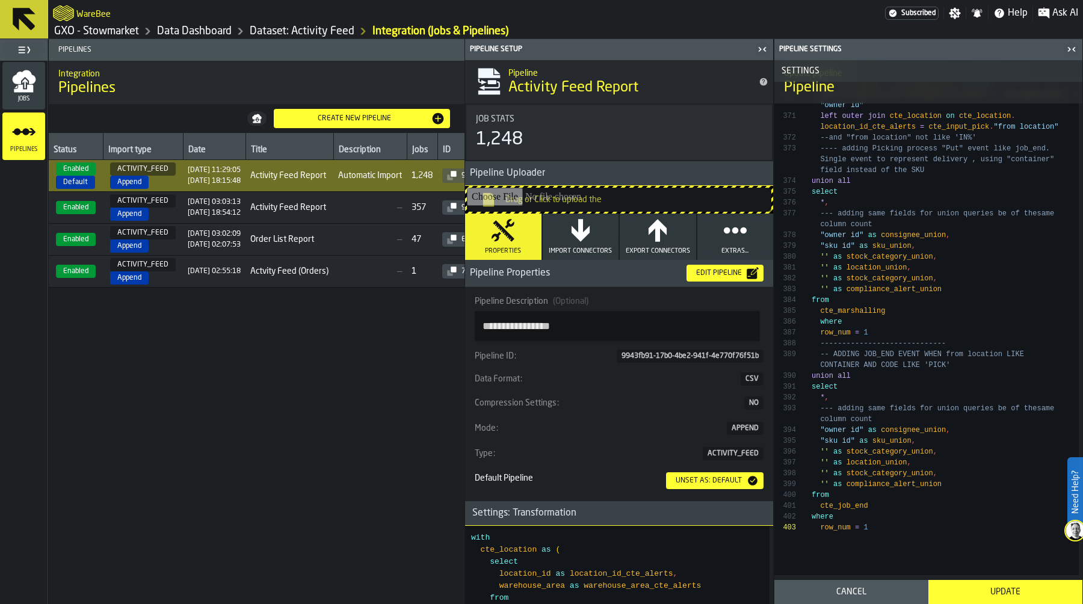
scroll to position [4916, 0]
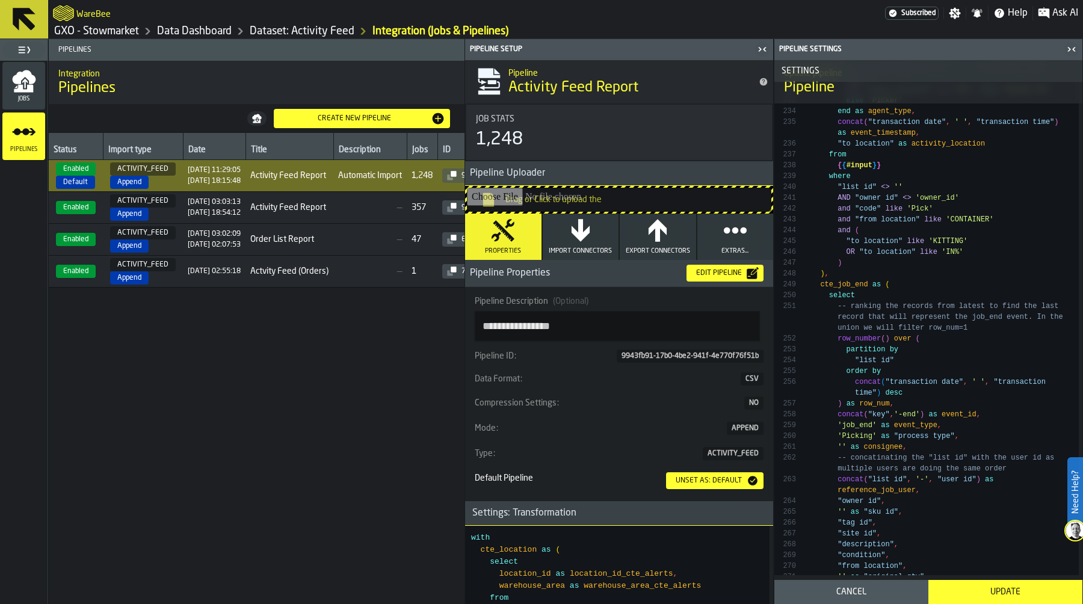
scroll to position [3214, 0]
click at [1013, 588] on div "Update" at bounding box center [1005, 592] width 140 height 10
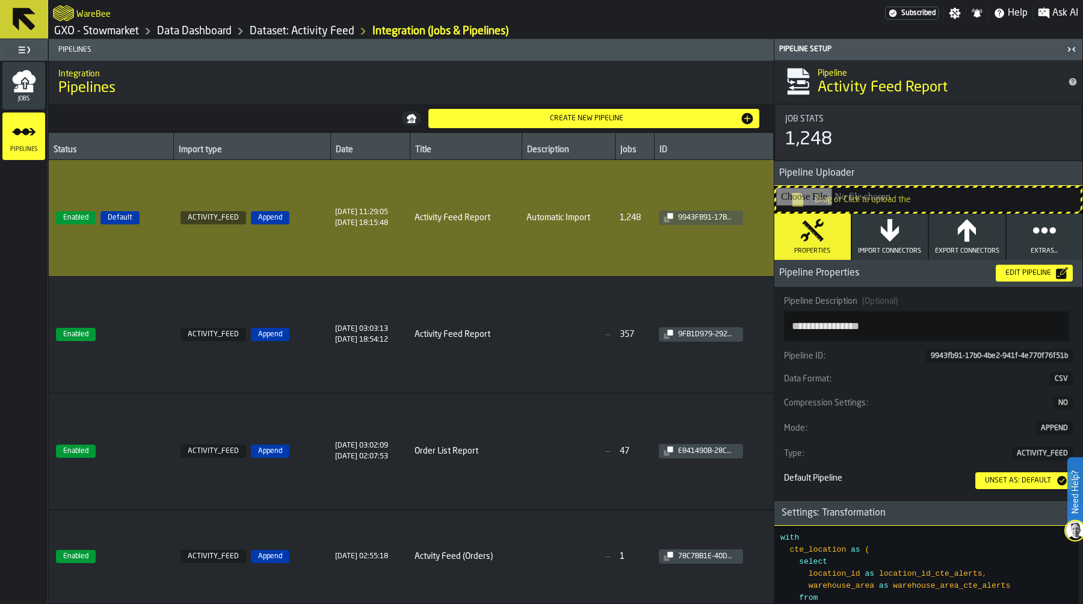
type textarea "**********"
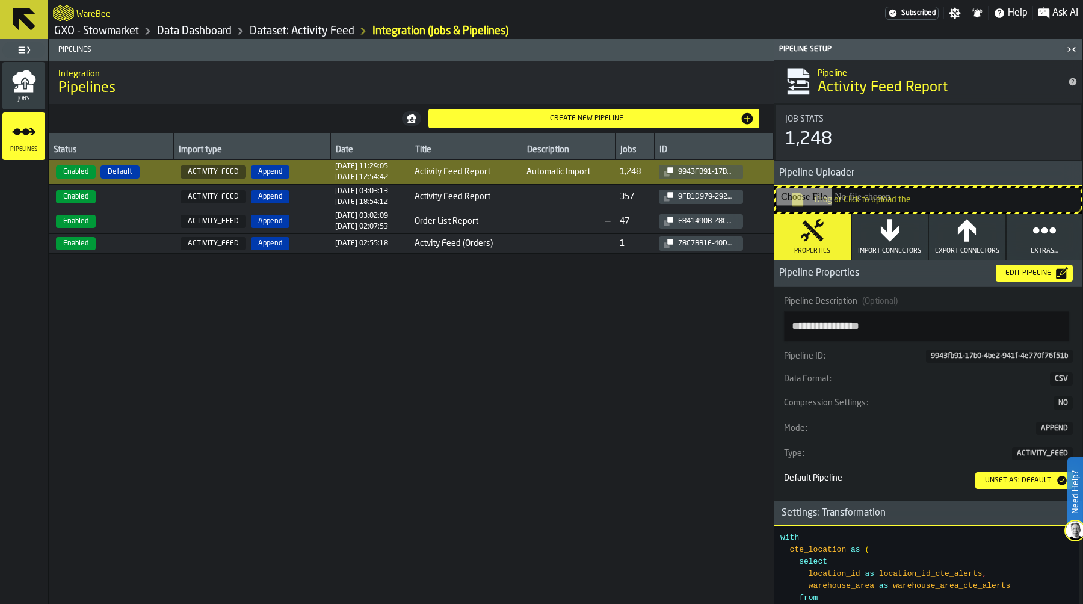
click at [32, 96] on span "Jobs" at bounding box center [23, 99] width 43 height 7
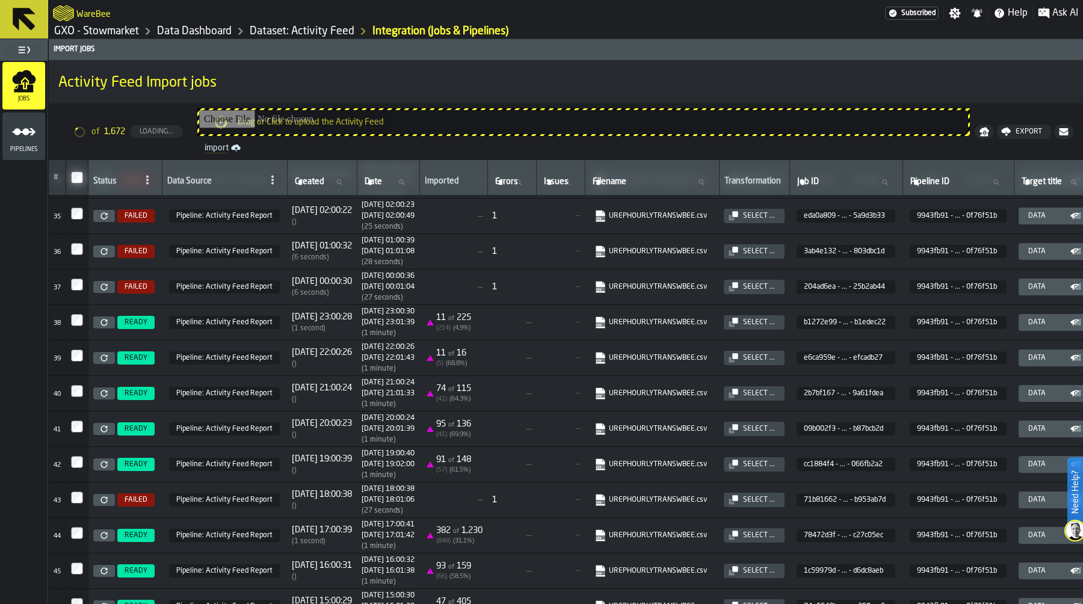
scroll to position [1211, 0]
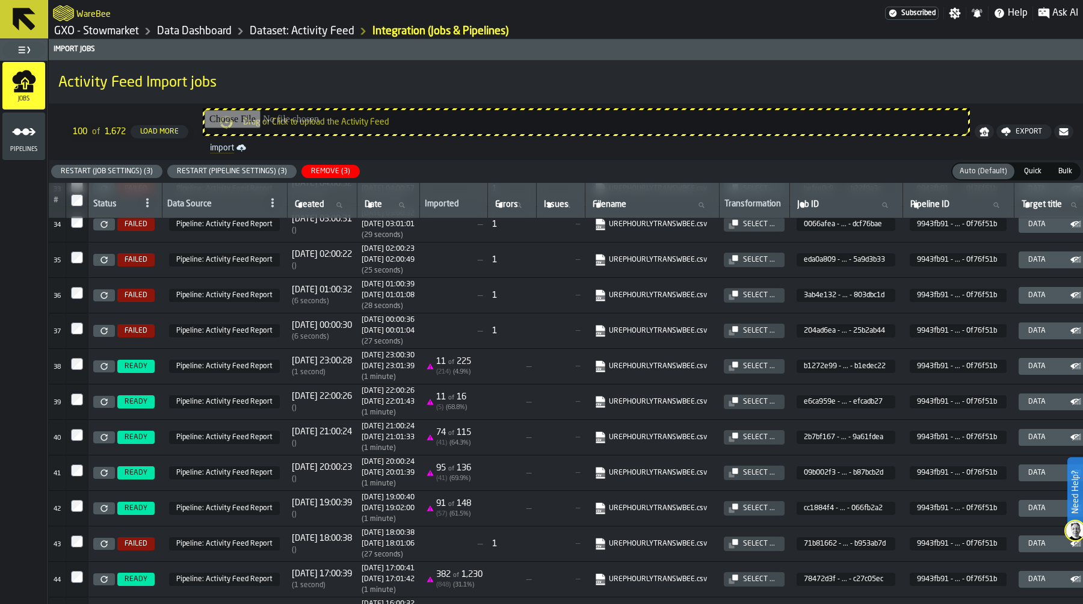
click at [77, 481] on div at bounding box center [77, 472] width 12 height 17
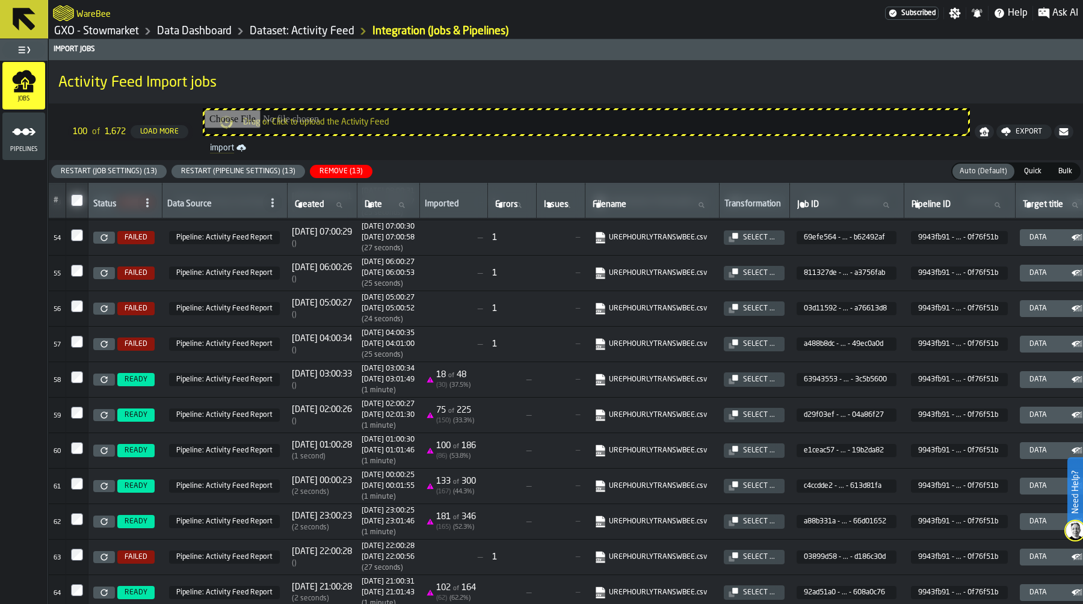
scroll to position [1921, 0]
click at [78, 529] on div at bounding box center [77, 520] width 12 height 17
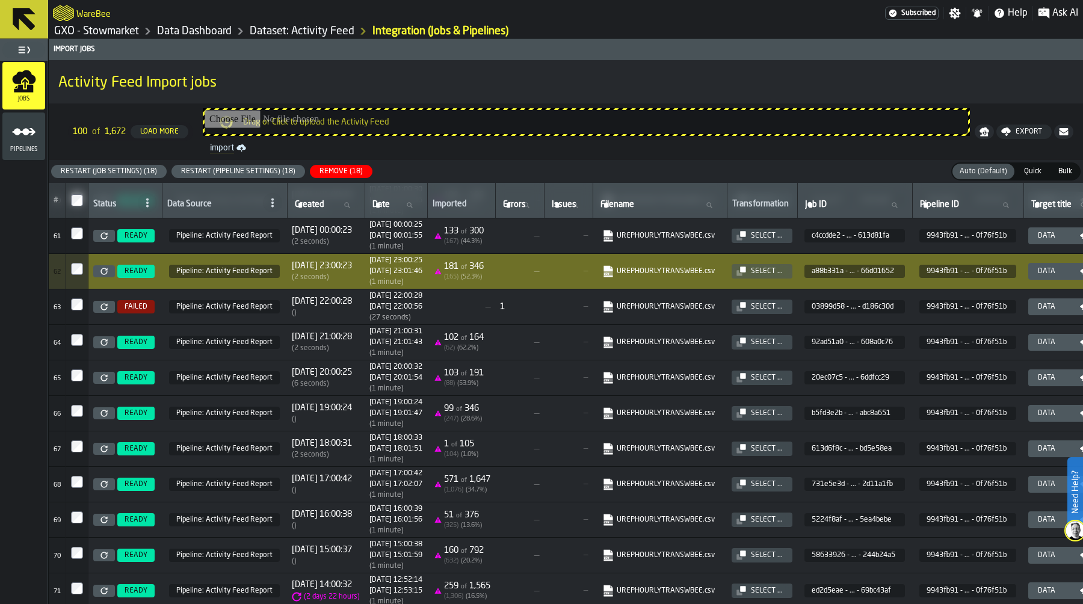
scroll to position [2176, 0]
click at [79, 374] on td at bounding box center [77, 375] width 22 height 35
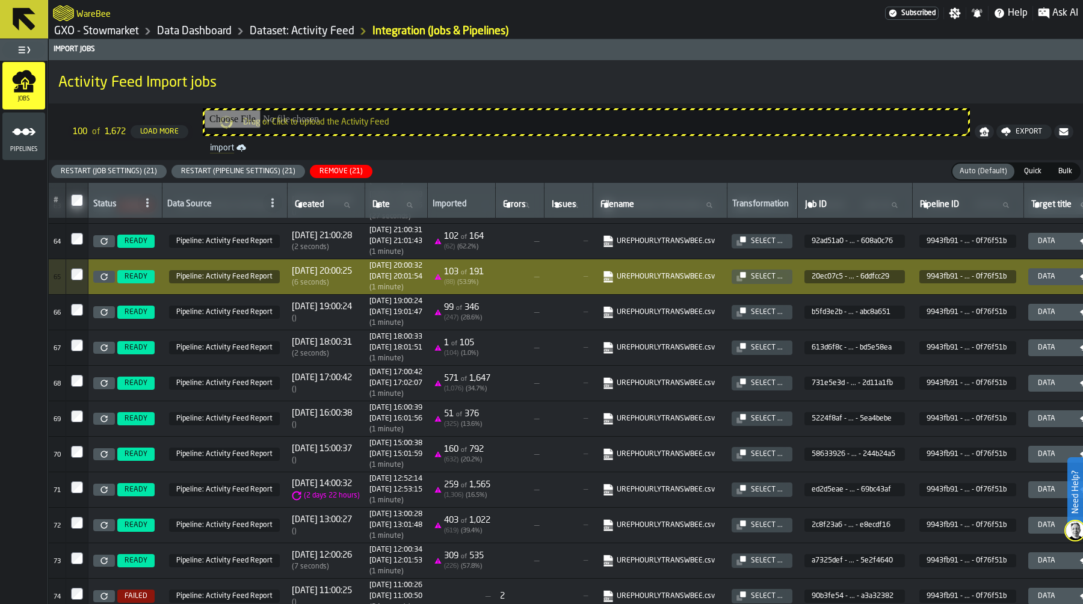
scroll to position [2306, 0]
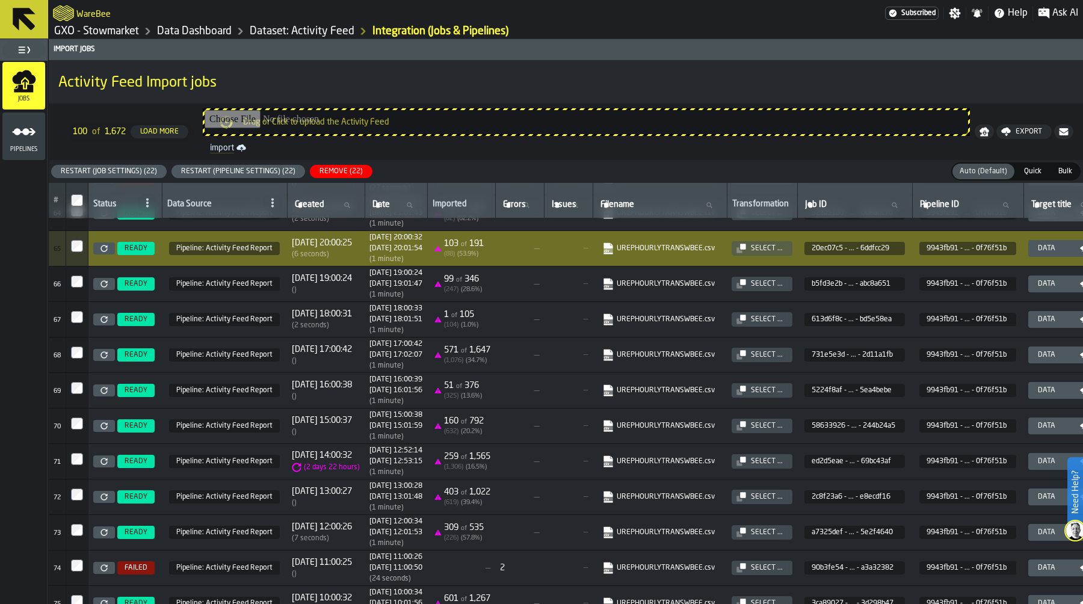
click at [149, 201] on icon at bounding box center [148, 203] width 10 height 10
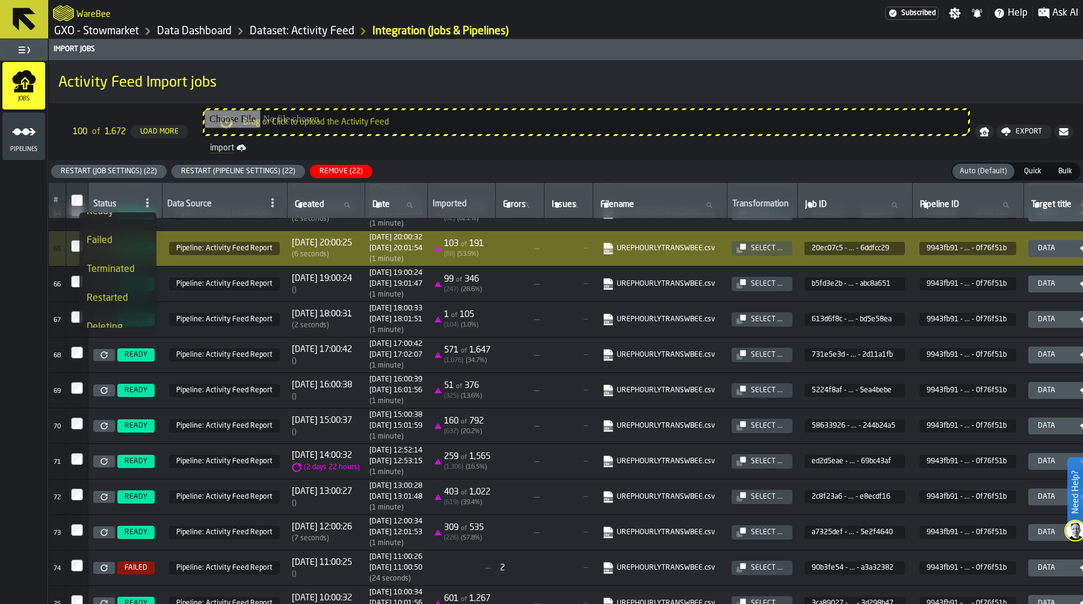
scroll to position [63, 0]
click at [135, 218] on div "Ready" at bounding box center [118, 222] width 63 height 14
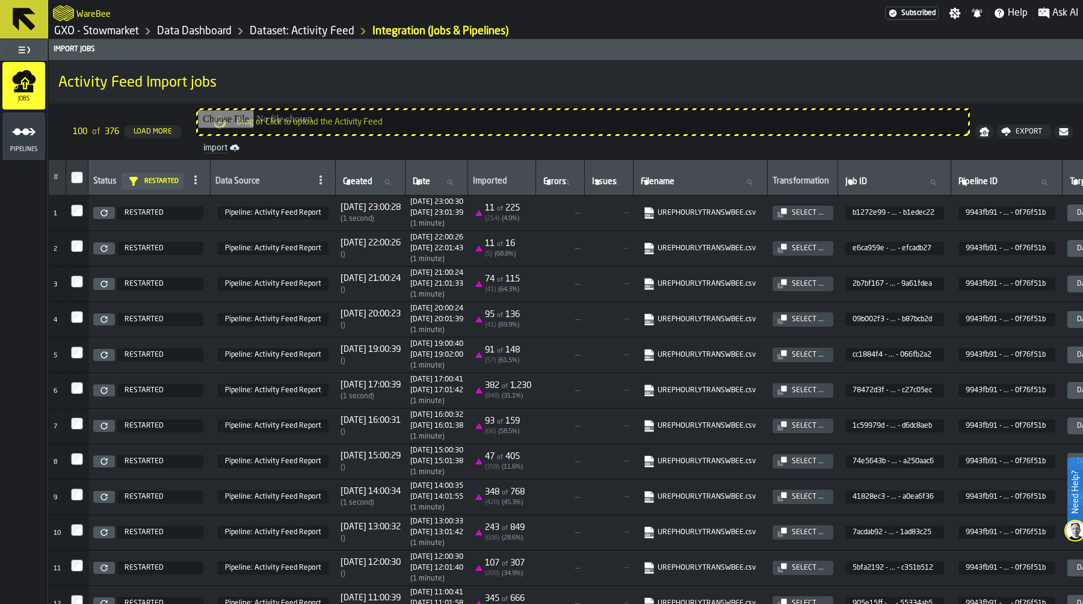
click at [612, 77] on h1 "Activity Feed Import jobs" at bounding box center [565, 82] width 1015 height 19
click at [641, 17] on div "WareBee" at bounding box center [469, 13] width 832 height 22
click at [7, 226] on div "Jobs Pipelines" at bounding box center [24, 332] width 48 height 543
click at [197, 179] on icon at bounding box center [196, 180] width 10 height 10
click at [0, 0] on icon at bounding box center [0, 0] width 0 height 0
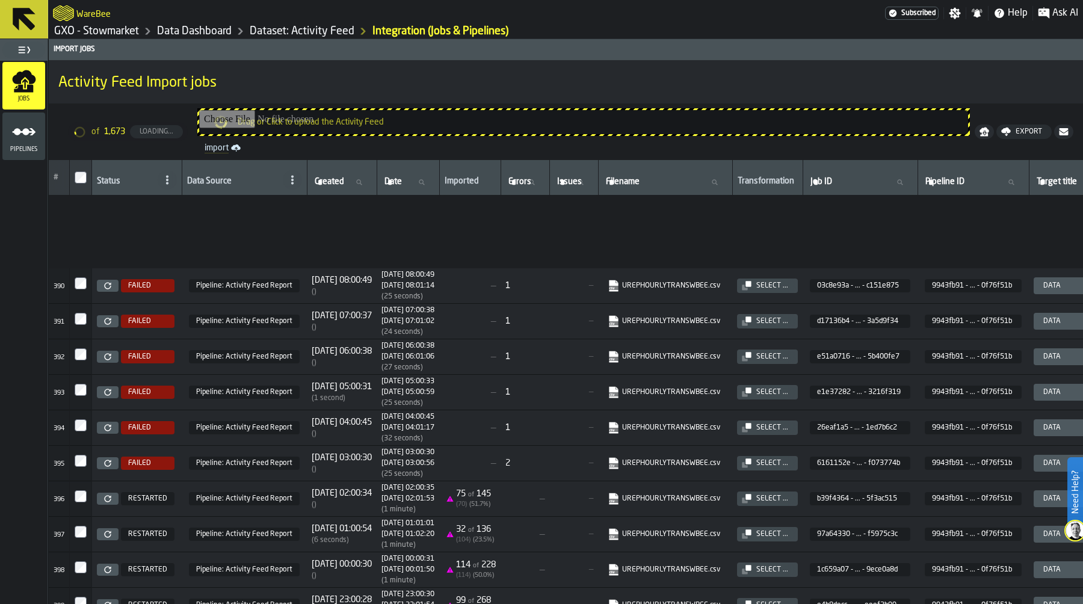
scroll to position [14201, 0]
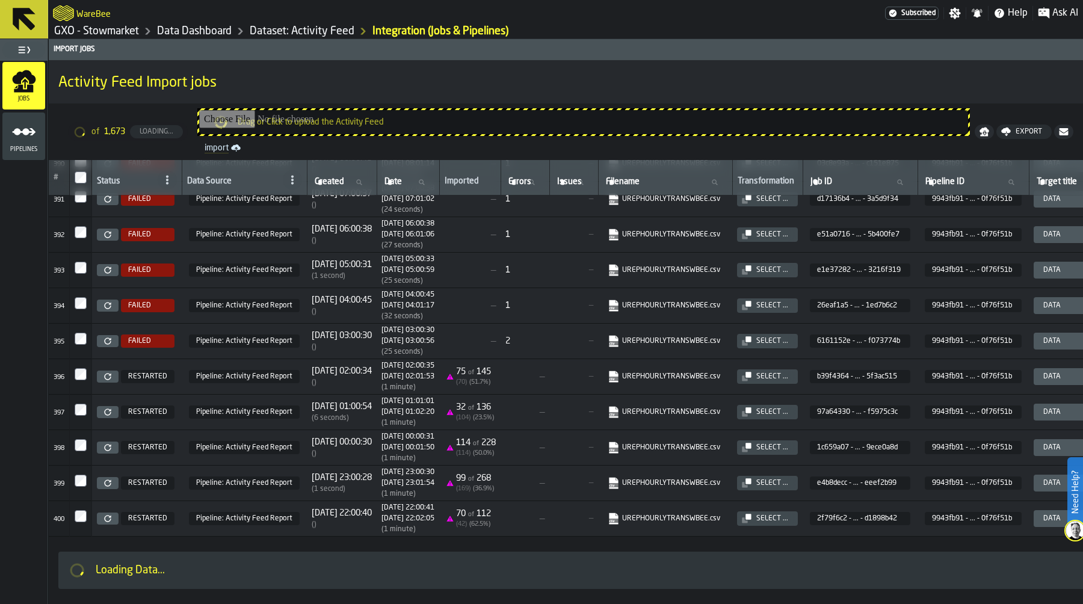
click at [500, 500] on td "70 of 112 ( 42 ) ( 62.5 %)" at bounding box center [469, 517] width 61 height 35
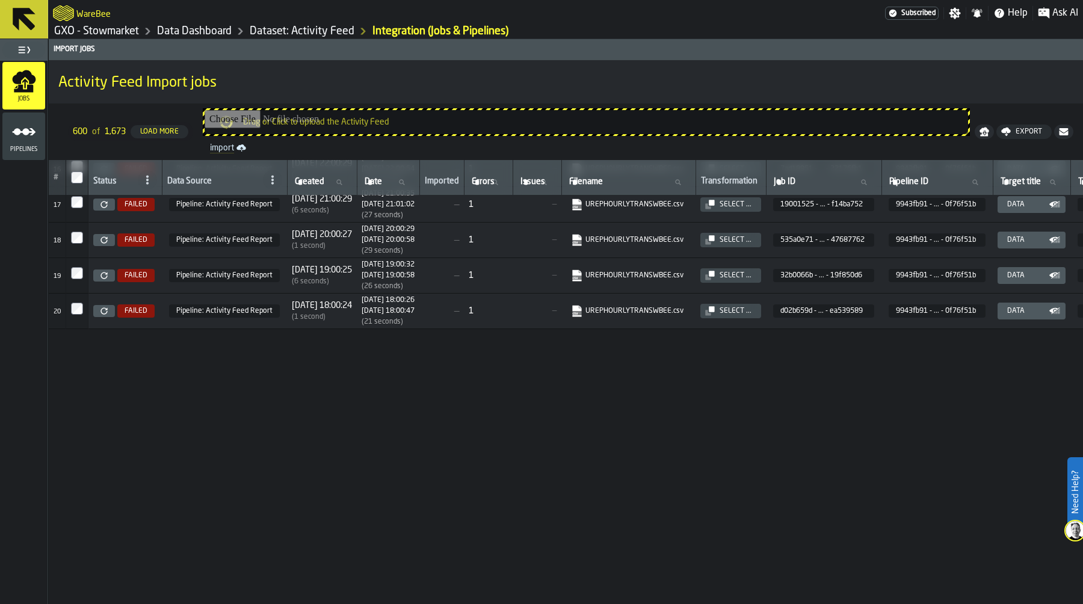
scroll to position [0, 0]
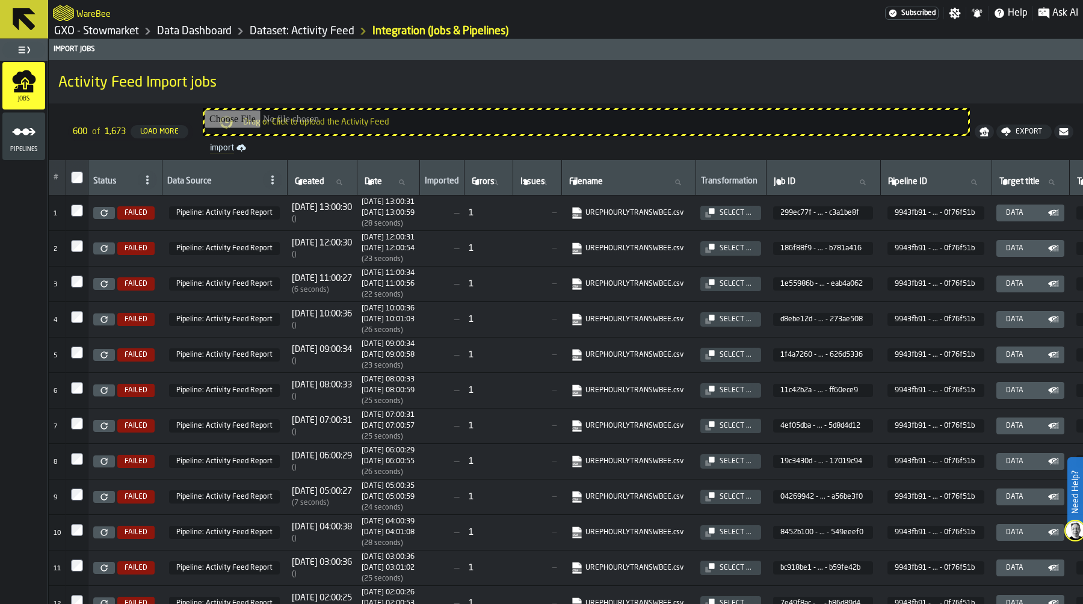
click at [634, 25] on h1 "GXO - Stowmarket Data Dashboard Dataset: Activity Feed Integration (Jobs & Pipe…" at bounding box center [565, 31] width 1025 height 14
